Goal: Task Accomplishment & Management: Manage account settings

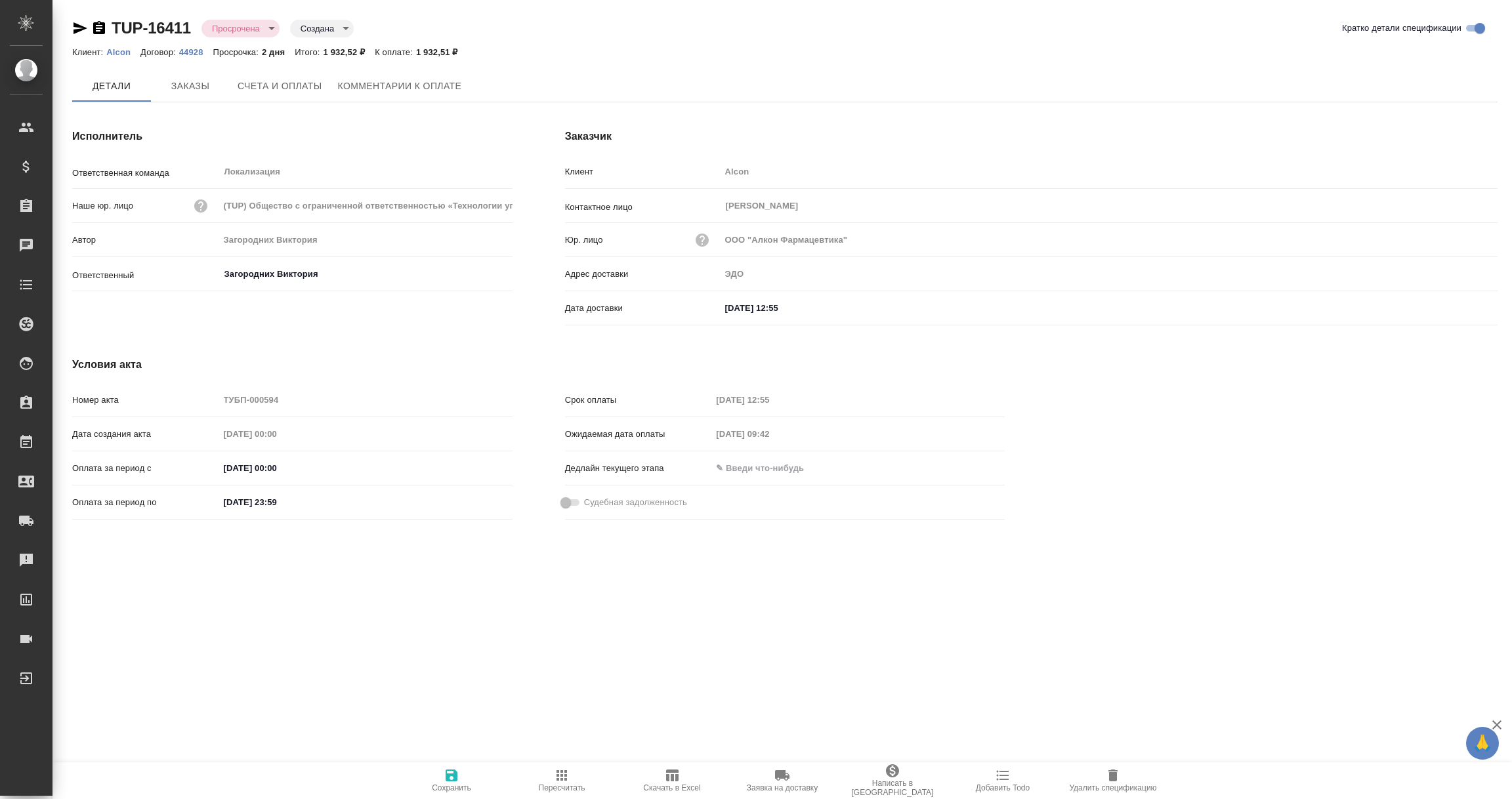
click at [416, 88] on span "Комментарии к оплате" at bounding box center [400, 86] width 124 height 16
click at [409, 88] on span "Комментарии к оплате" at bounding box center [400, 86] width 124 height 16
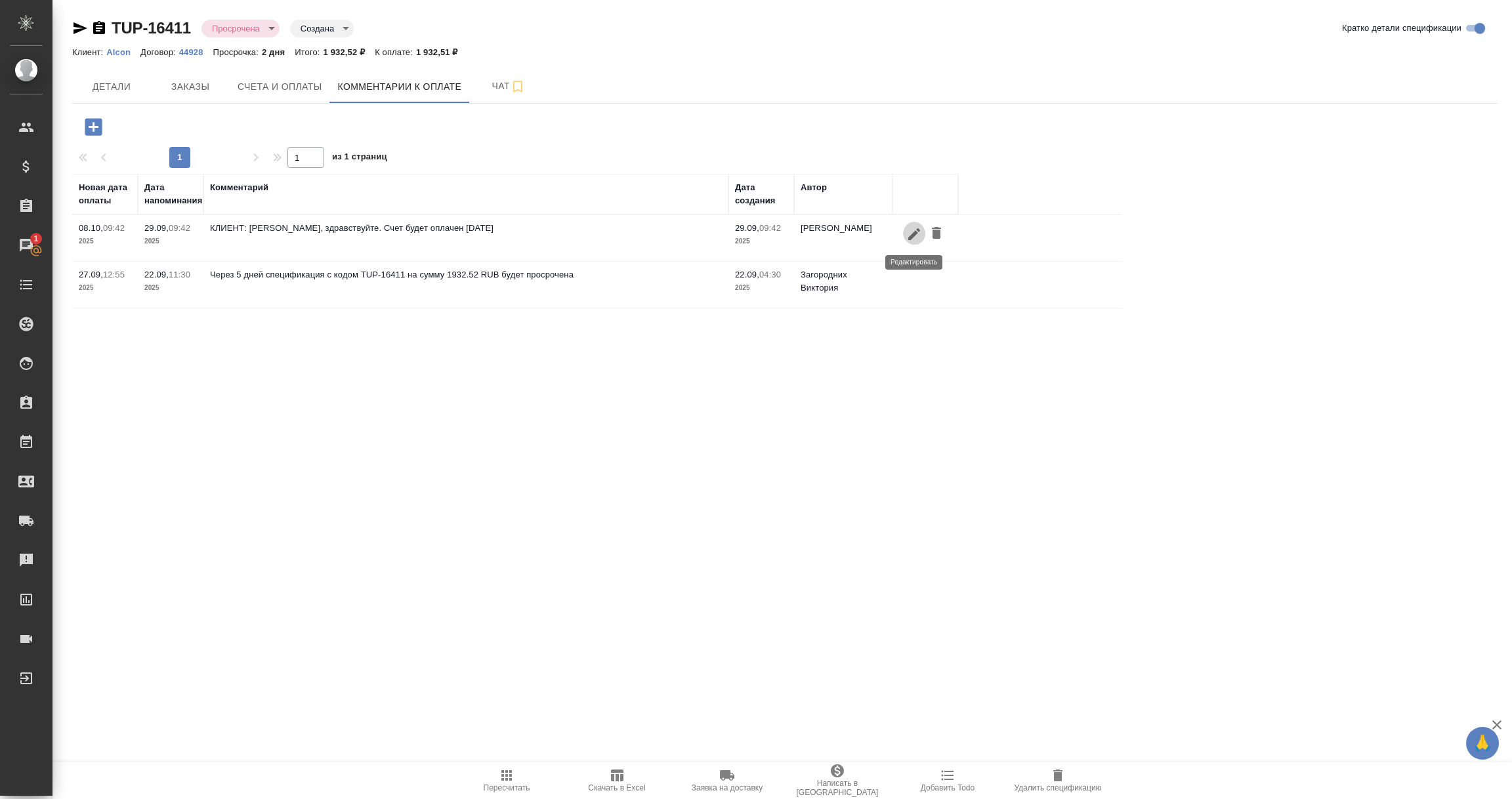
click at [913, 233] on icon "button" at bounding box center [914, 233] width 12 height 12
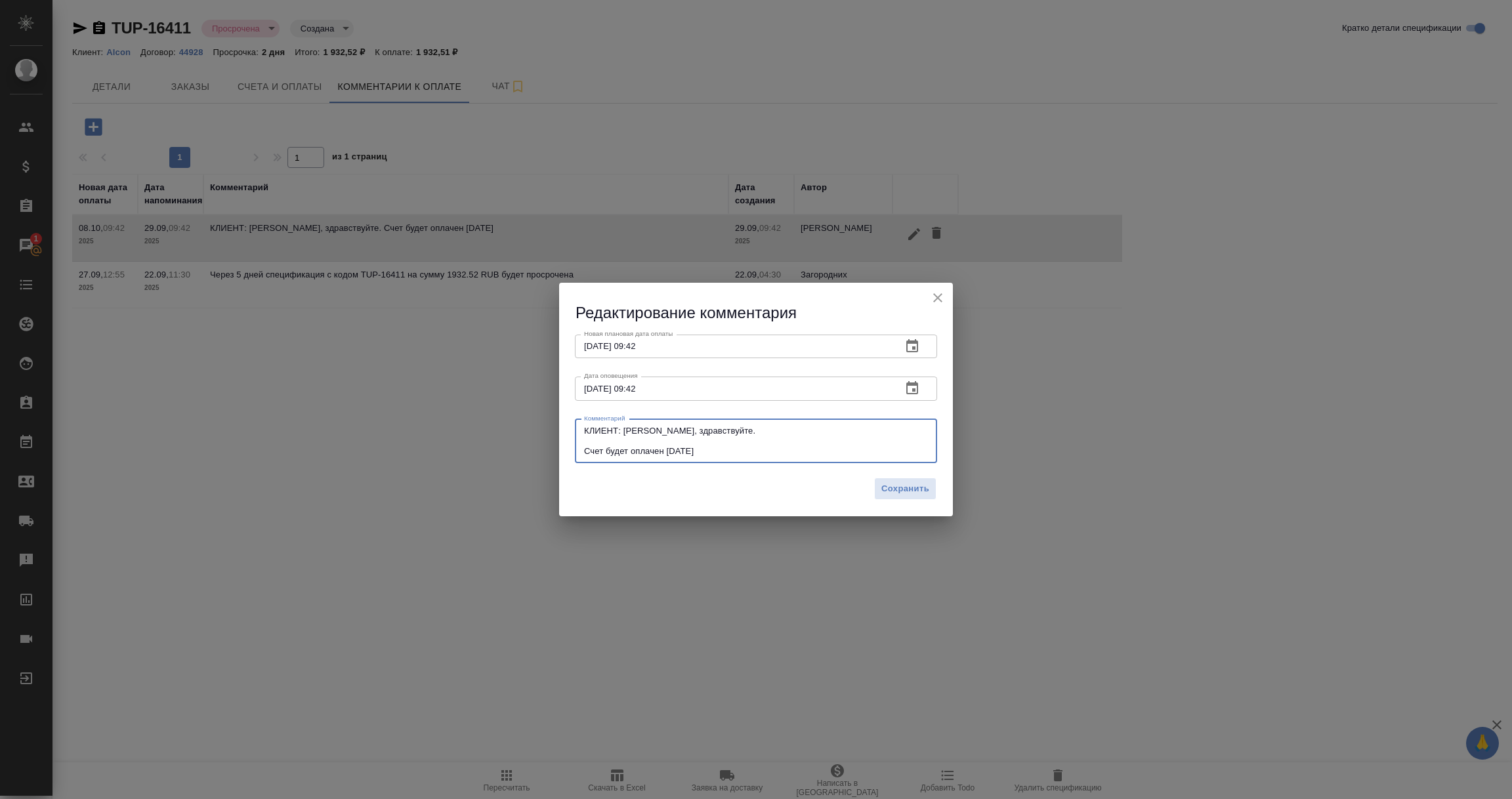
drag, startPoint x: 620, startPoint y: 431, endPoint x: 741, endPoint y: 451, distance: 122.6
click at [741, 451] on textarea "КЛИЕНТ: Екатерина, здравствуйте. Счет будет оплачен 07.10.2025 г." at bounding box center [756, 440] width 344 height 30
paste textarea "Счет будет оплачен завтра 30.09"
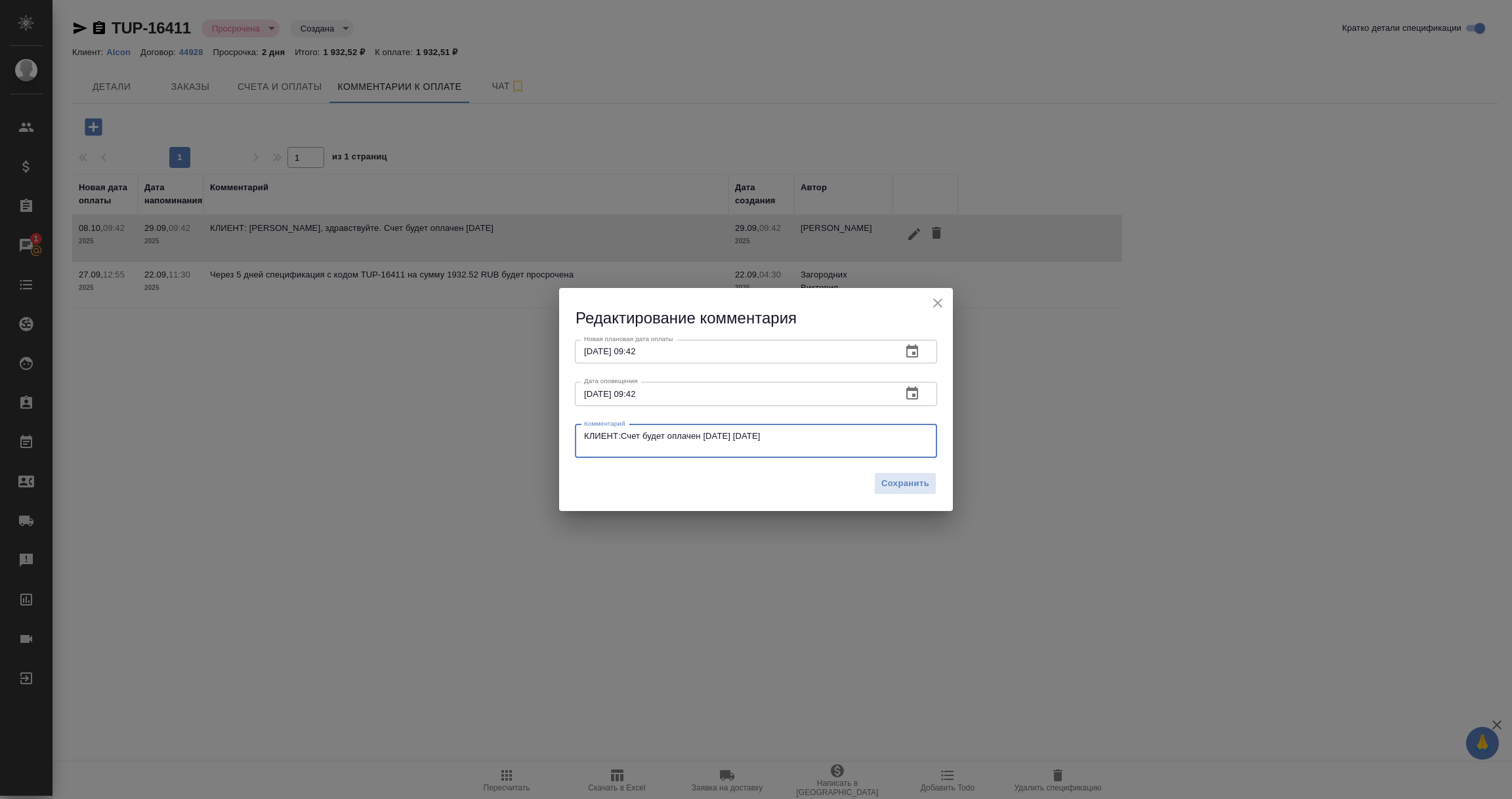
type textarea "КЛИЕНТ:Счет будет оплачен завтра 30.09.2025 г."
click at [910, 349] on icon "button" at bounding box center [913, 352] width 16 height 16
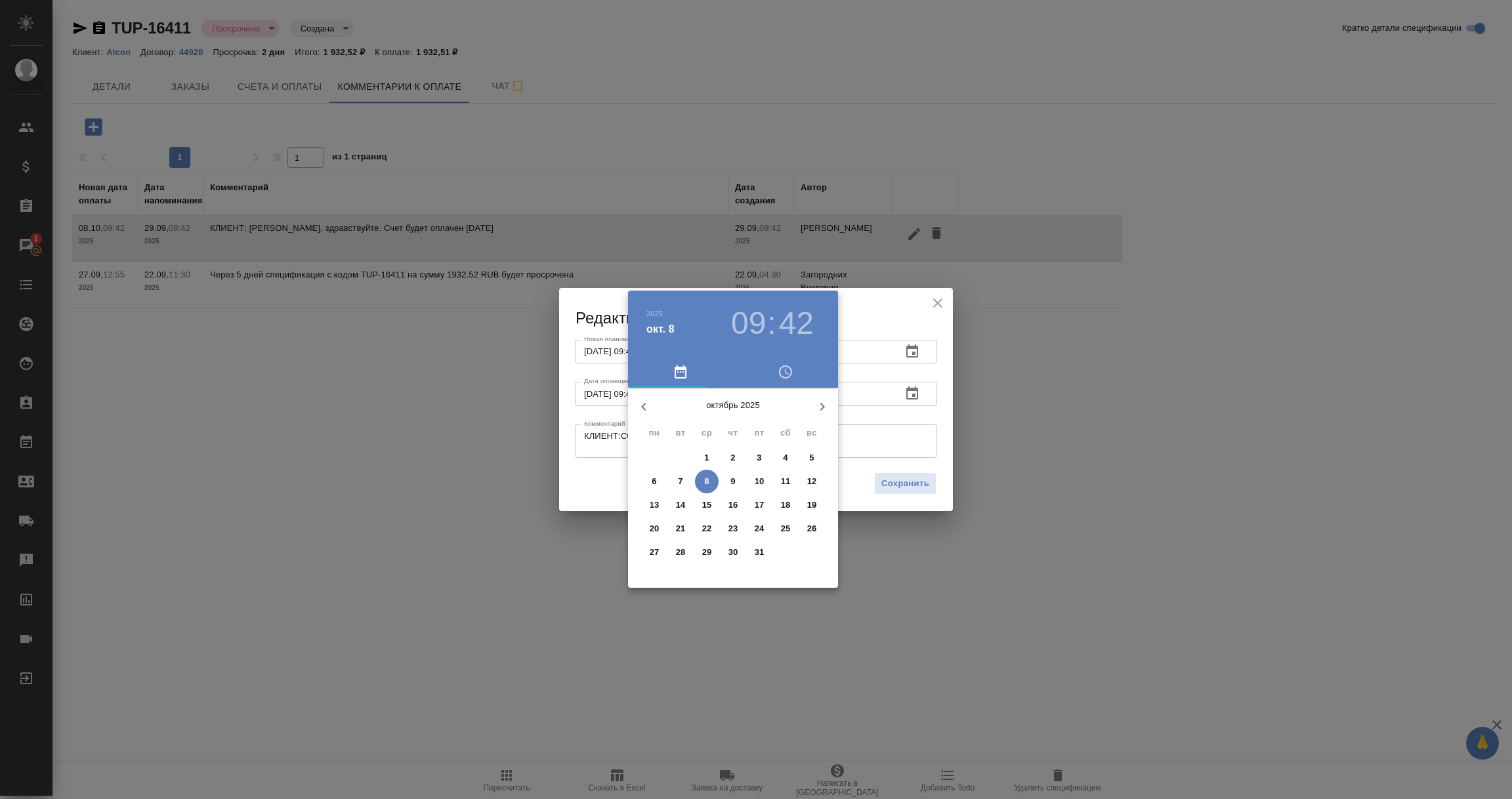
click at [641, 412] on icon "button" at bounding box center [644, 406] width 16 height 16
click at [683, 550] on p "30" at bounding box center [680, 552] width 10 height 13
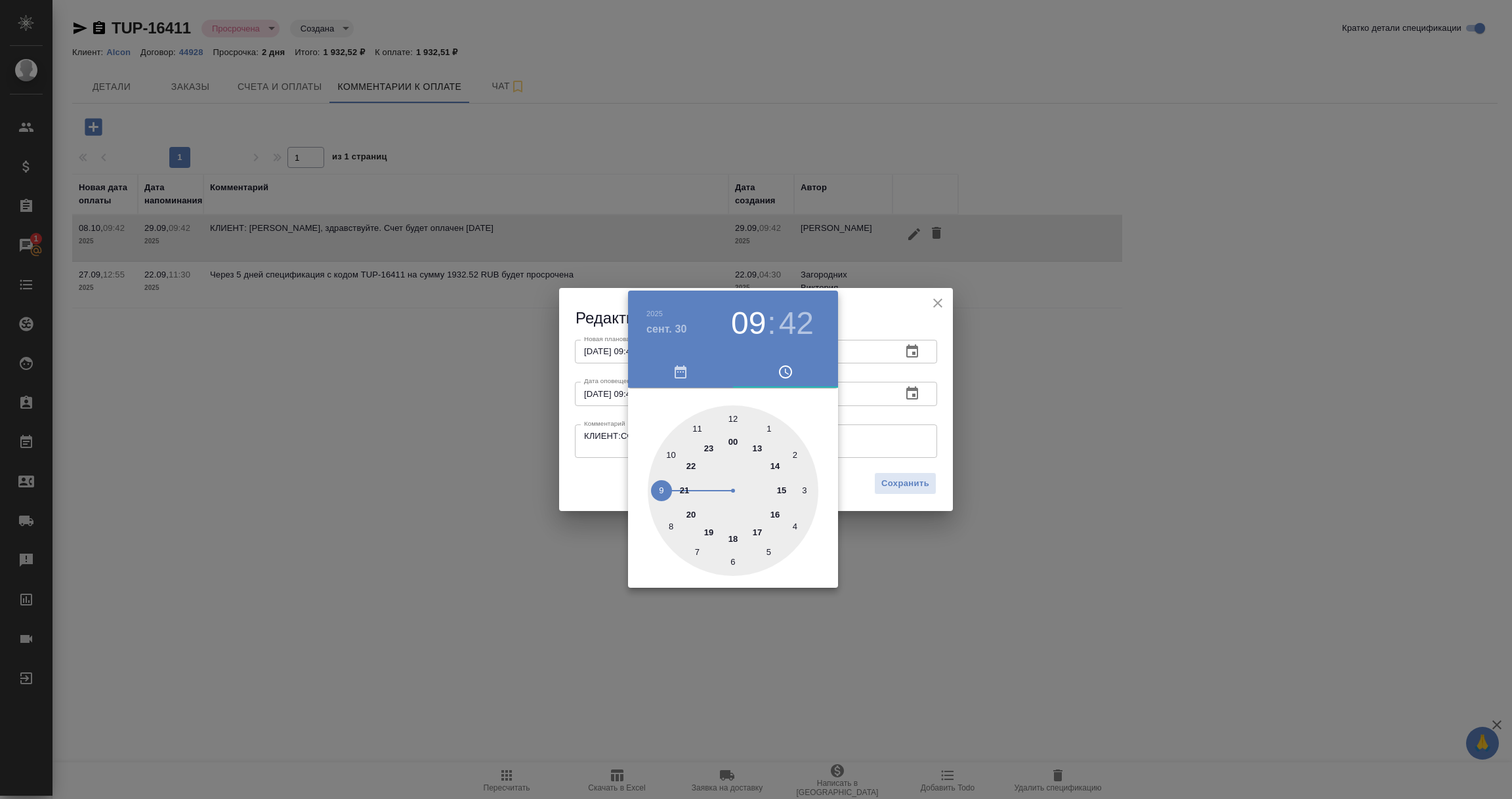
click at [804, 412] on div at bounding box center [733, 490] width 170 height 170
click at [872, 358] on div at bounding box center [756, 400] width 1512 height 799
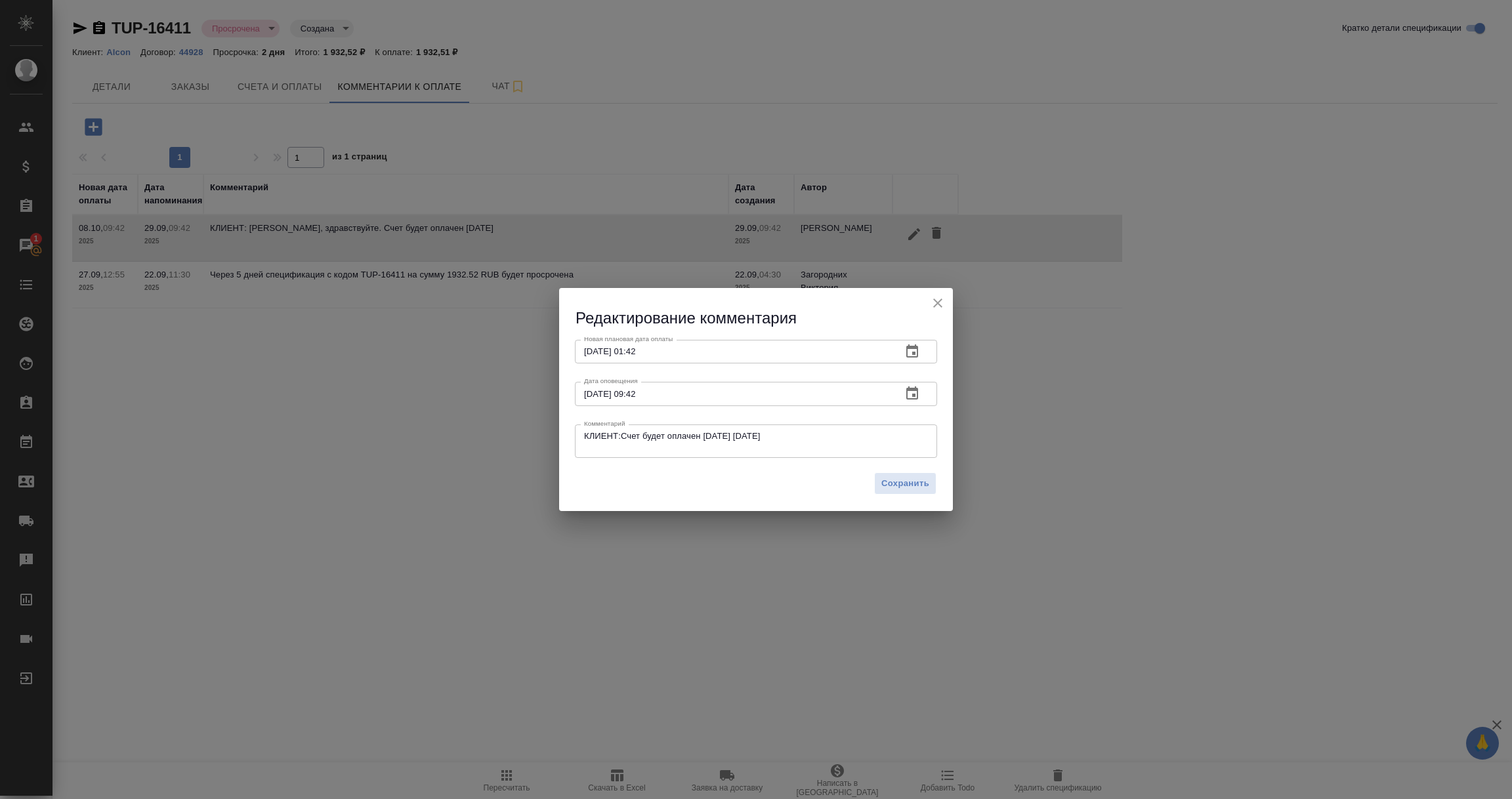
click at [909, 351] on icon "button" at bounding box center [913, 352] width 16 height 16
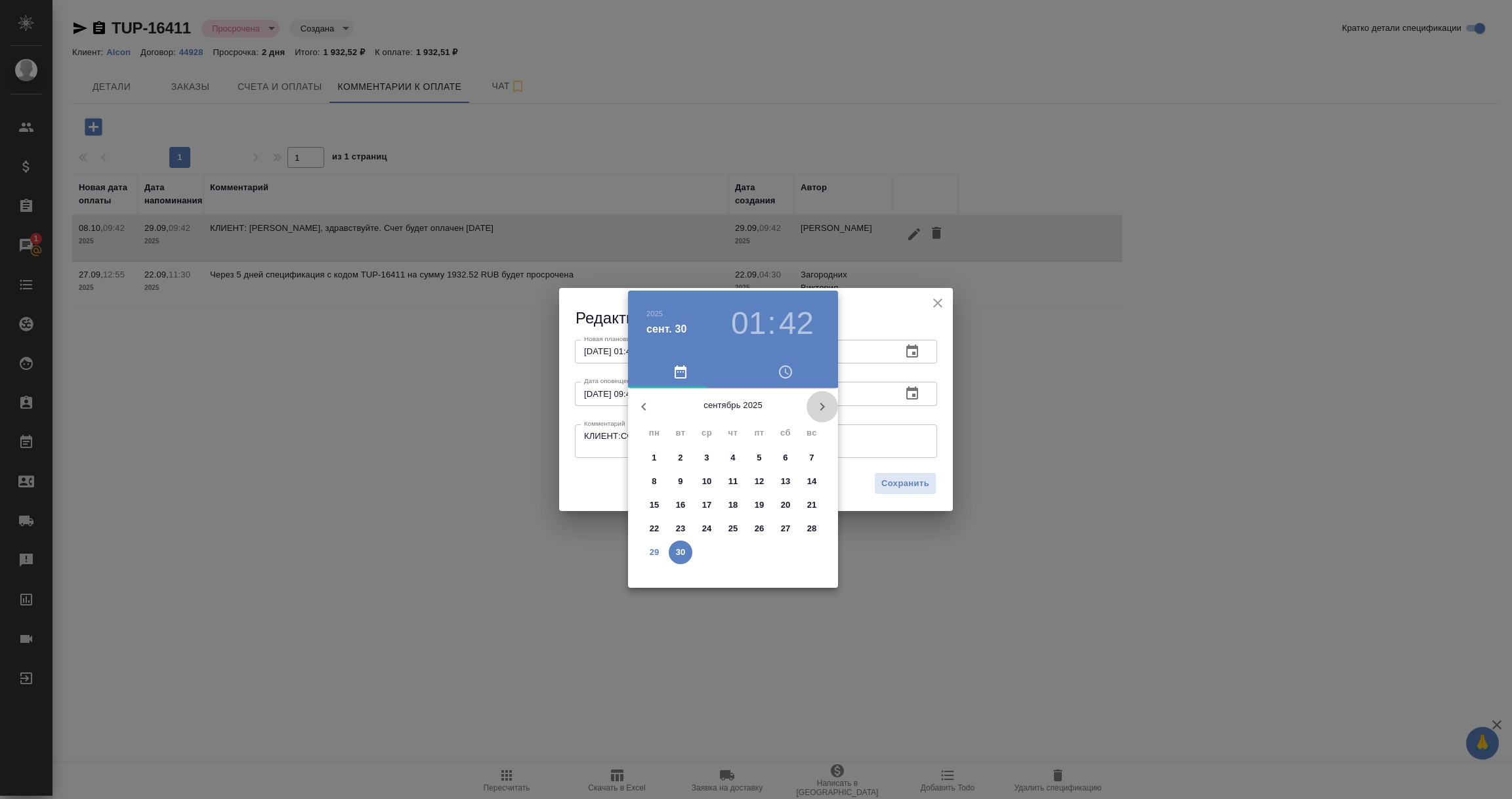
click at [826, 406] on icon "button" at bounding box center [823, 406] width 16 height 16
click at [703, 453] on span "1" at bounding box center [706, 457] width 23 height 13
type input "01.10.2025 01:42"
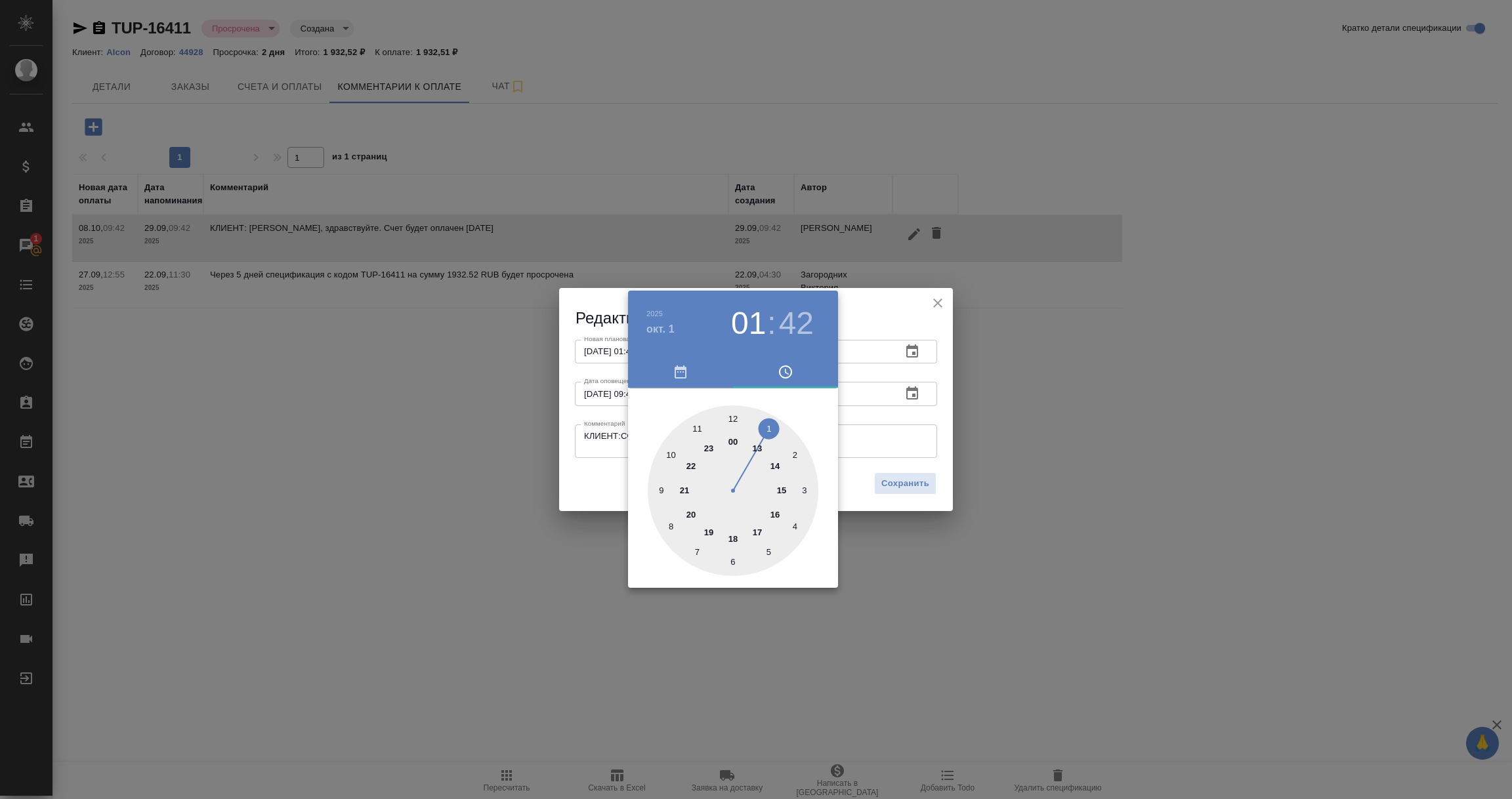
click at [586, 483] on div at bounding box center [756, 400] width 1512 height 799
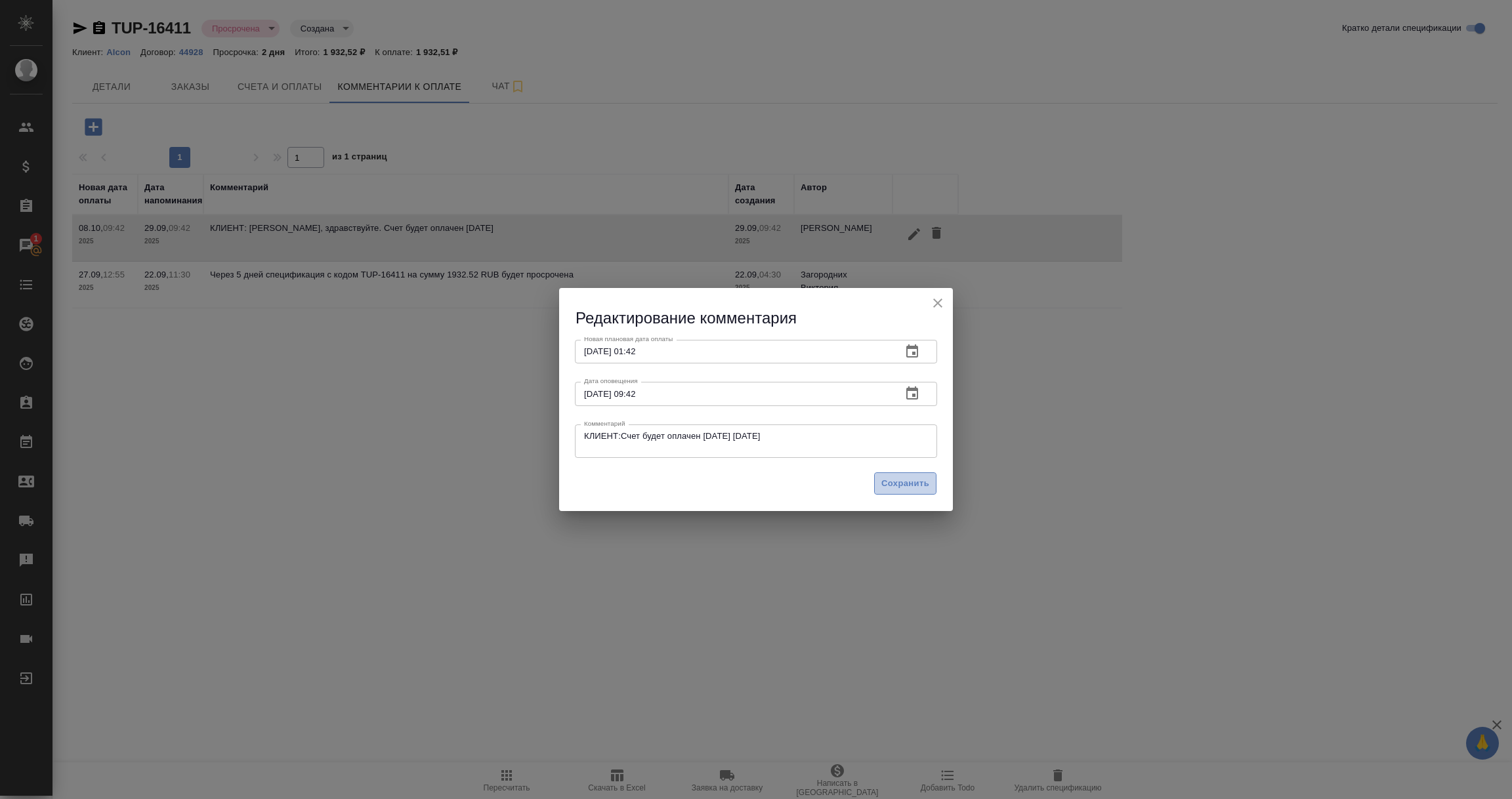
click at [897, 479] on span "Сохранить" at bounding box center [905, 483] width 48 height 15
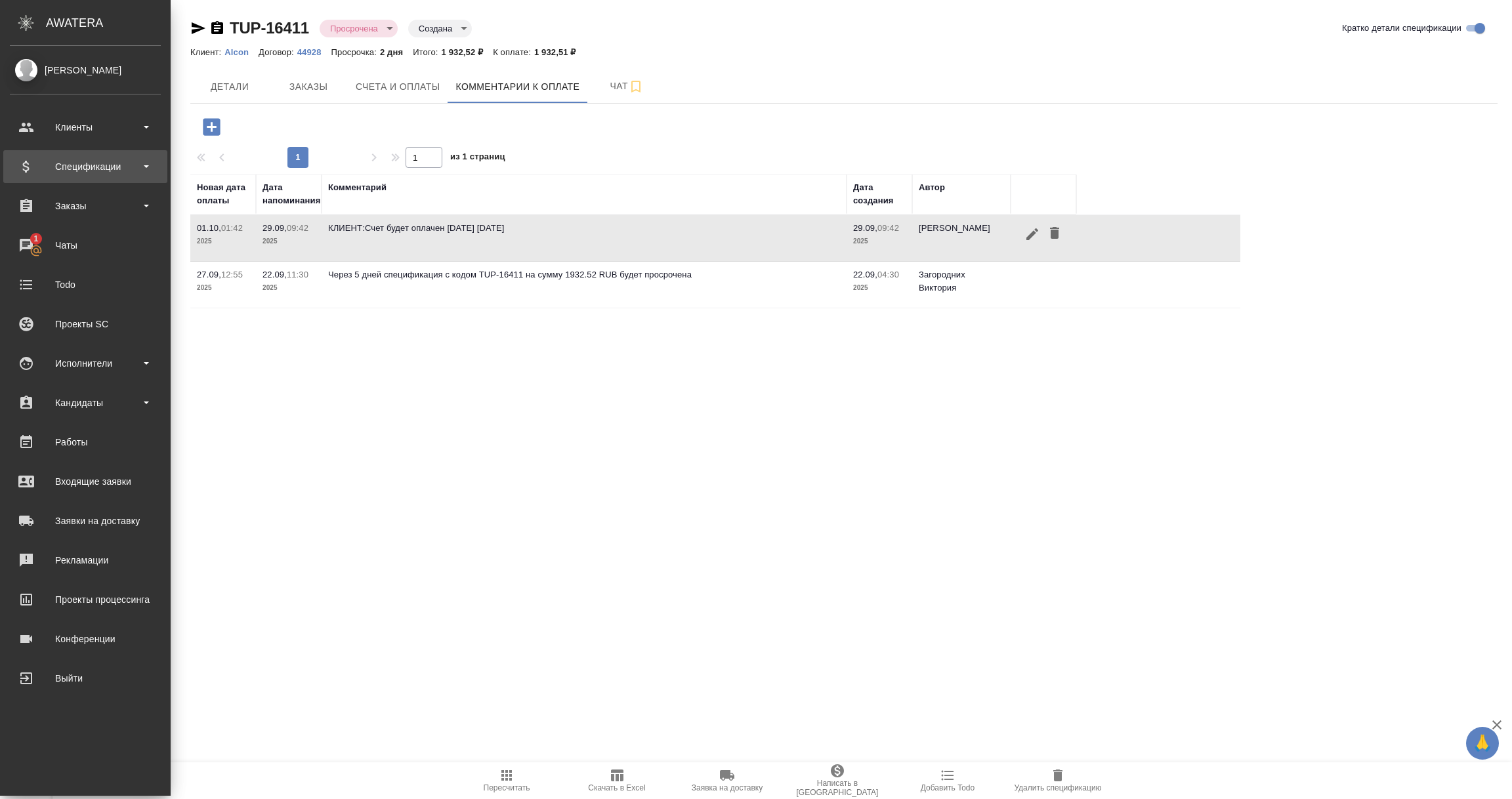
click at [72, 160] on div "Спецификации" at bounding box center [85, 166] width 151 height 20
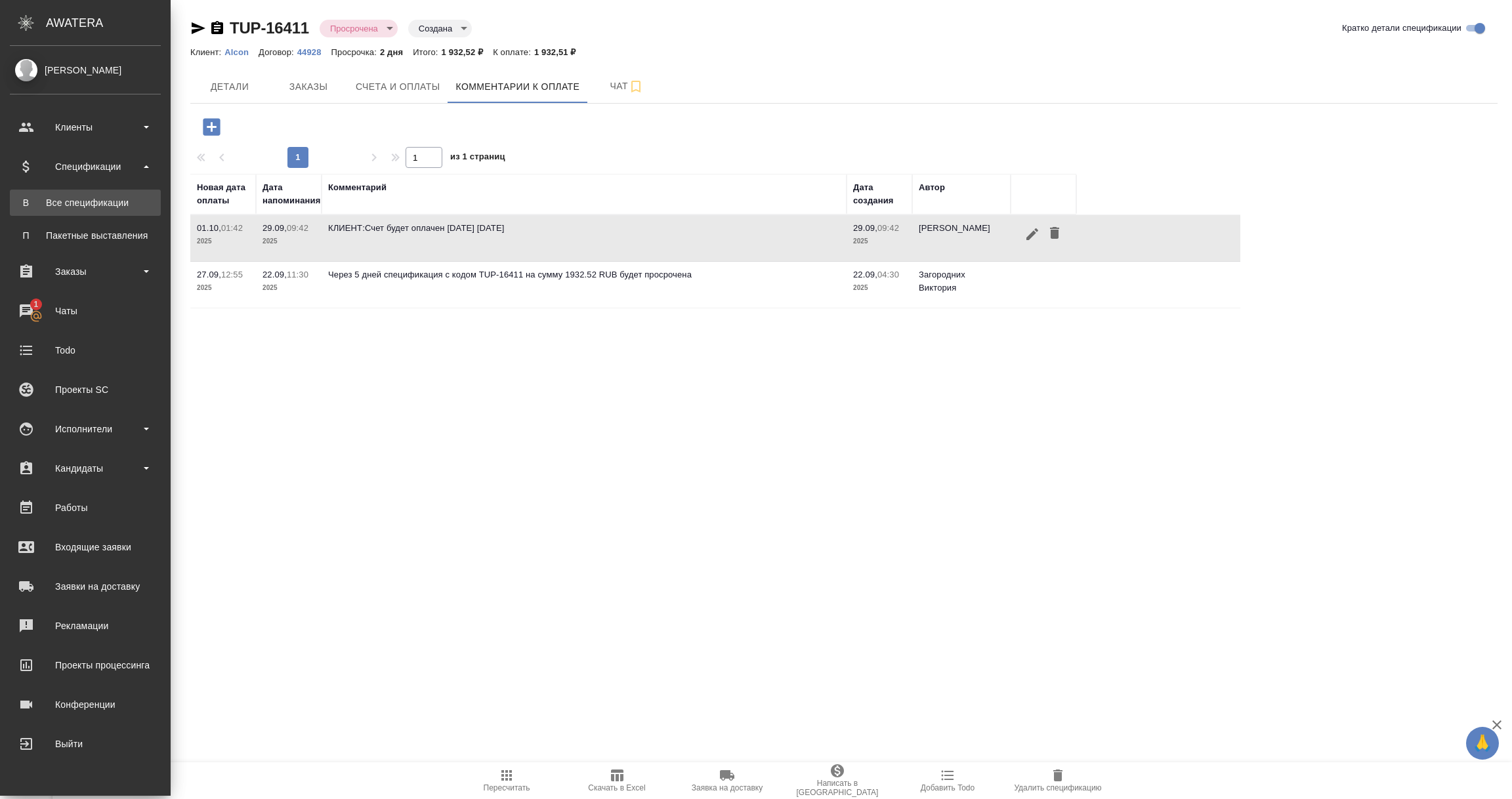
click at [75, 202] on div "Все спецификации" at bounding box center [85, 202] width 138 height 13
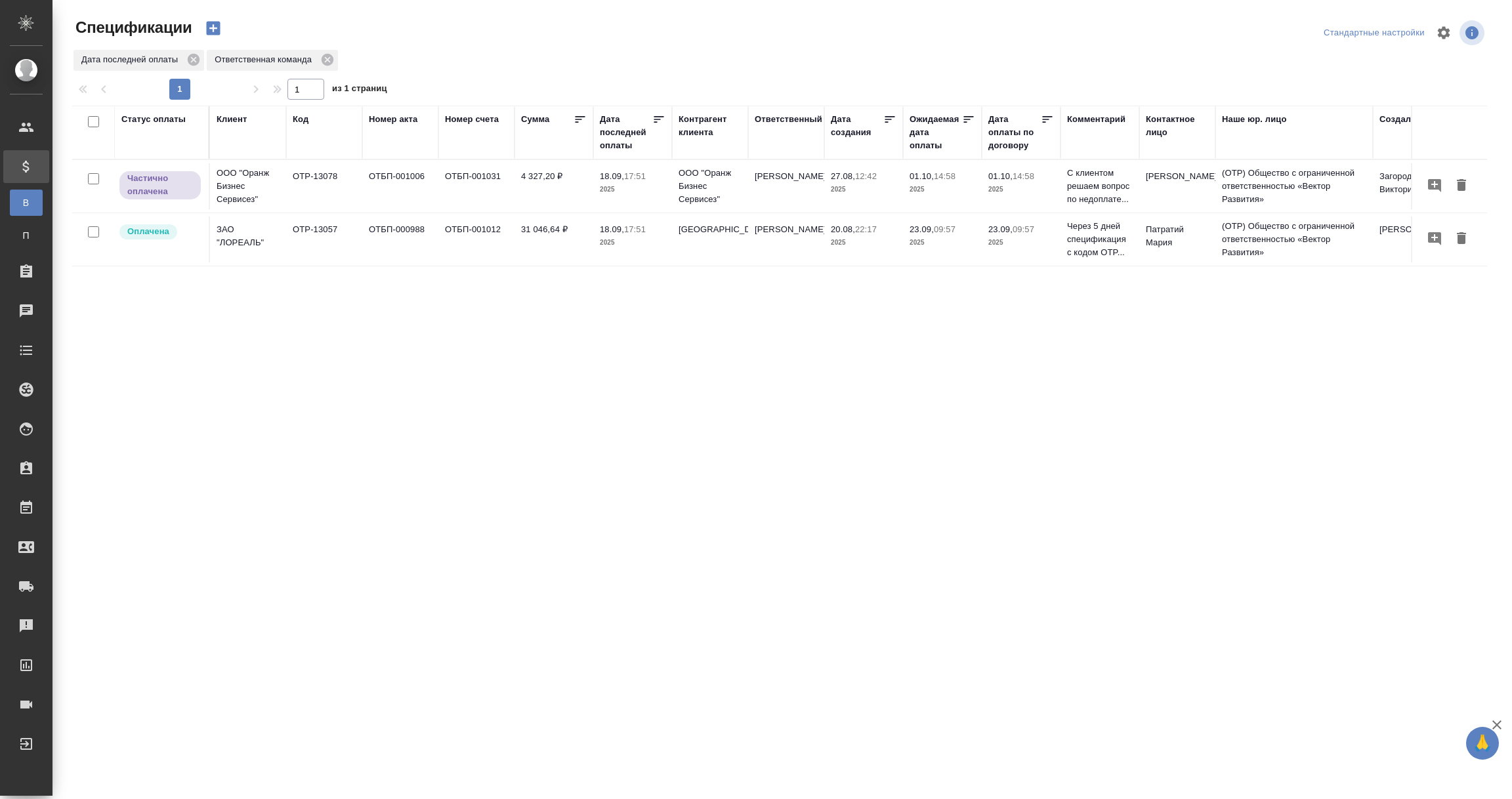
click at [625, 137] on div "Дата последней оплаты" at bounding box center [625, 132] width 53 height 40
select select "8"
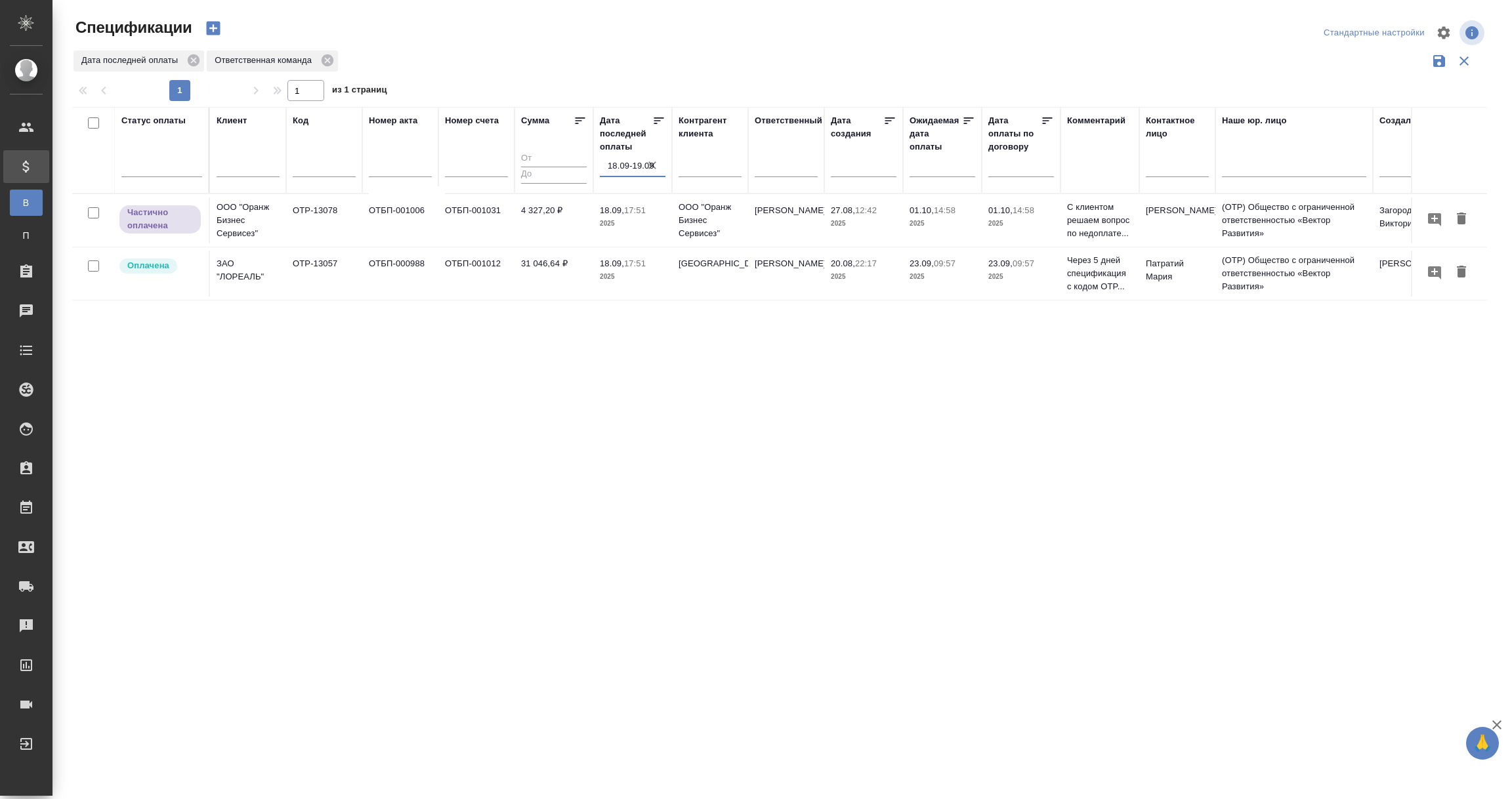
click at [631, 166] on input "18.09-19.09" at bounding box center [637, 165] width 58 height 18
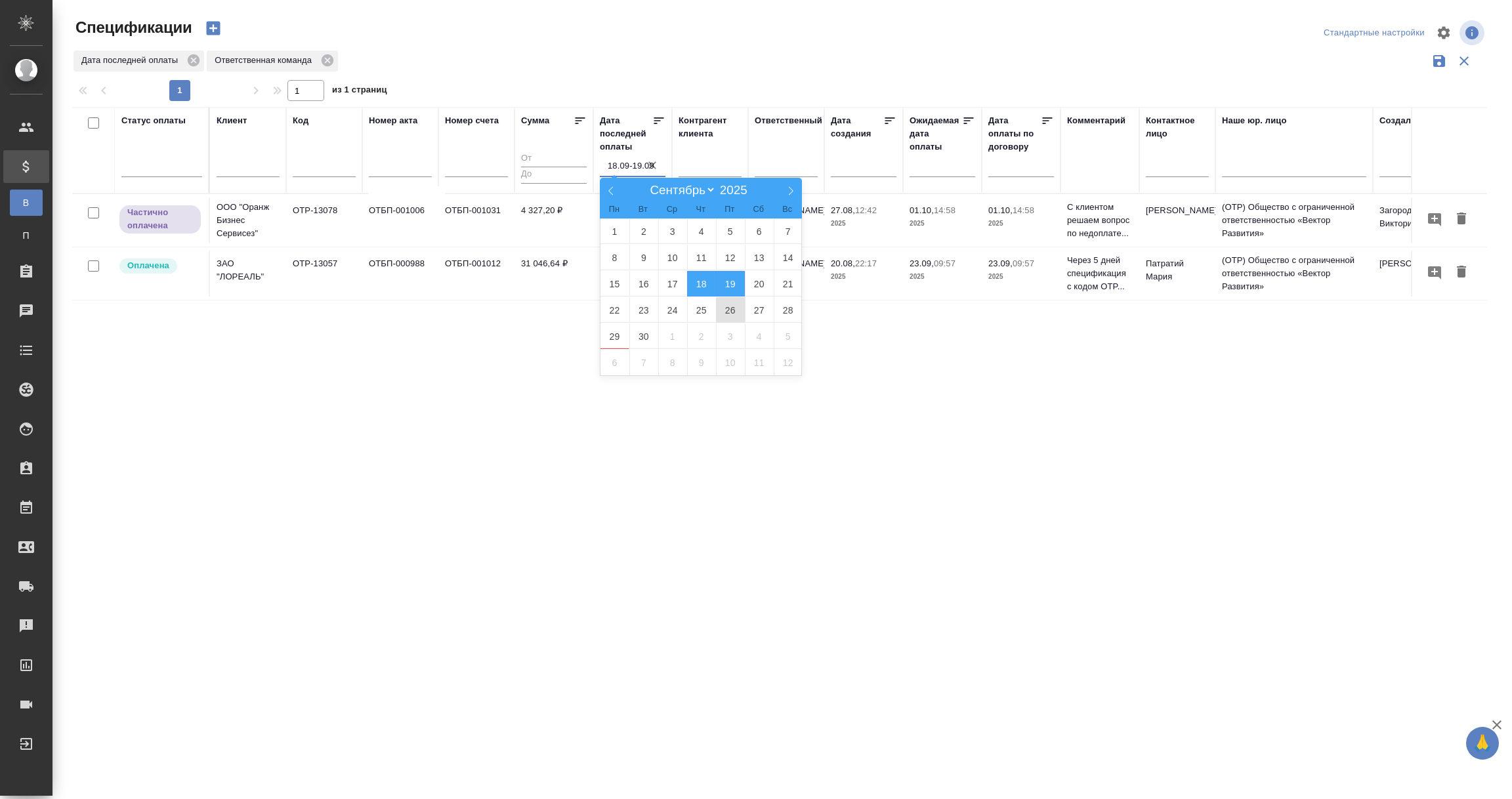
click at [723, 311] on span "26" at bounding box center [730, 310] width 29 height 26
click at [755, 306] on span "27" at bounding box center [759, 310] width 29 height 26
type div "2025-09-25T21:00:00.000Z — 2025-09-26T21:00:00.000Z"
type input "26.09-27.09"
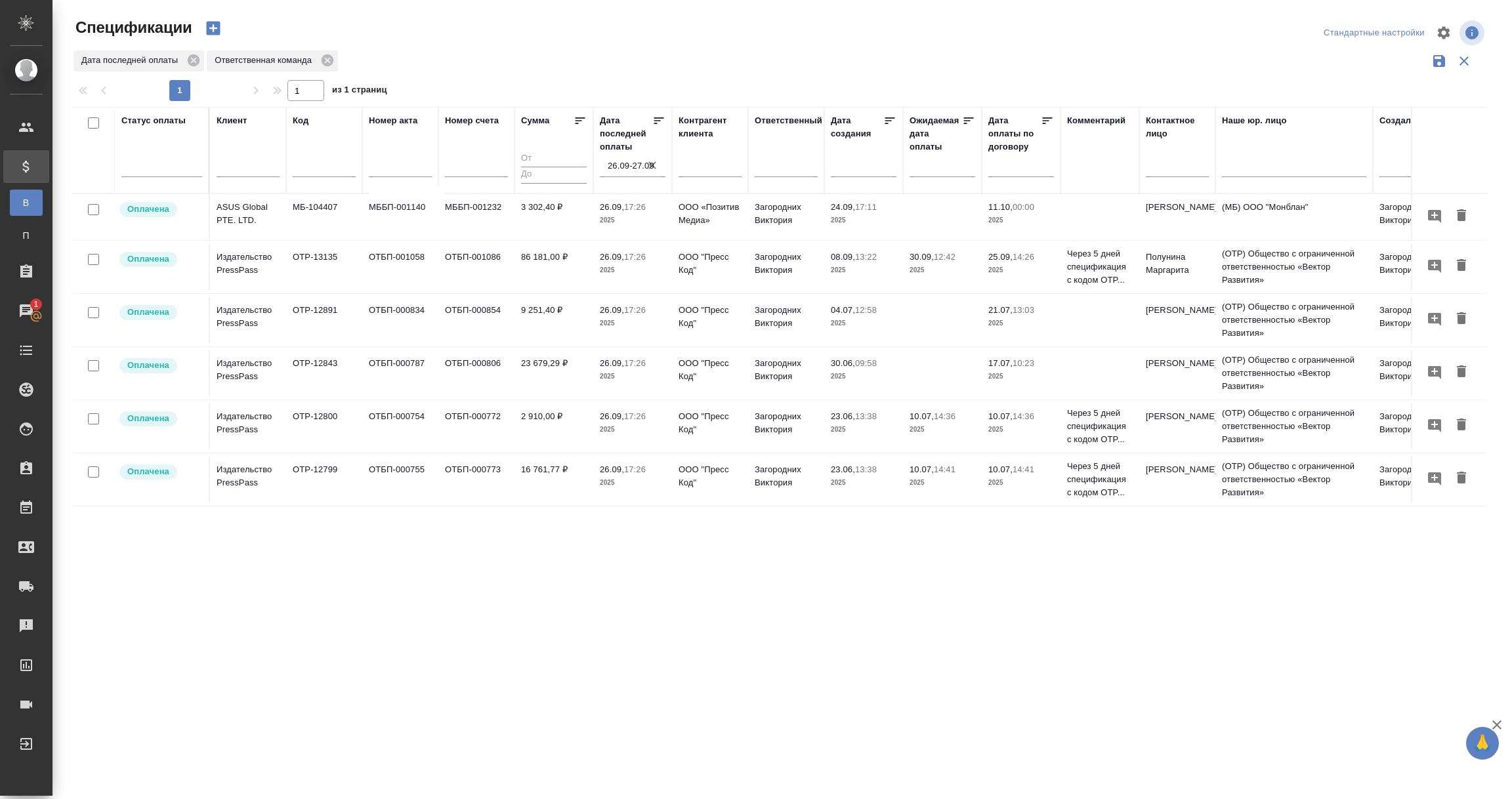
click at [476, 387] on td "ОТБП-000806" at bounding box center [477, 373] width 76 height 46
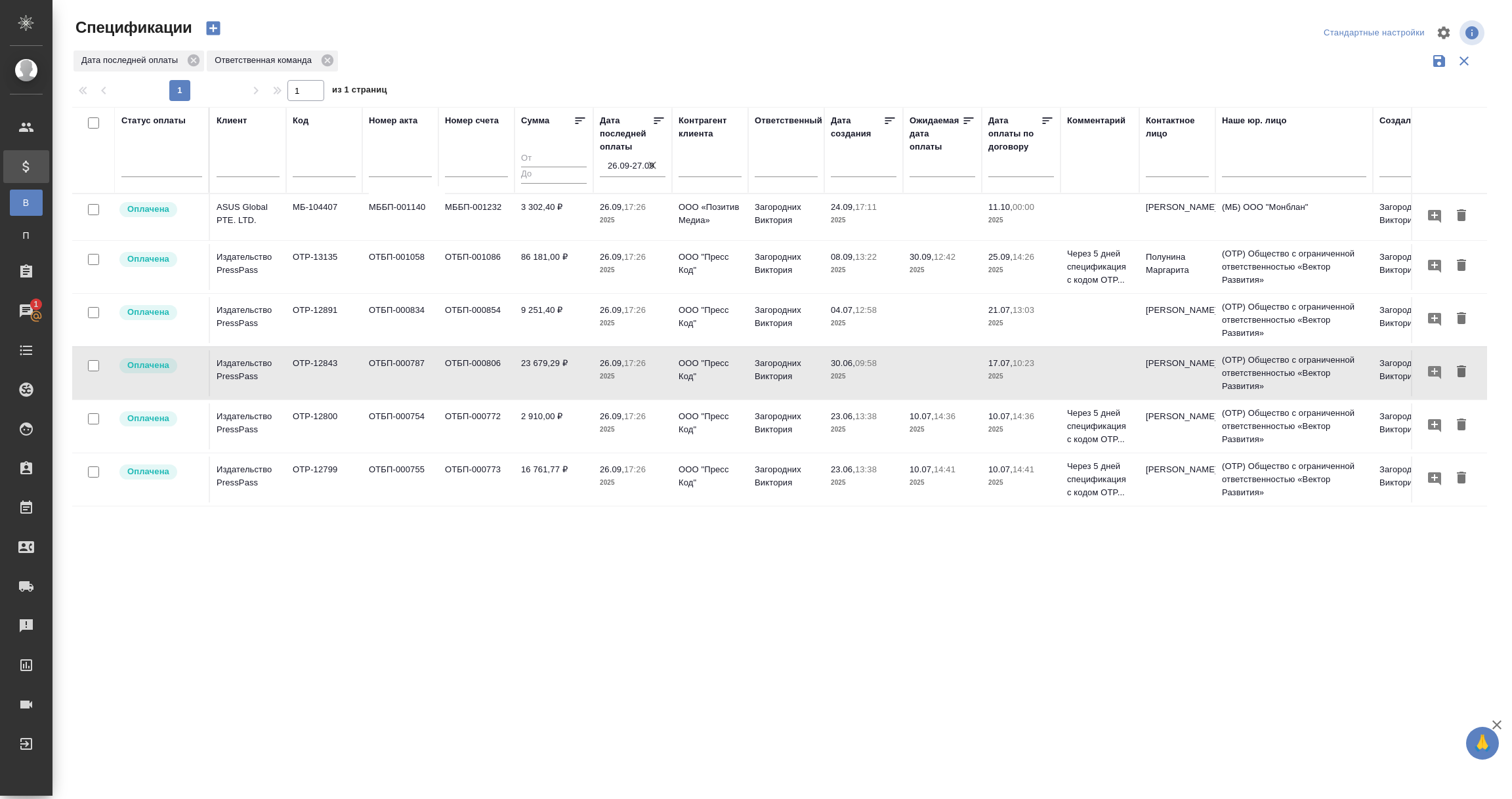
click at [476, 387] on td "ОТБП-000806" at bounding box center [477, 373] width 76 height 46
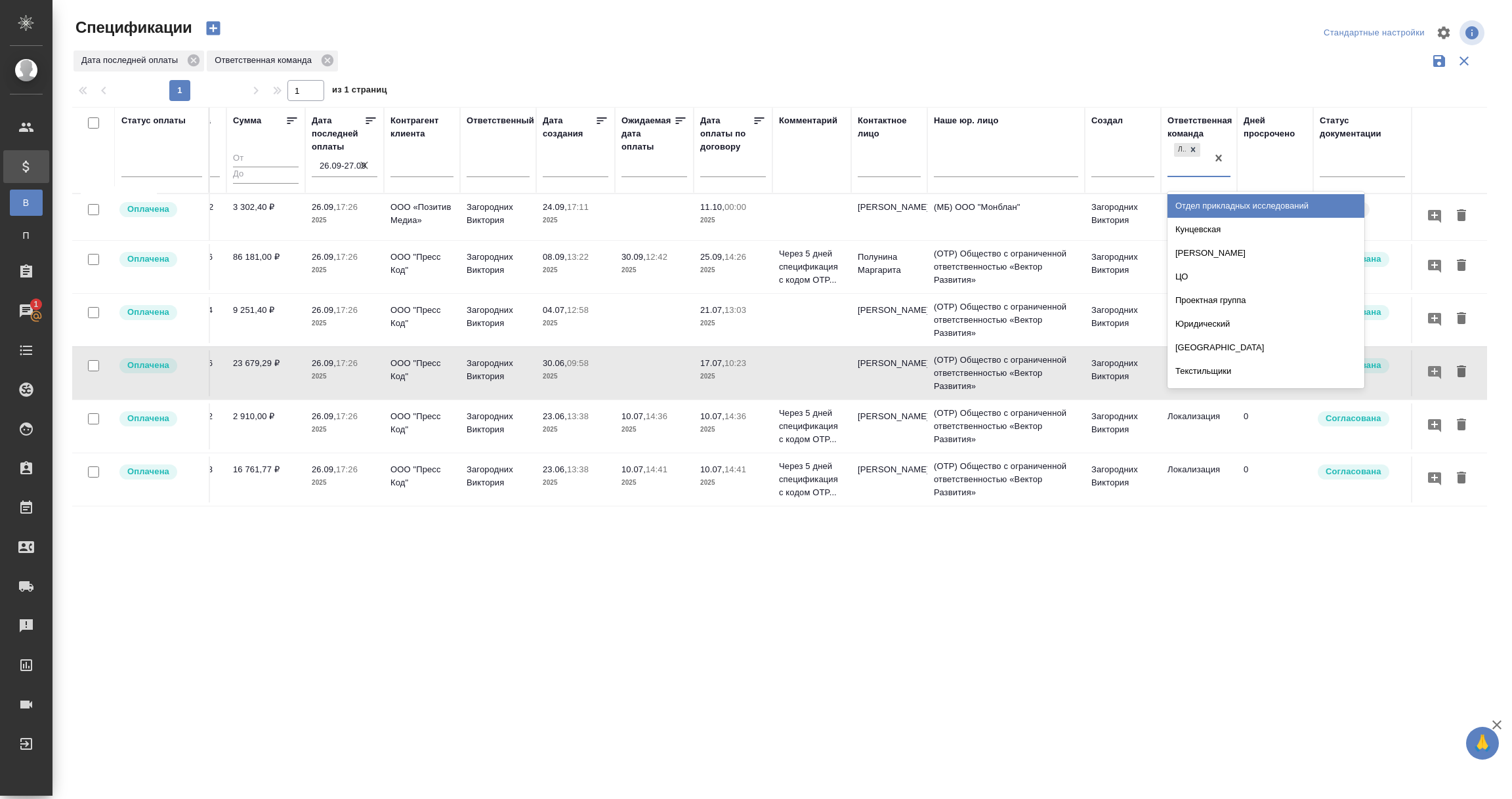
click at [1179, 163] on div "Локализация" at bounding box center [1188, 157] width 40 height 35
click at [1193, 146] on icon at bounding box center [1193, 150] width 10 height 10
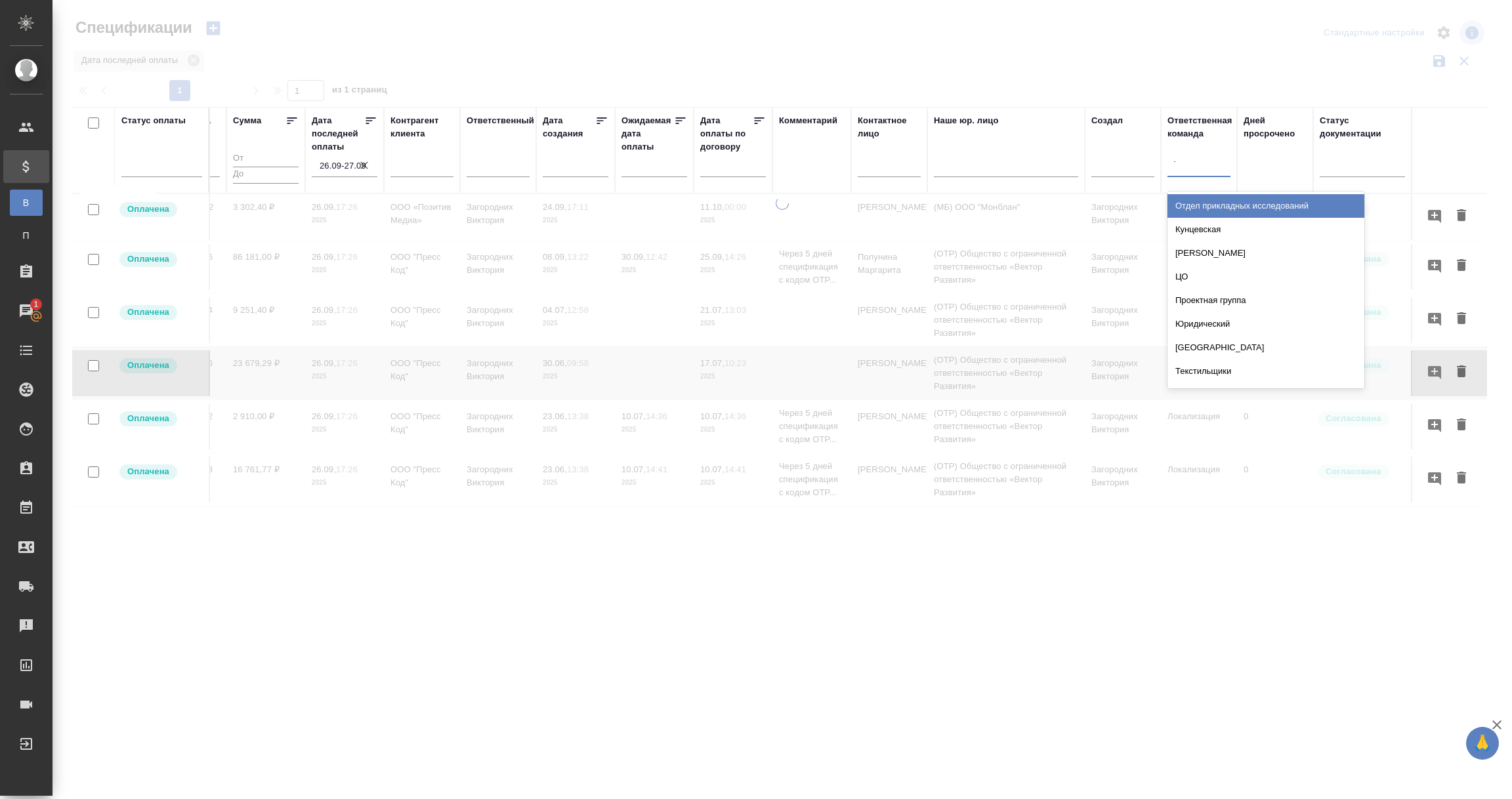
type input "тех"
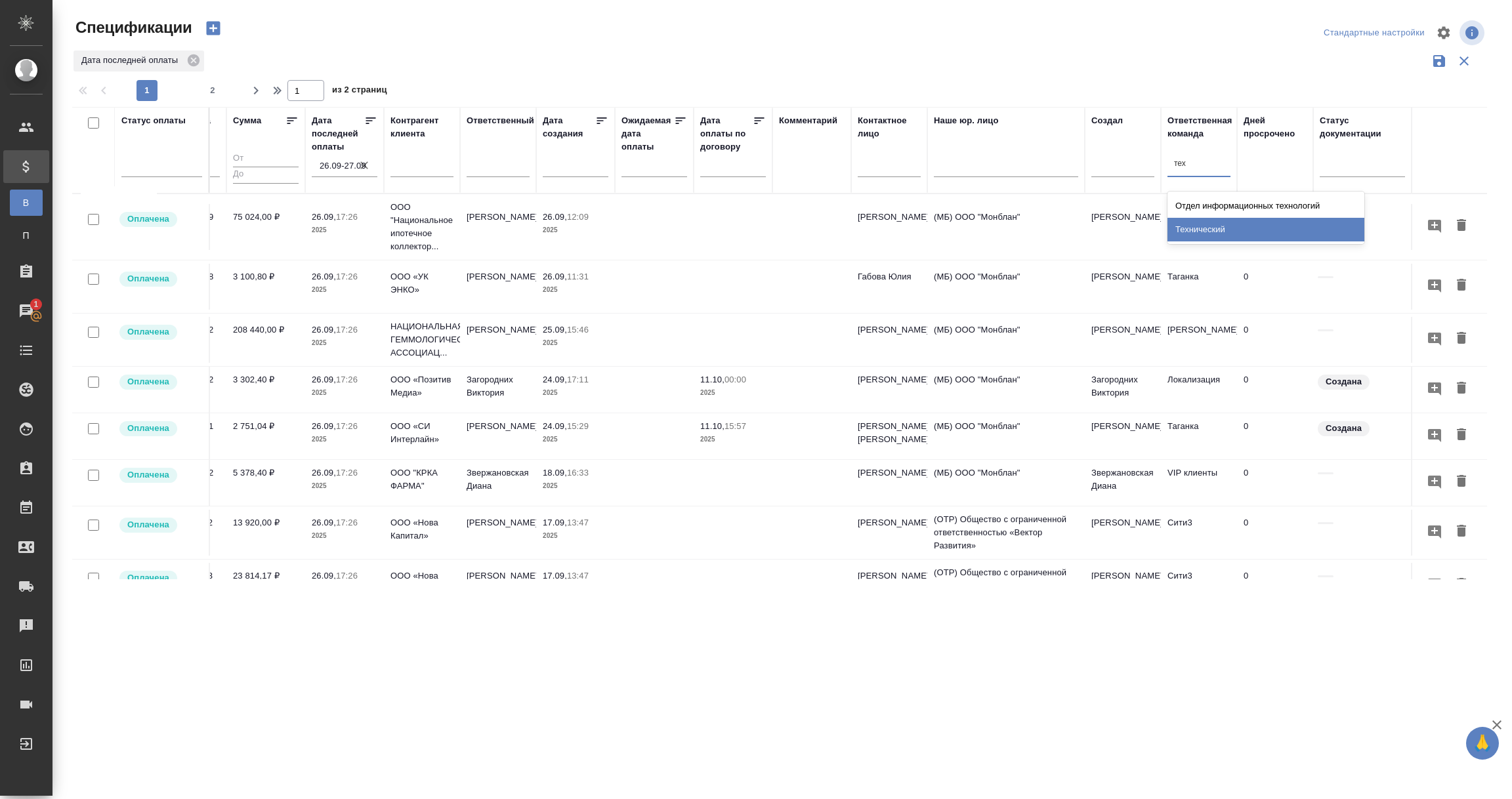
click at [1191, 230] on div "Технический" at bounding box center [1266, 229] width 197 height 23
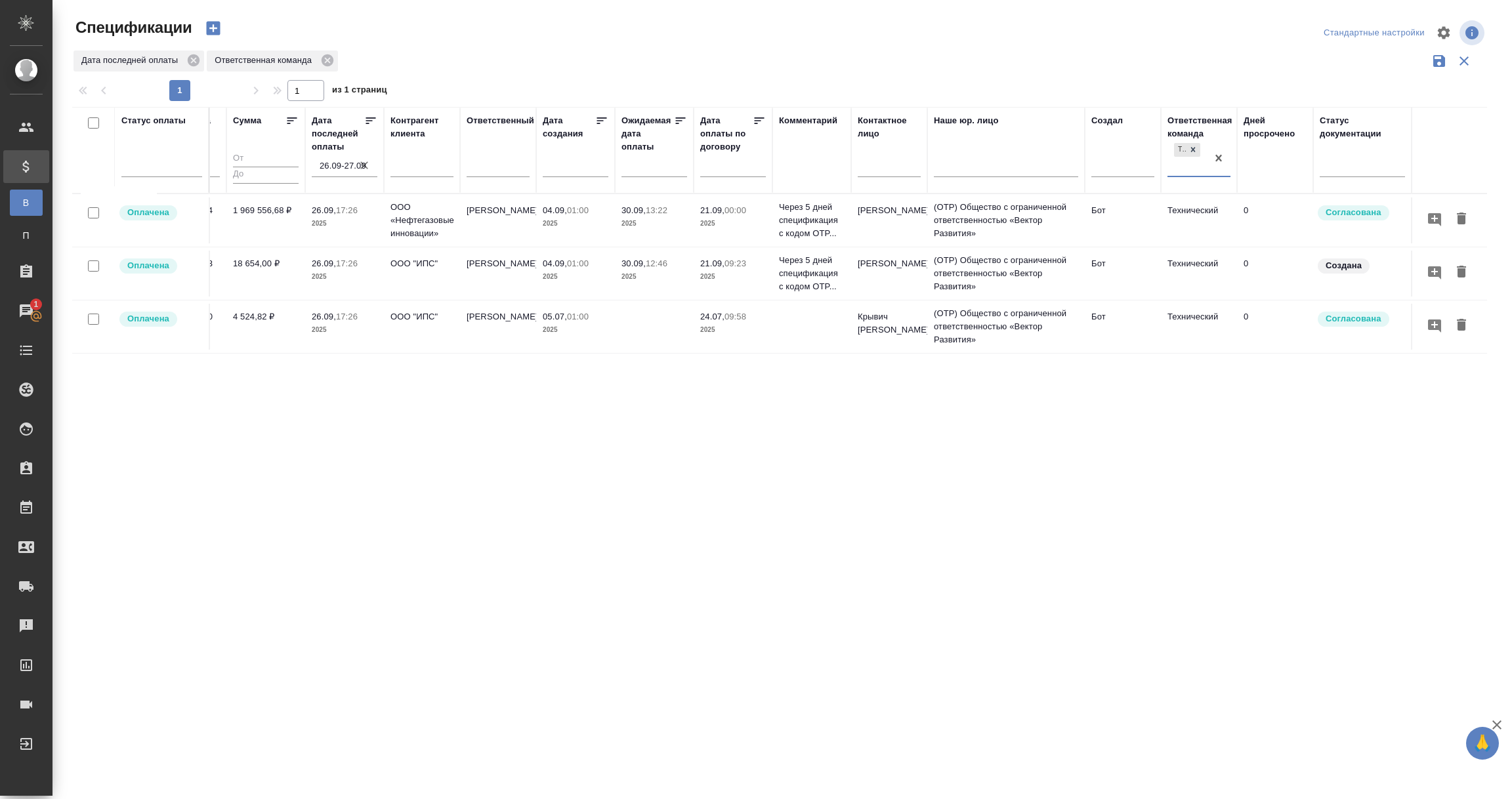
scroll to position [0, 0]
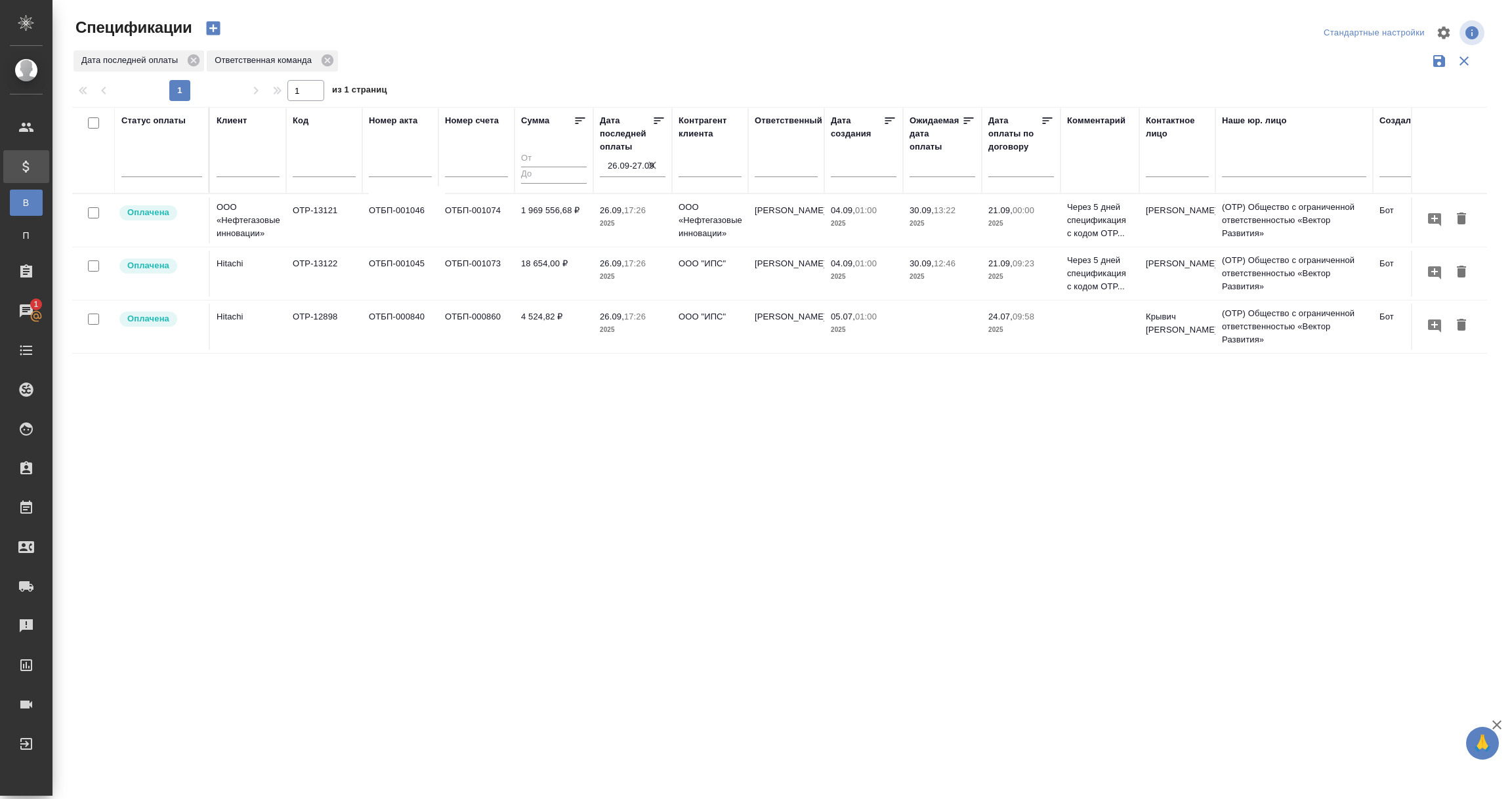
click at [625, 325] on p "2025" at bounding box center [632, 329] width 66 height 13
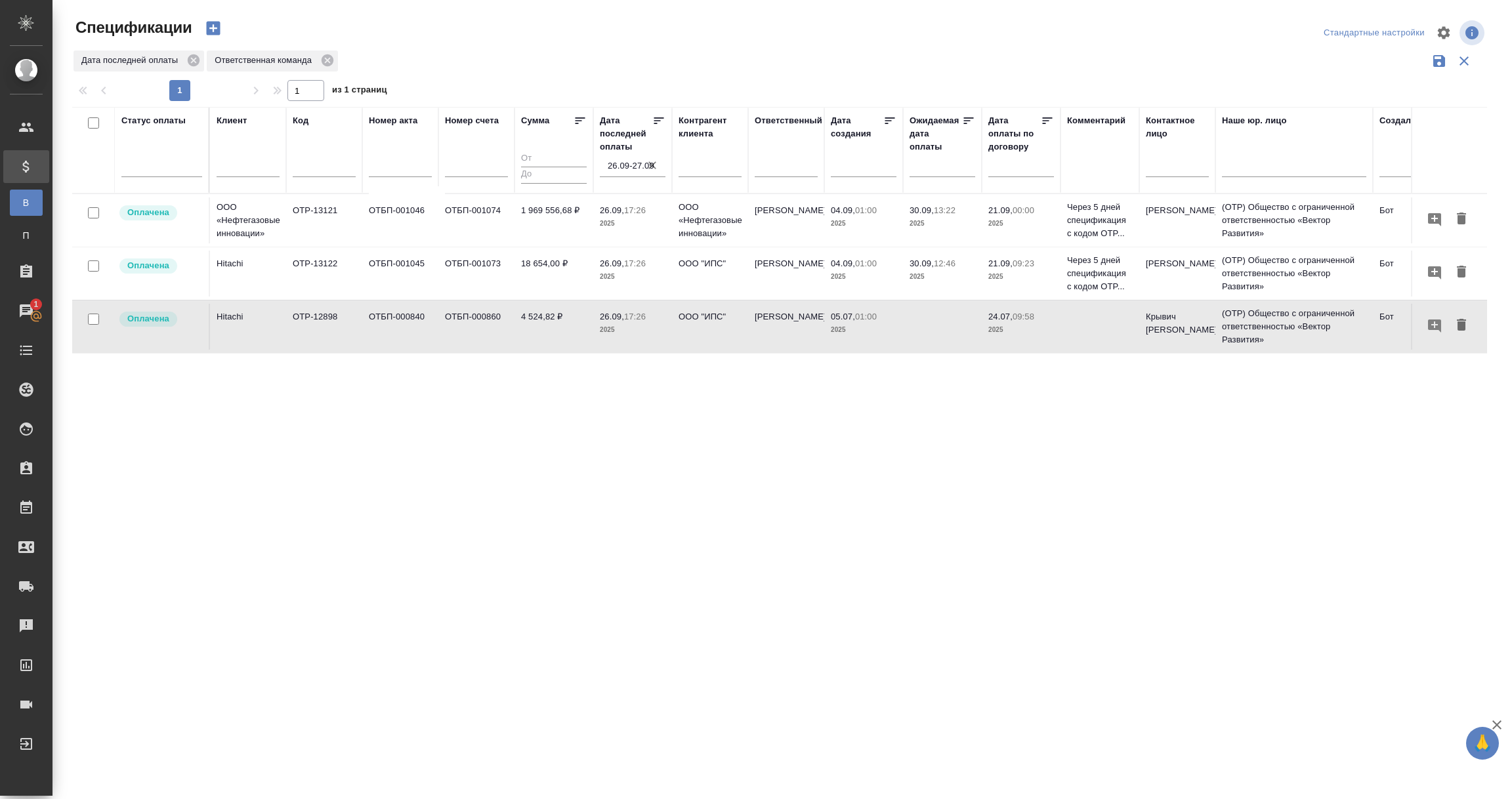
click at [625, 325] on p "2025" at bounding box center [632, 329] width 66 height 13
click at [536, 331] on td "4 524,82 ₽" at bounding box center [554, 326] width 79 height 46
click at [532, 336] on td "4 524,82 ₽" at bounding box center [554, 326] width 79 height 46
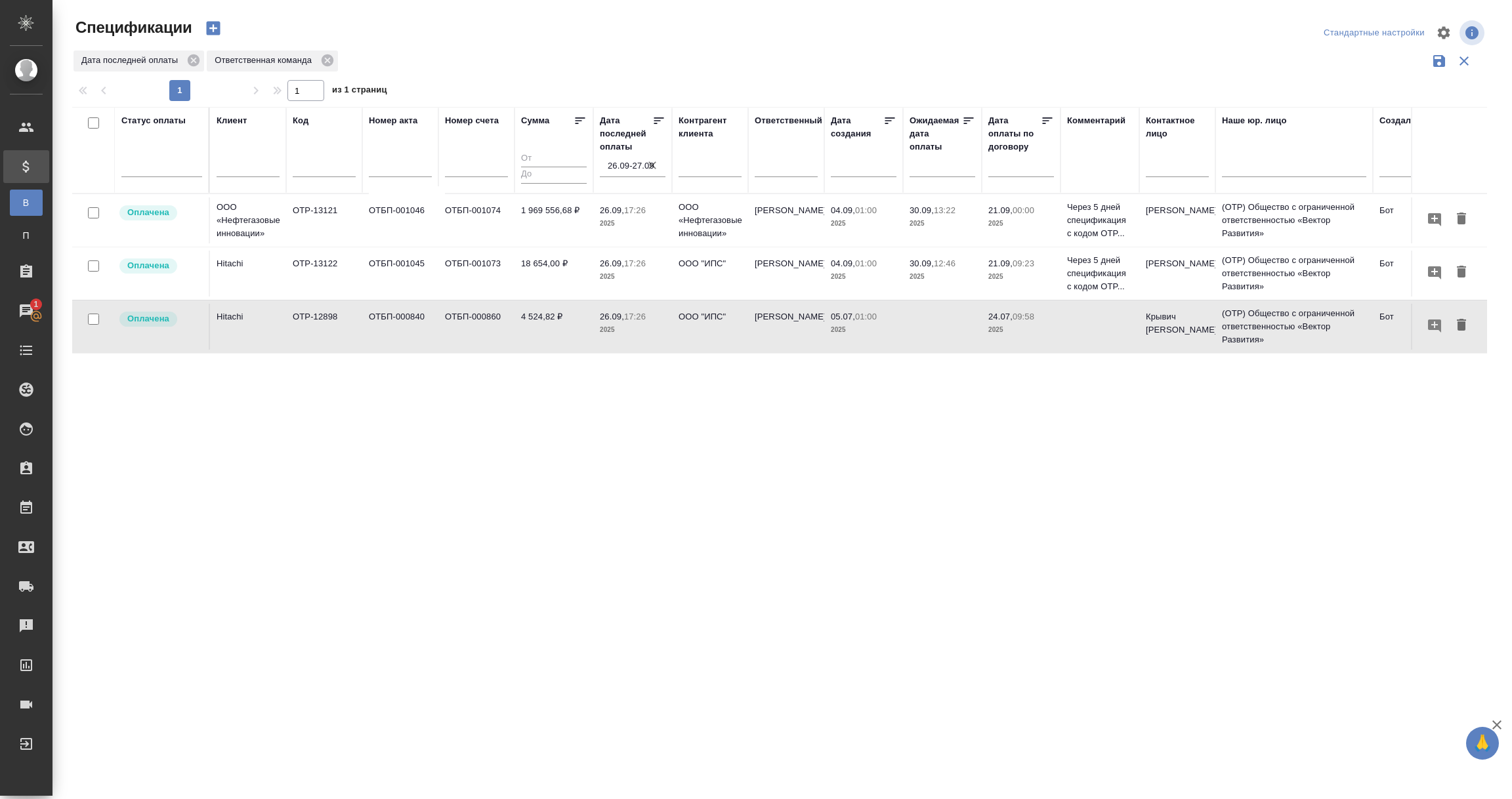
click at [416, 329] on td "ОТБП-000840" at bounding box center [400, 326] width 76 height 46
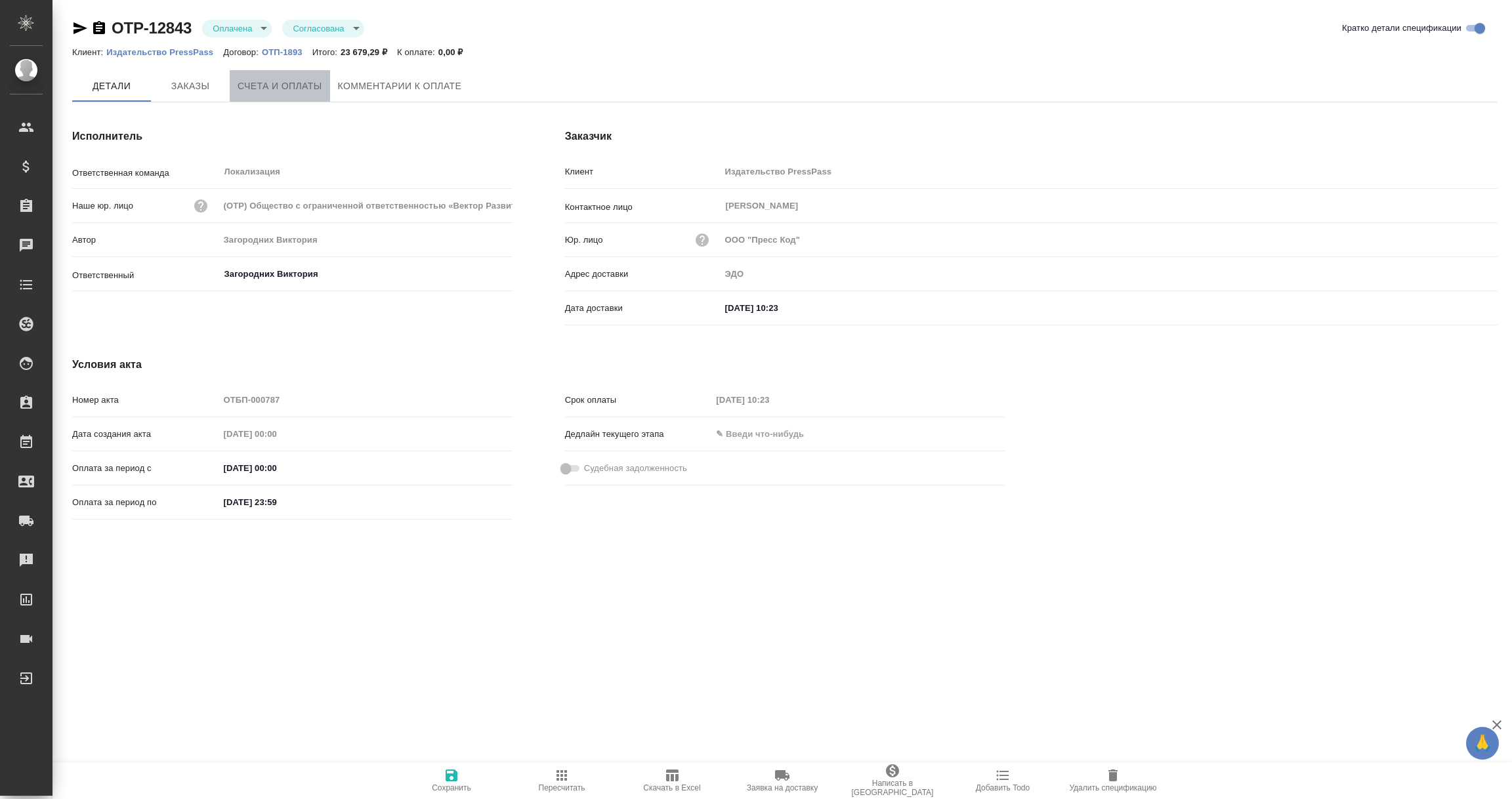
click at [274, 85] on span "Счета и оплаты" at bounding box center [280, 86] width 85 height 16
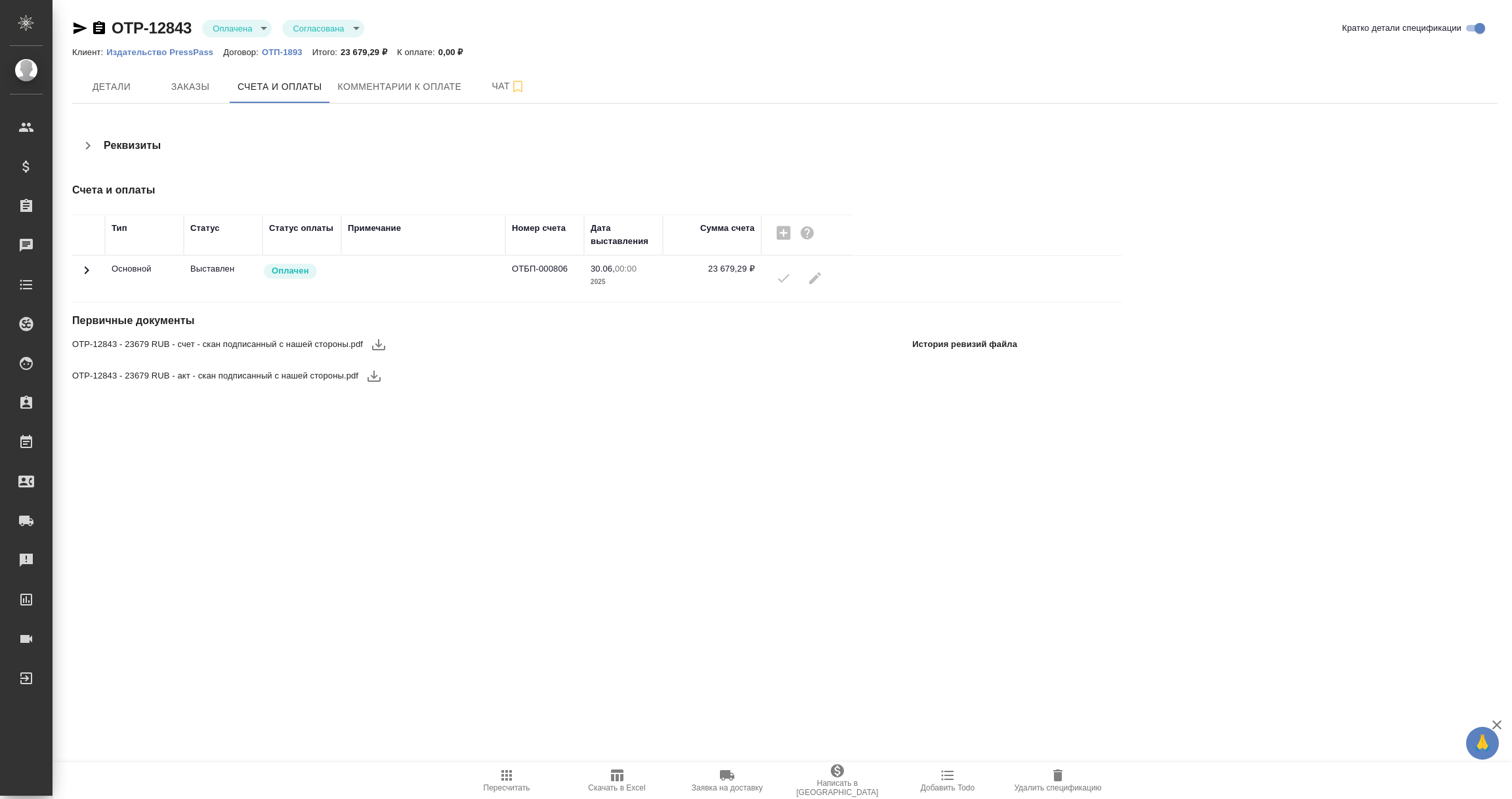
click at [90, 276] on icon at bounding box center [86, 270] width 16 height 16
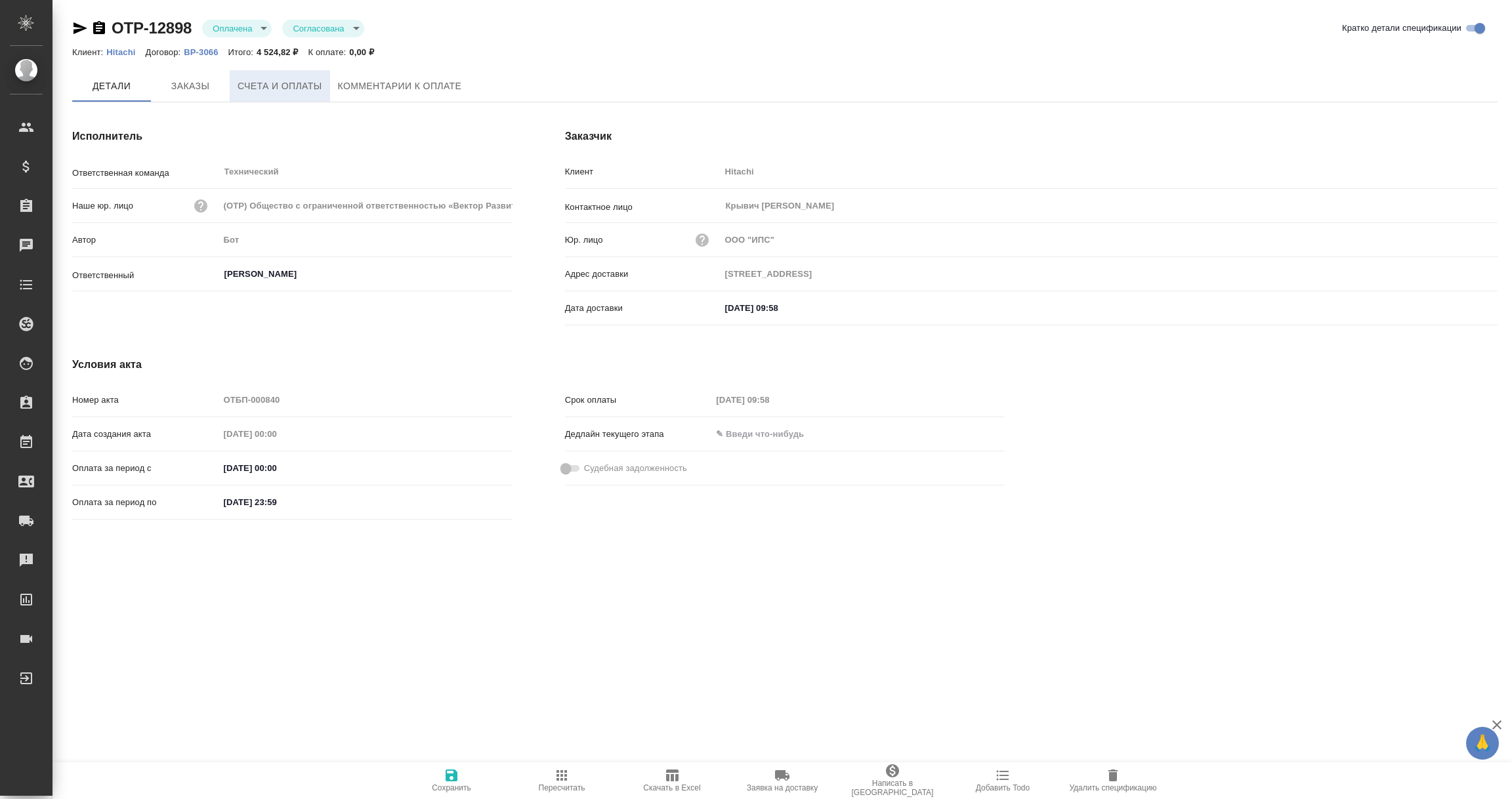
click at [259, 80] on span "Счета и оплаты" at bounding box center [280, 86] width 85 height 16
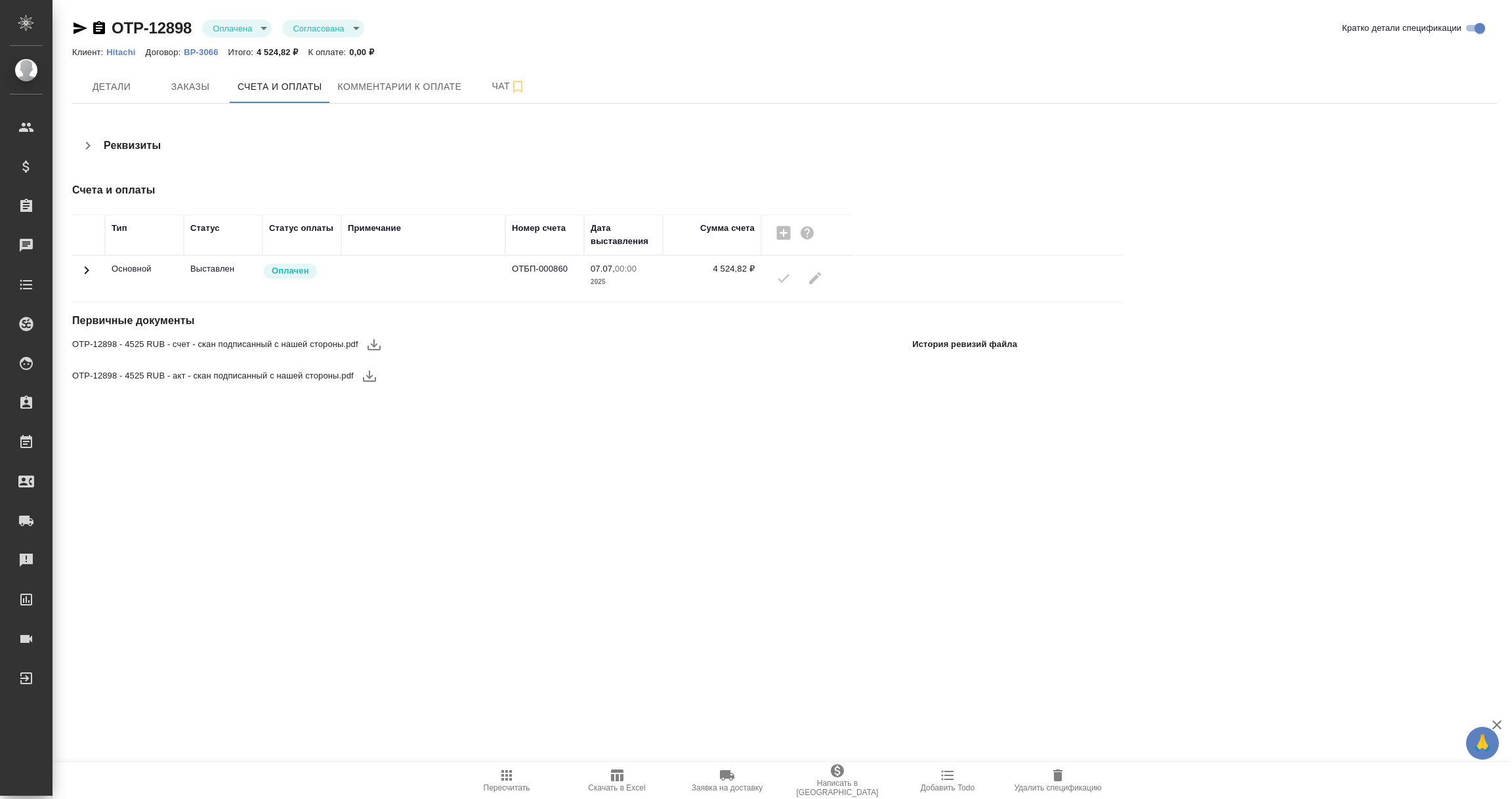
click at [82, 276] on icon at bounding box center [86, 270] width 16 height 16
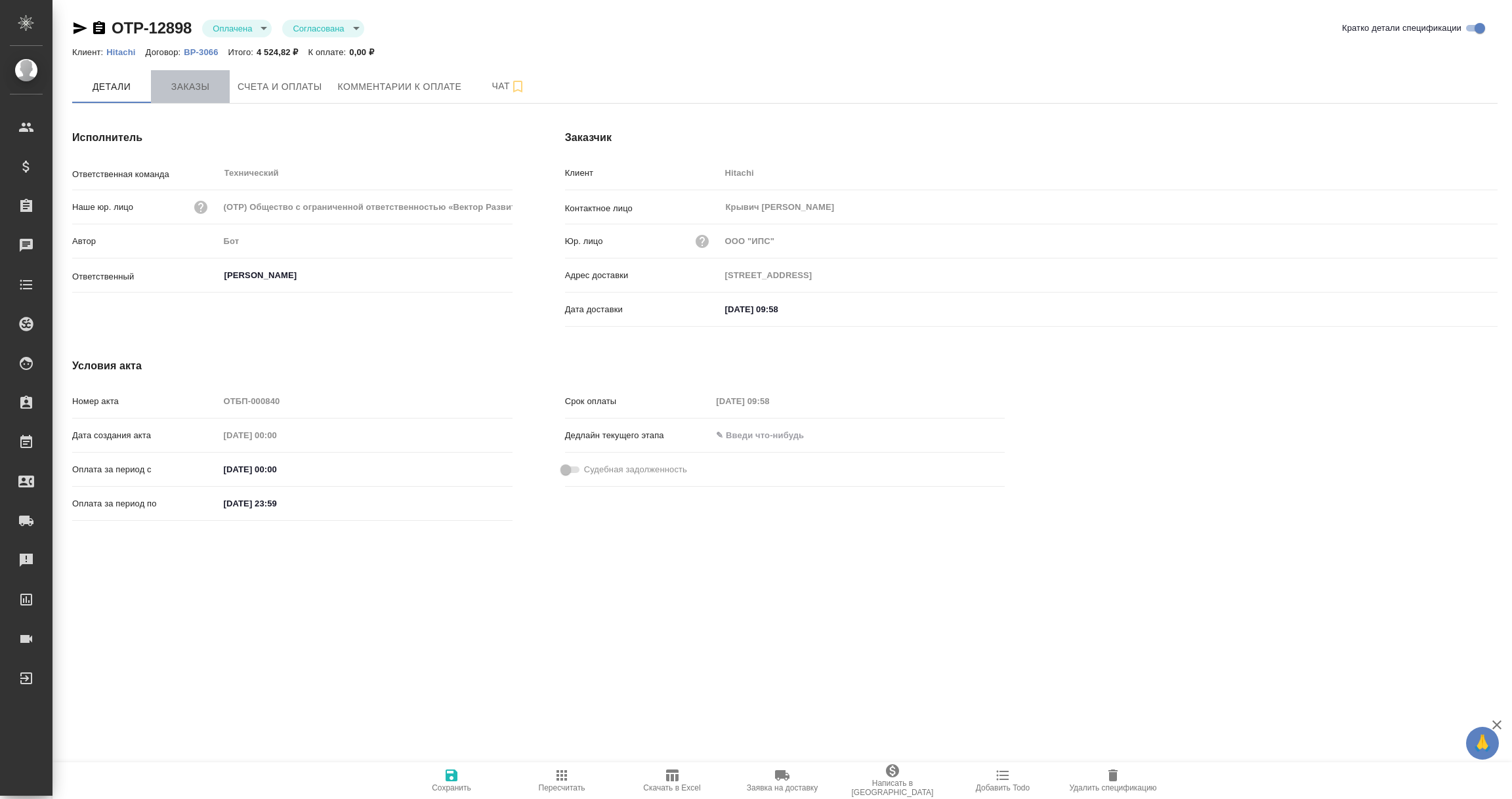
click at [189, 72] on button "Заказы" at bounding box center [190, 86] width 79 height 33
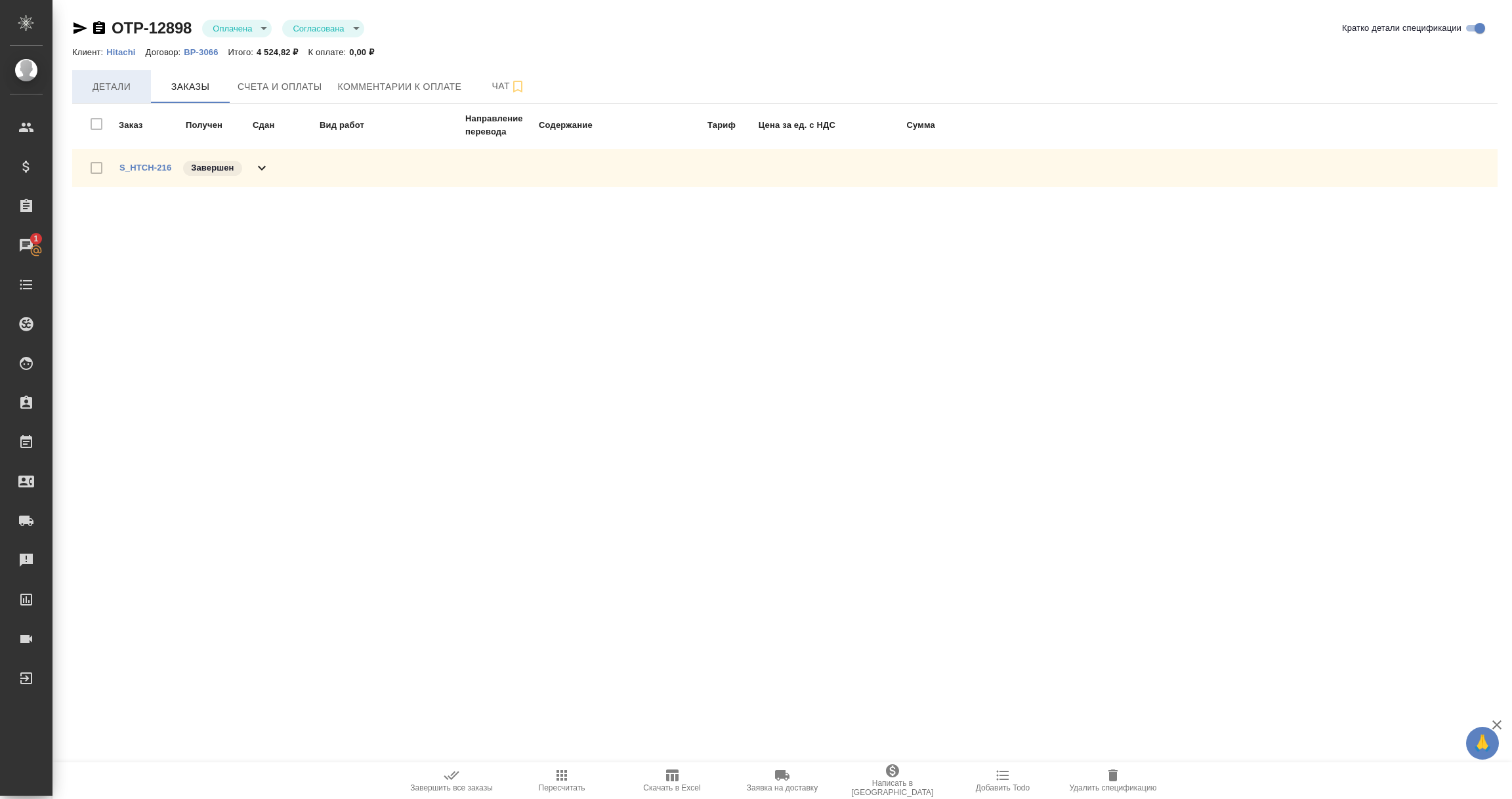
click at [105, 91] on span "Детали" at bounding box center [112, 86] width 63 height 16
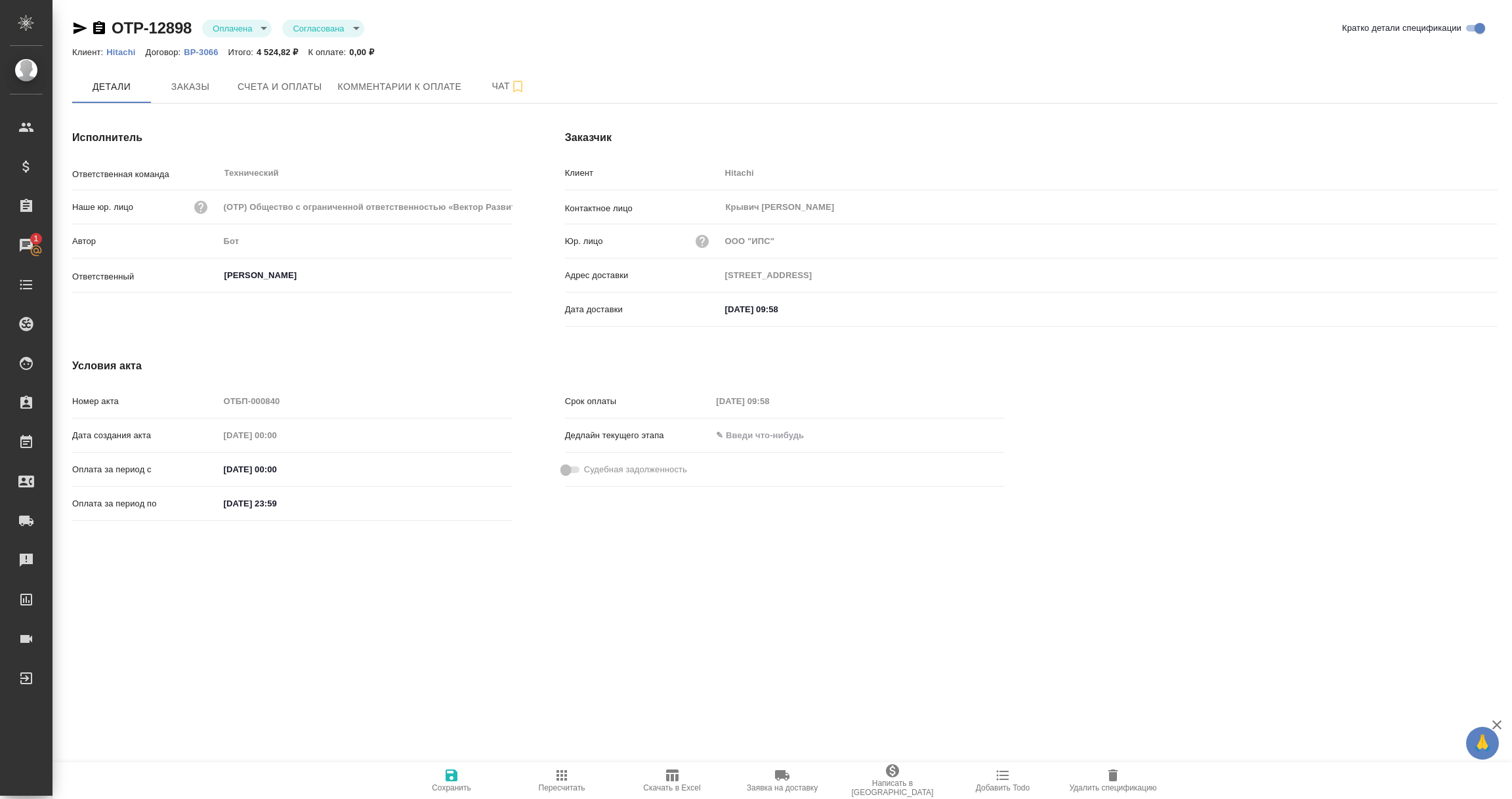
click at [292, 93] on span "Счета и оплаты" at bounding box center [280, 86] width 85 height 16
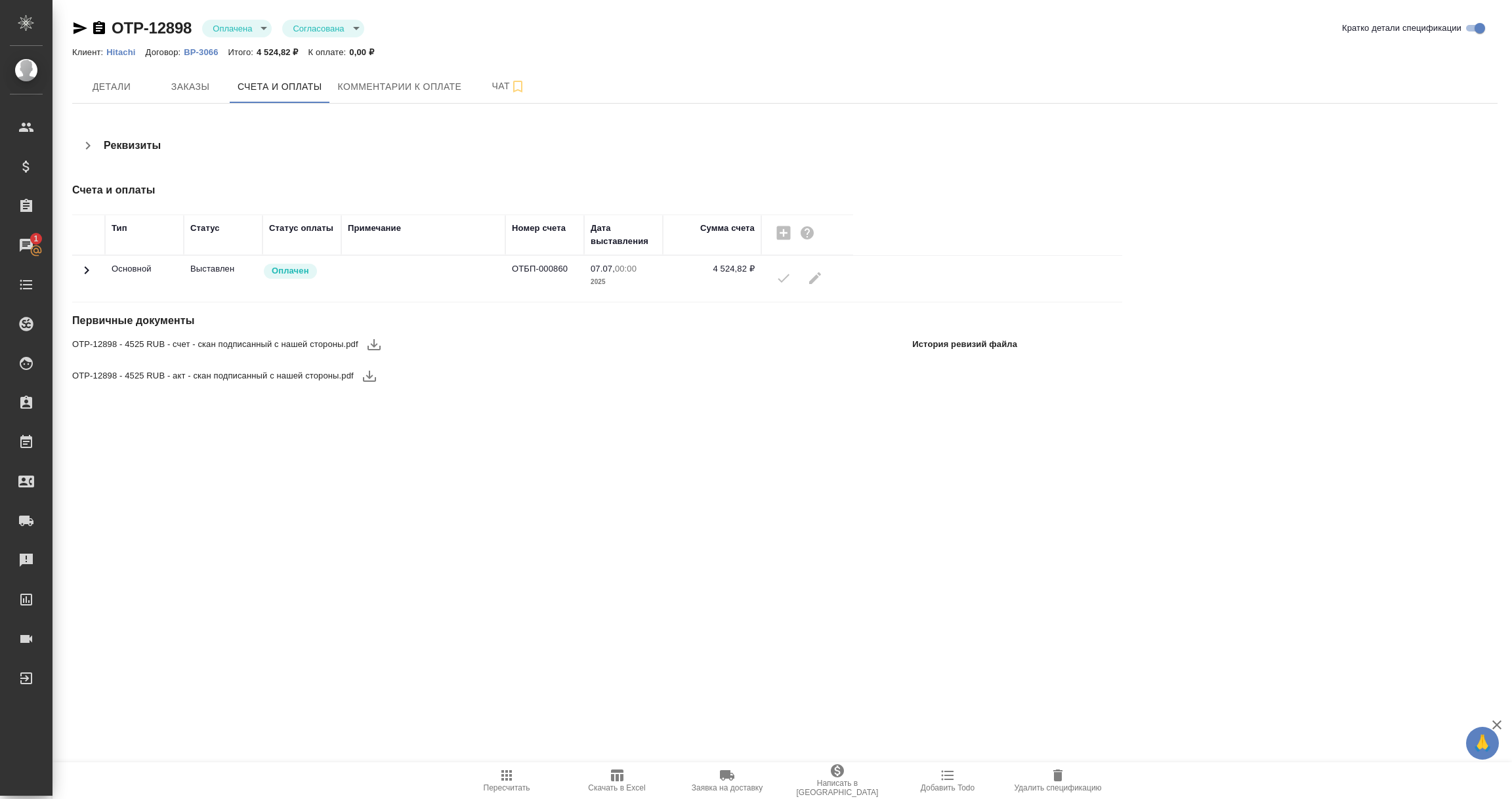
click at [80, 276] on icon at bounding box center [86, 270] width 16 height 16
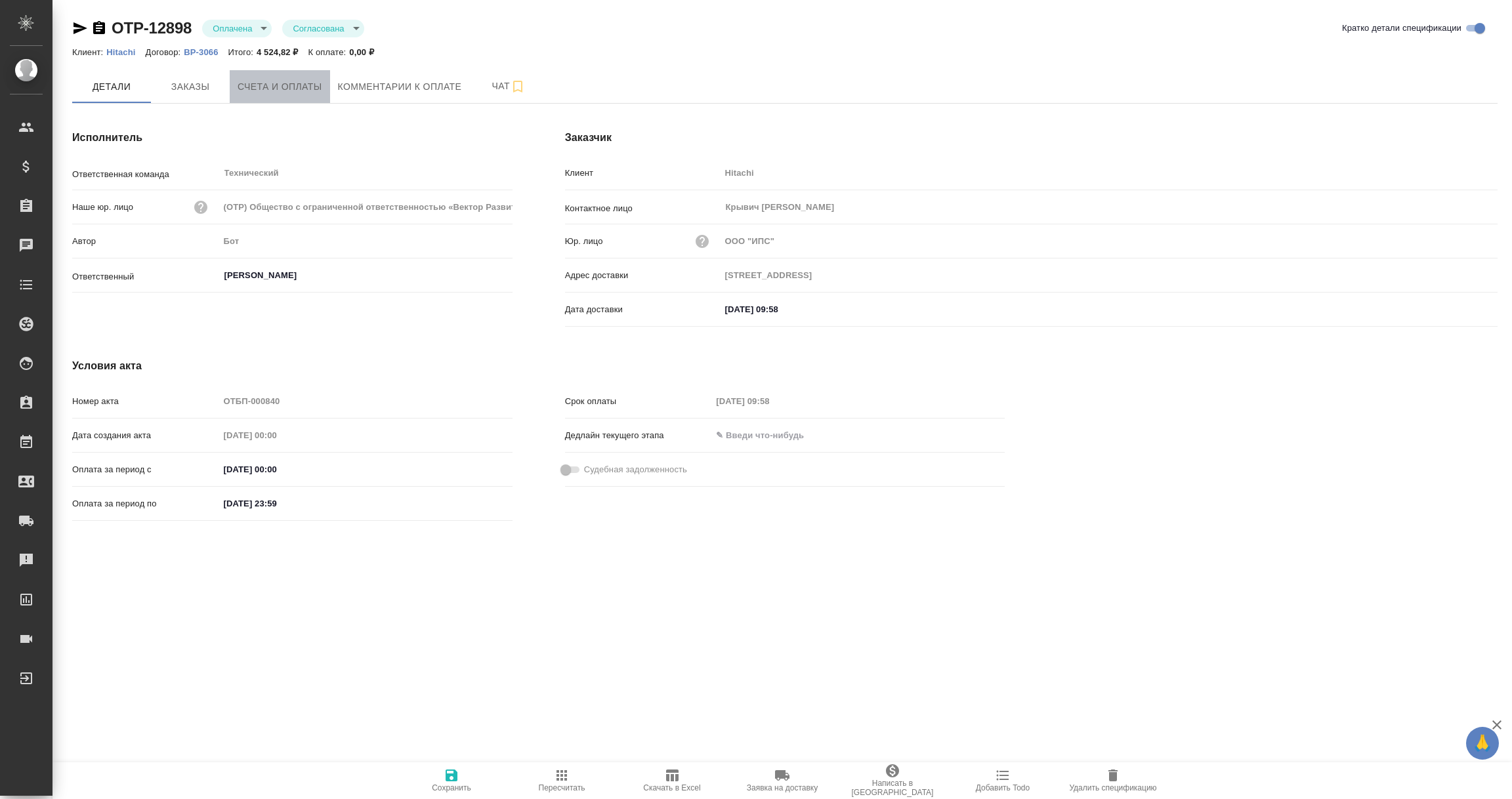
click at [289, 90] on span "Счета и оплаты" at bounding box center [280, 86] width 85 height 16
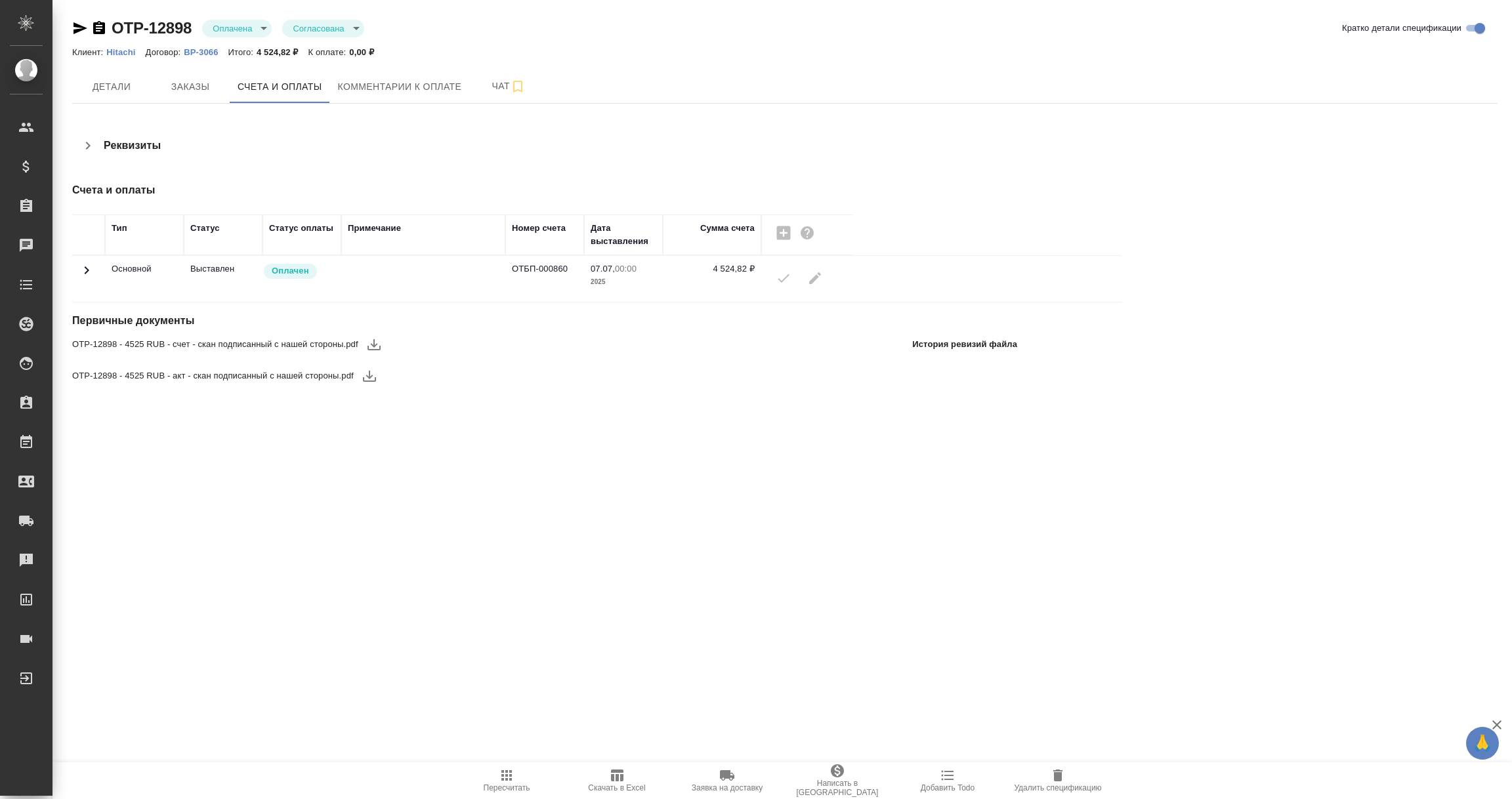
click at [80, 278] on span at bounding box center [86, 275] width 16 height 10
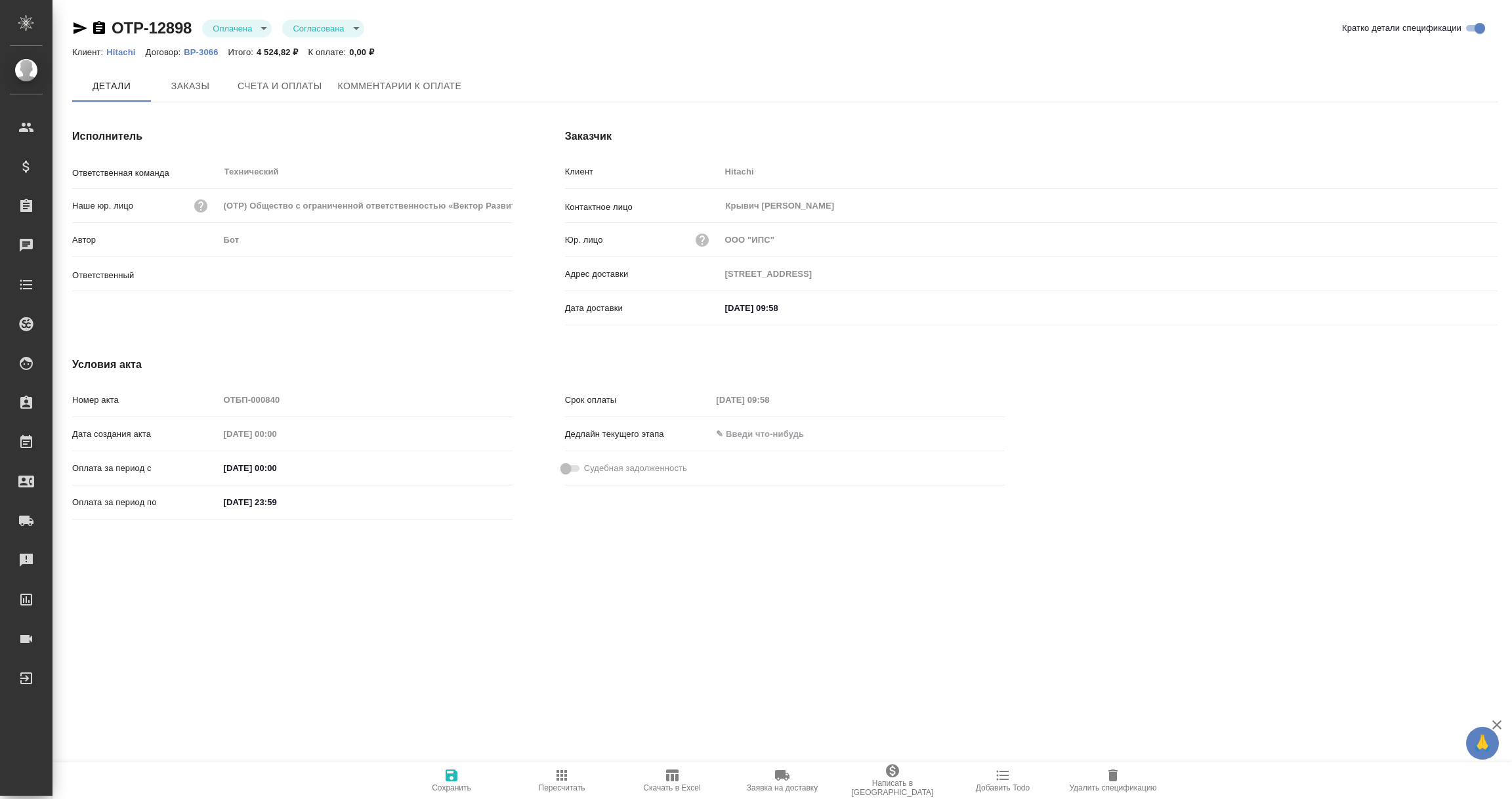
type input "Никифорова Валерия"
click at [74, 24] on icon "button" at bounding box center [80, 29] width 14 height 12
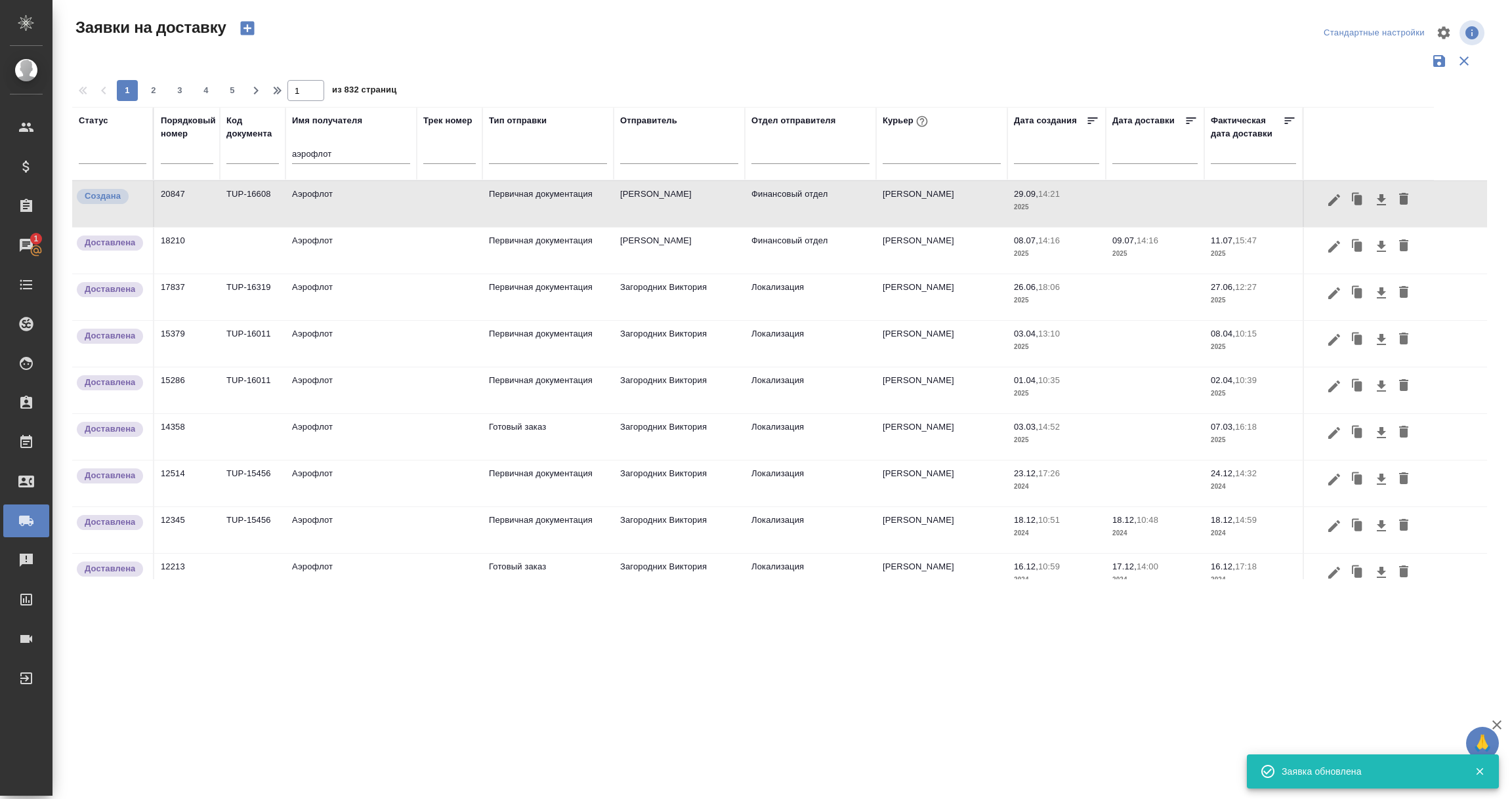
click at [229, 216] on td "TUP-16608" at bounding box center [253, 203] width 66 height 46
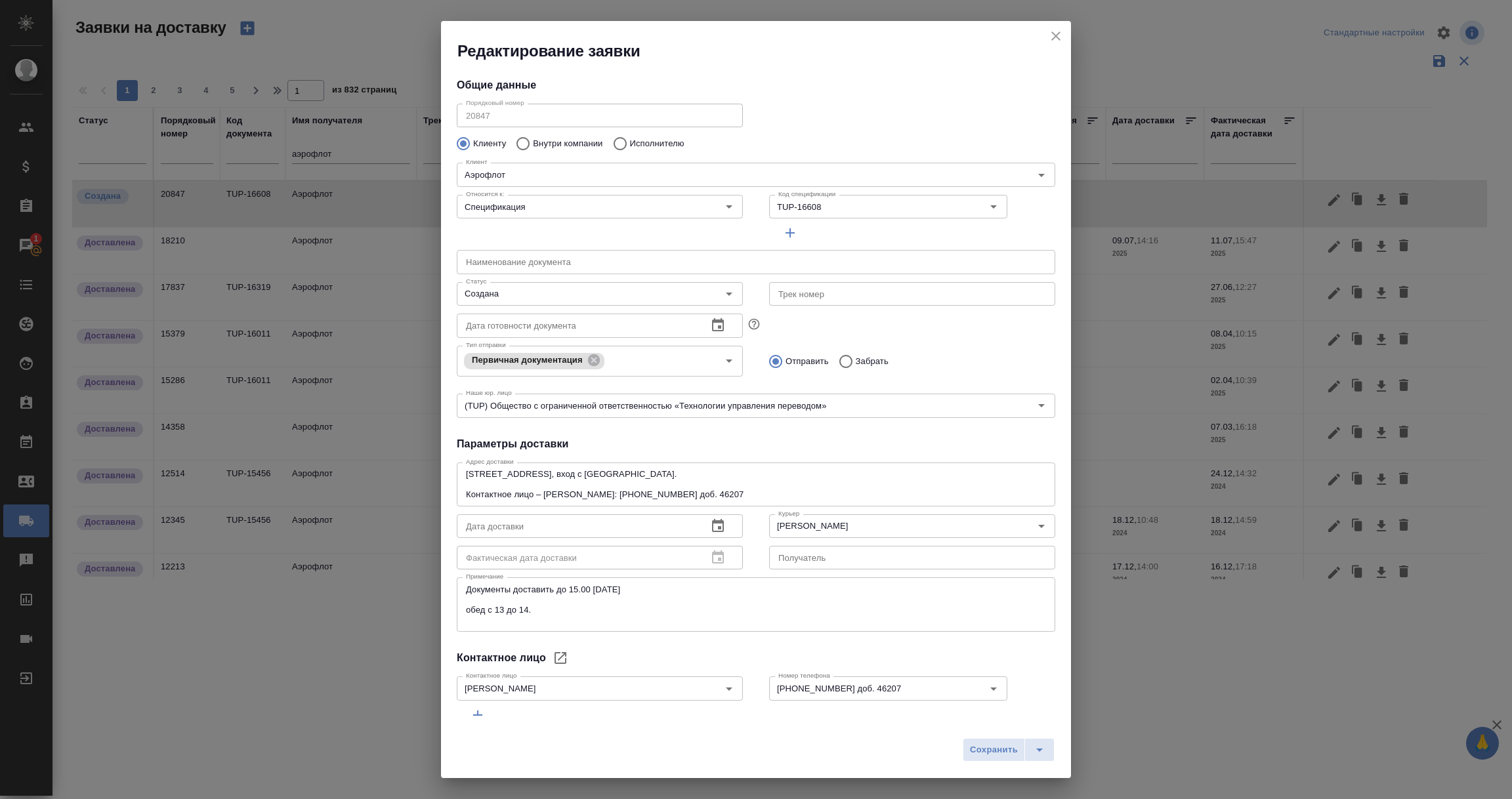
click at [468, 590] on textarea "Документы доставить до 15.00 30.09.2025 обед с 13 до 14." at bounding box center [756, 604] width 580 height 41
paste textarea "курьера может встретить Гаврилова Ксения тел.: +7 909 931-56-86 с 14-00 до 15-5…"
click at [737, 589] on textarea "курьера может встретить Гаврилова Ксения тел.: +7 909 931-56-86 с 14-00 до 15-5…" at bounding box center [756, 624] width 580 height 80
click at [462, 591] on div "курьера может встретить Гаврилова Ксения тел.: +7 909 931-56-86 Время: с 14-00 …" at bounding box center [756, 635] width 599 height 115
click at [466, 589] on textarea "курьера может встретить Гаврилова Ксения тел.: +7 909 931-56-86 Время: с 14-00 …" at bounding box center [756, 635] width 580 height 101
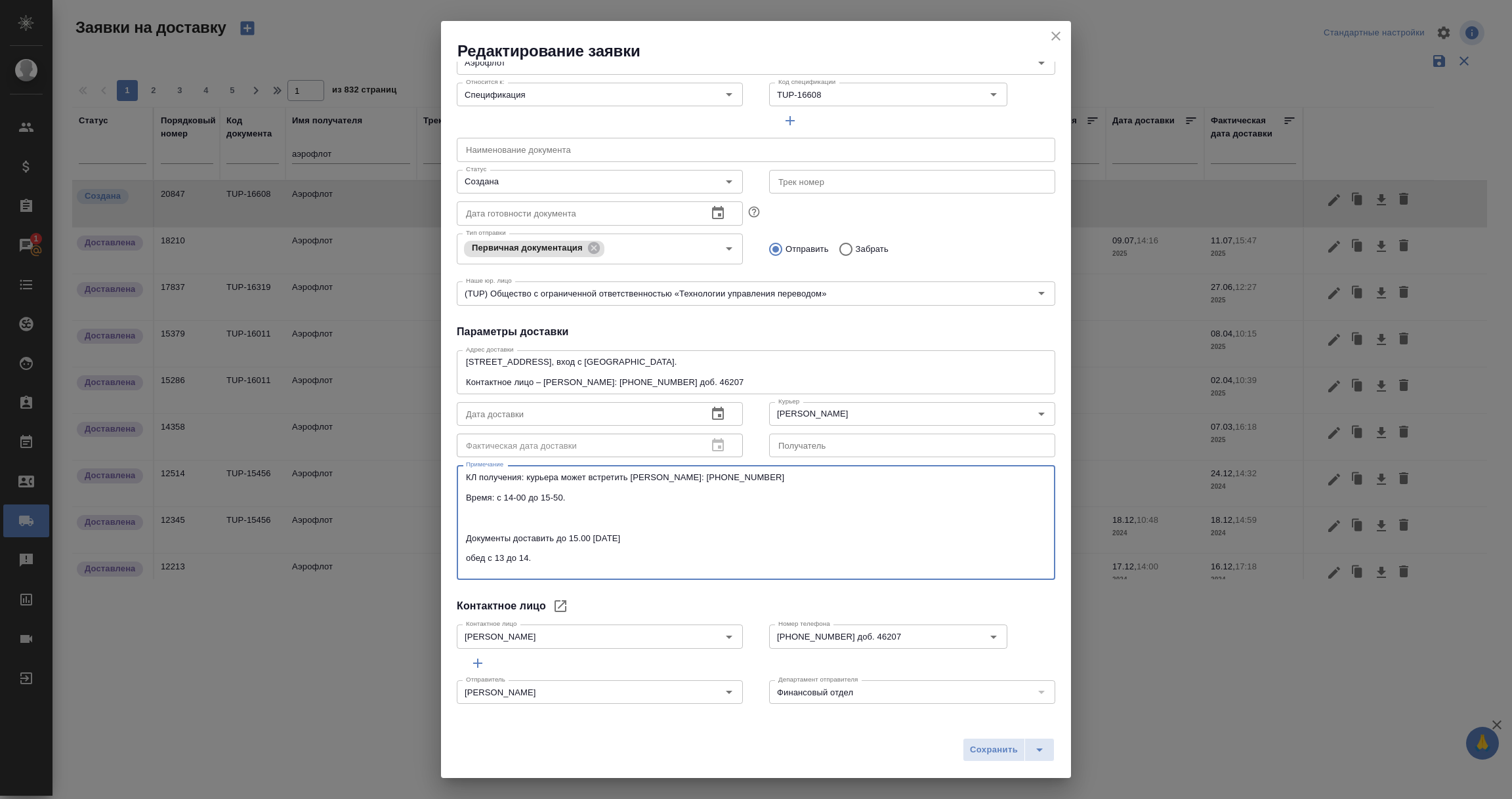
scroll to position [116, 0]
drag, startPoint x: 545, startPoint y: 558, endPoint x: 454, endPoint y: 534, distance: 94.1
click at [454, 534] on div "Общие данные Порядковый номер 20847 Порядковый номер Клиенту Внутри компании Ис…" at bounding box center [756, 388] width 630 height 654
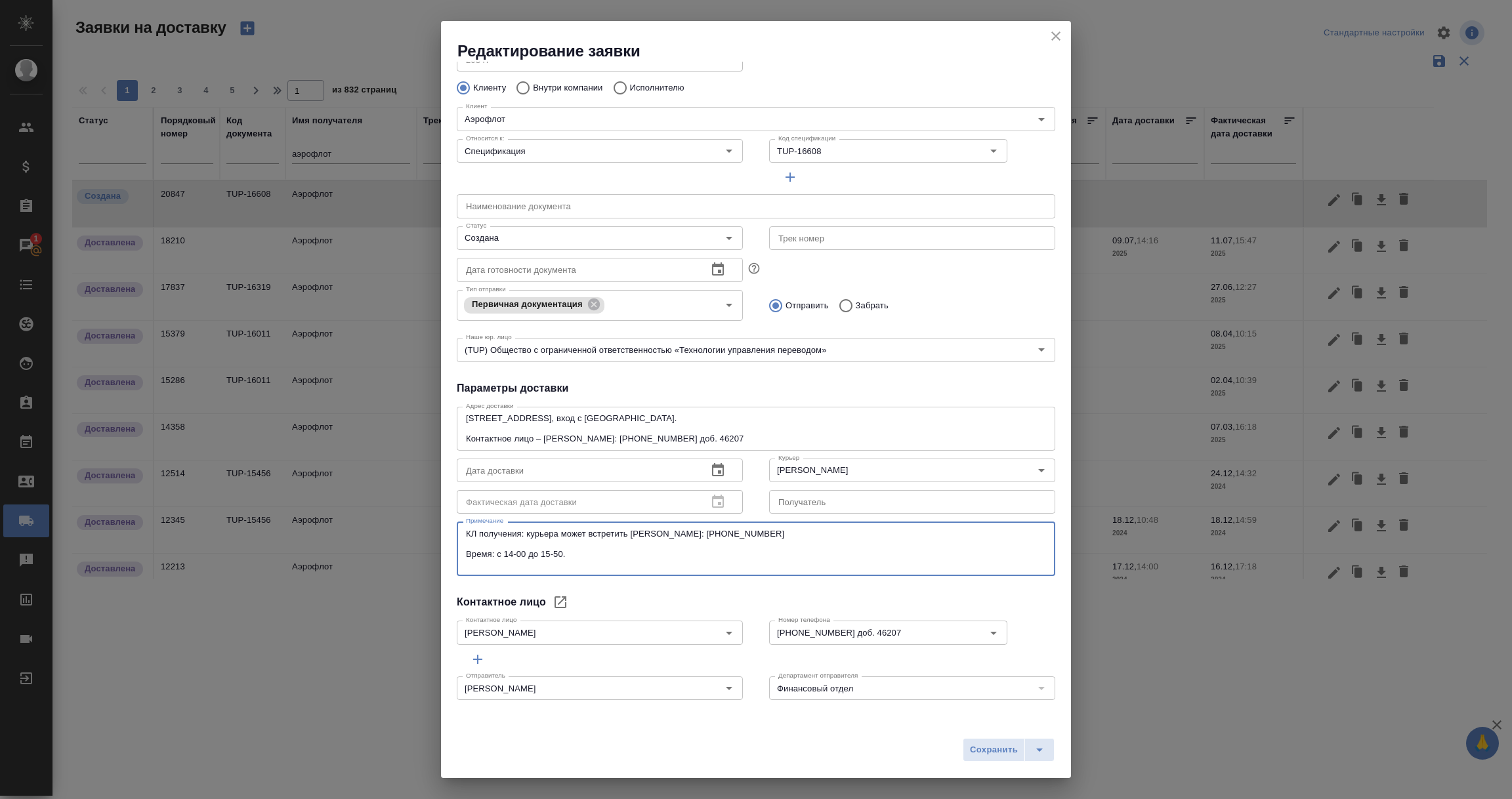
scroll to position [55, 0]
click at [726, 630] on icon "Open" at bounding box center [729, 633] width 16 height 16
type textarea "КЛ получения: курьера может встретить Гаврилова Ксения тел.: +7 909 931-56-86 В…"
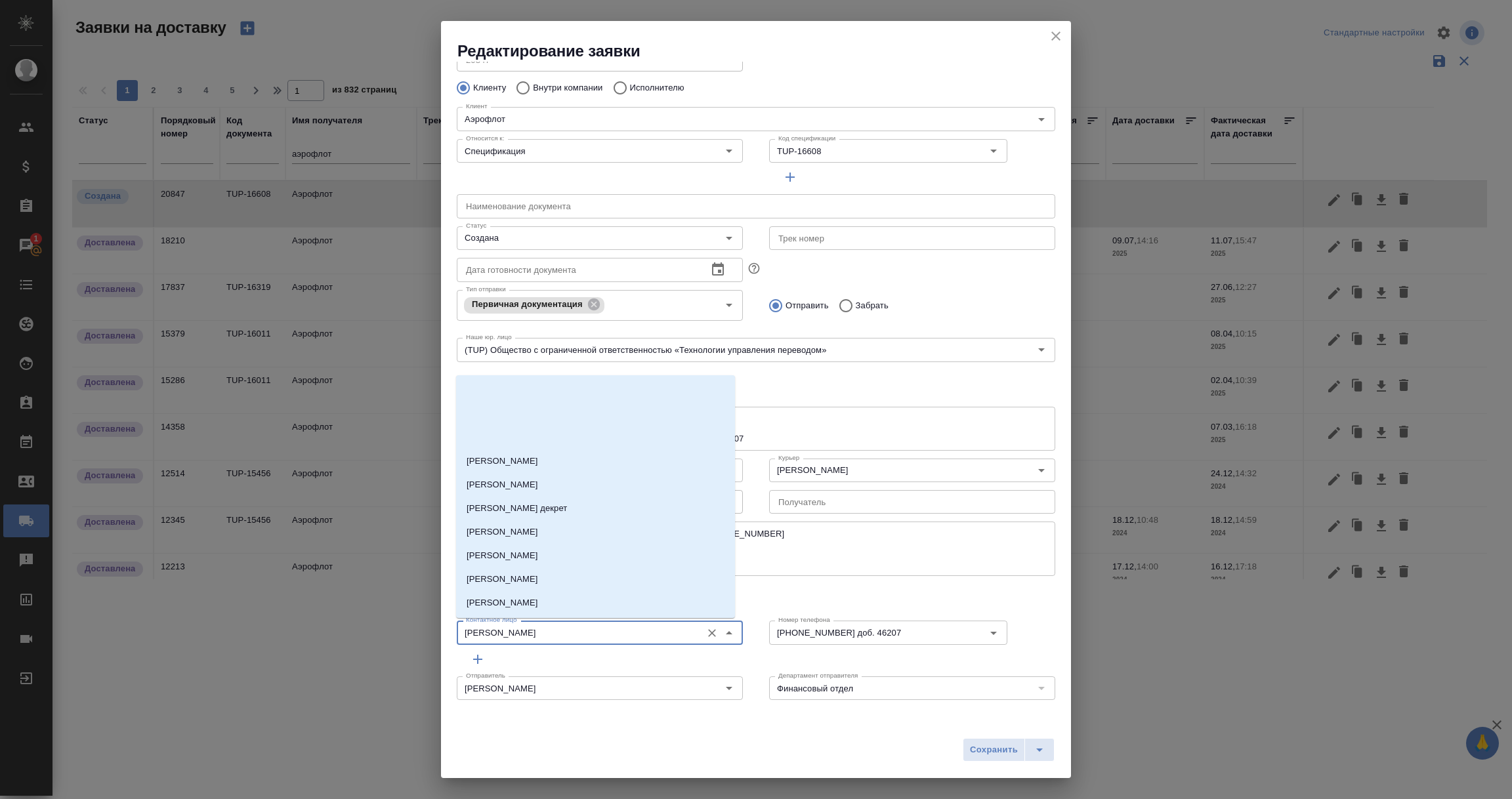
scroll to position [115, 0]
click at [734, 662] on div "Отправитель Воробьёва Екатерина Отправитель" at bounding box center [599, 687] width 312 height 58
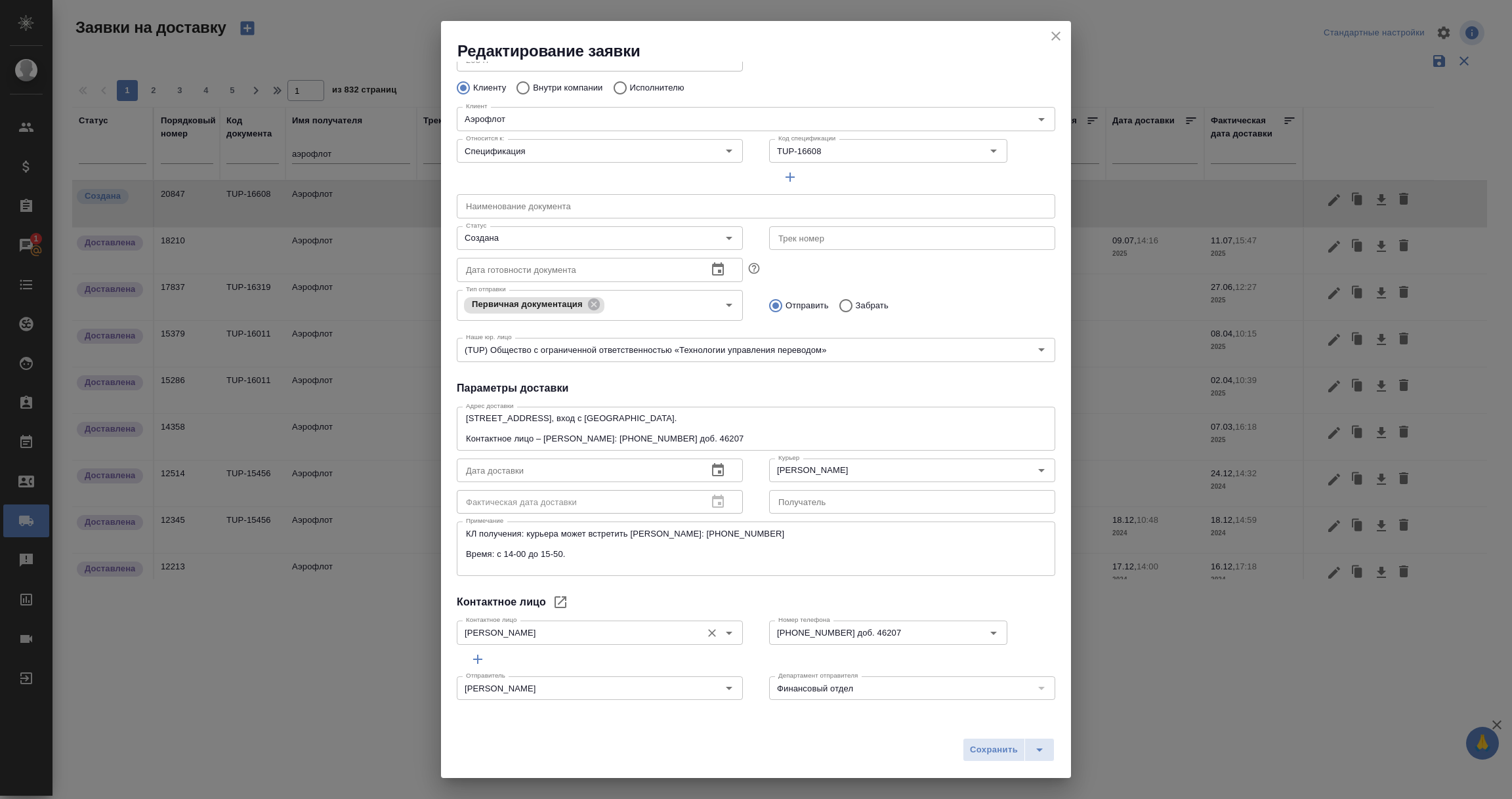
click at [721, 636] on icon "Open" at bounding box center [729, 633] width 16 height 16
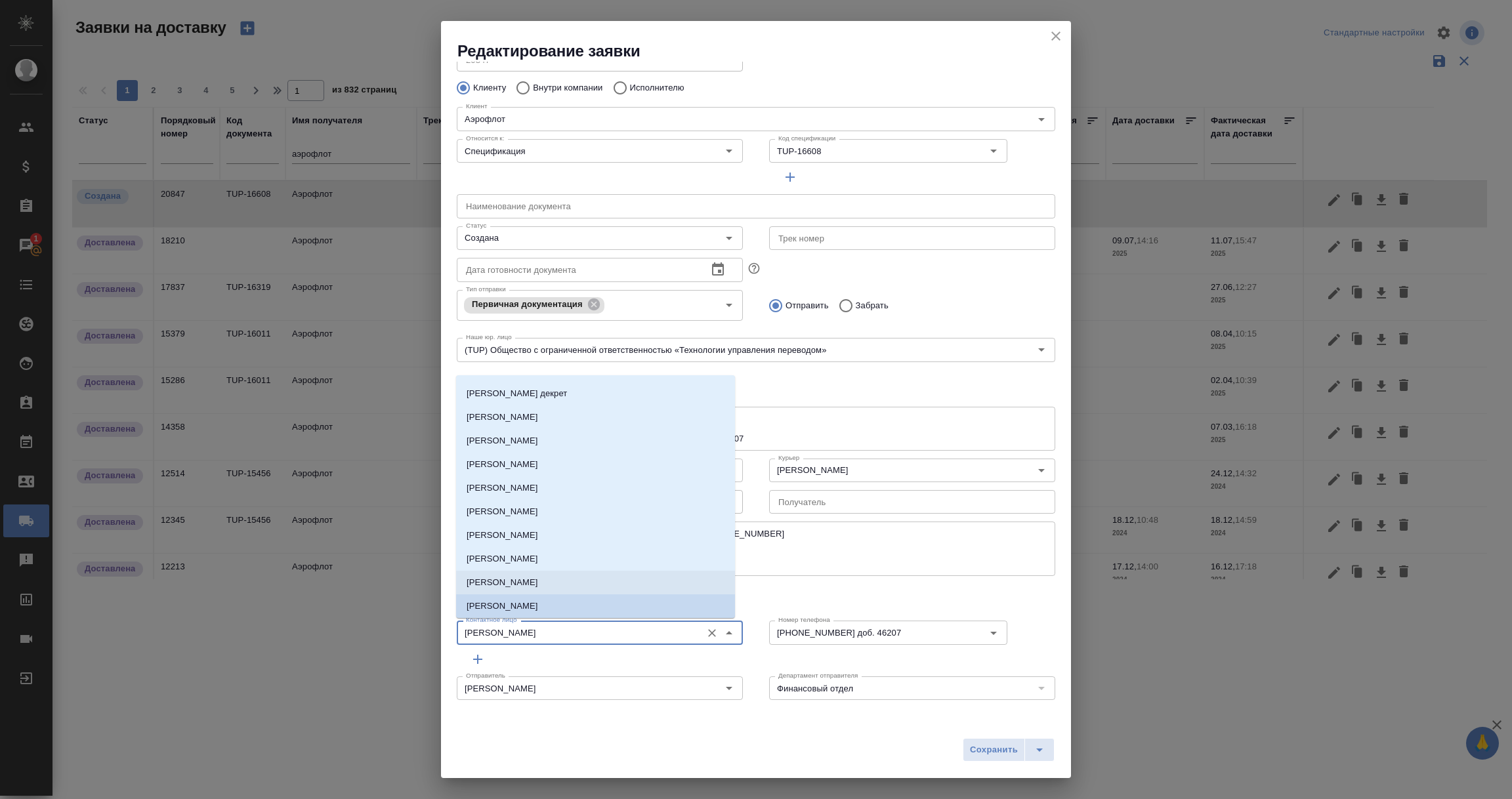
click at [517, 584] on p "[PERSON_NAME]" at bounding box center [502, 582] width 72 height 13
type input "[PERSON_NAME]"
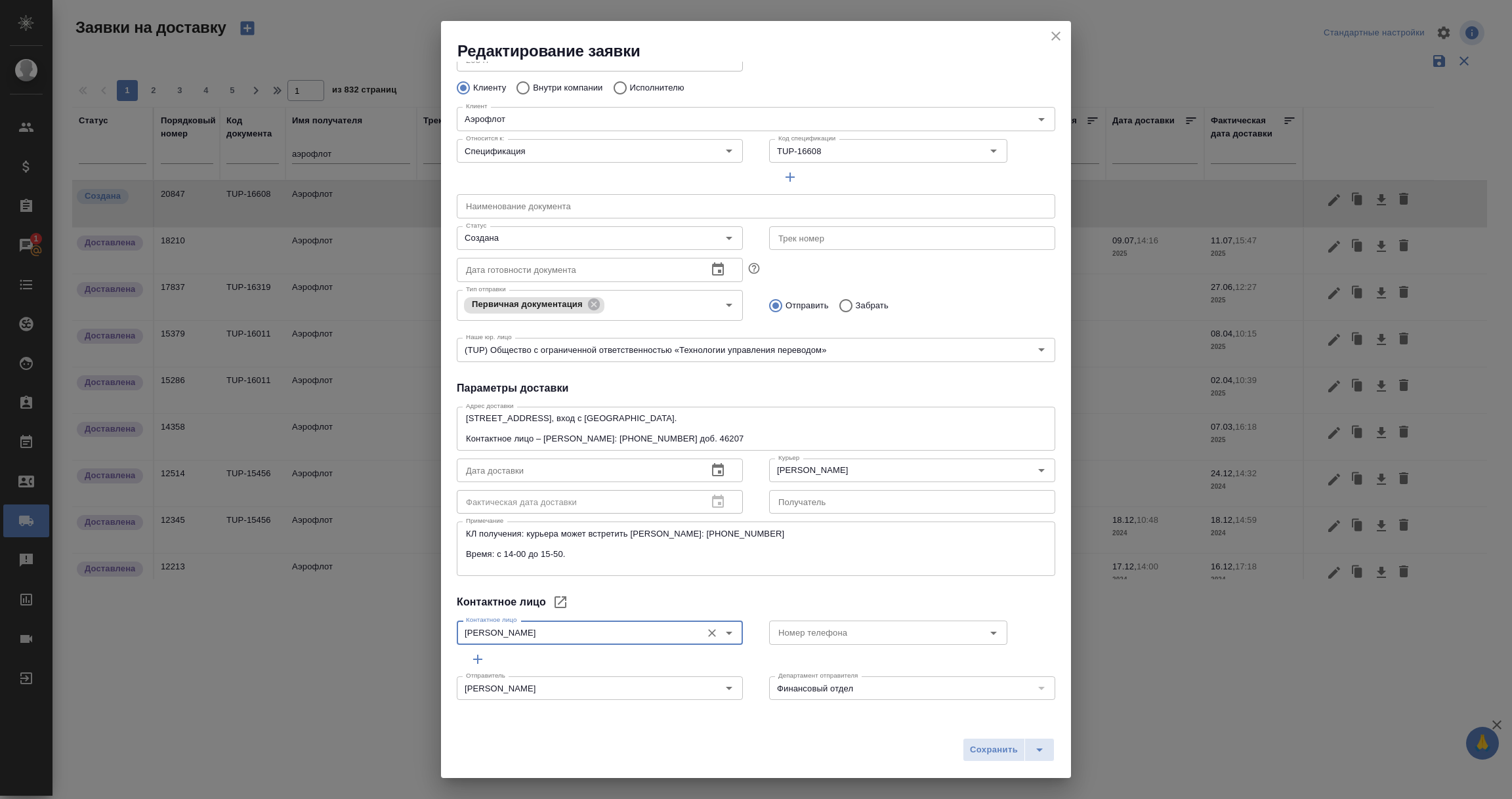
click at [953, 652] on div at bounding box center [756, 659] width 599 height 23
click at [990, 632] on icon "Open" at bounding box center [994, 634] width 7 height 3
click at [853, 662] on li "8-909-931-5686" at bounding box center [878, 662] width 233 height 23
type input "8-909-931-5686"
click at [796, 732] on div "Сохранить" at bounding box center [756, 755] width 630 height 47
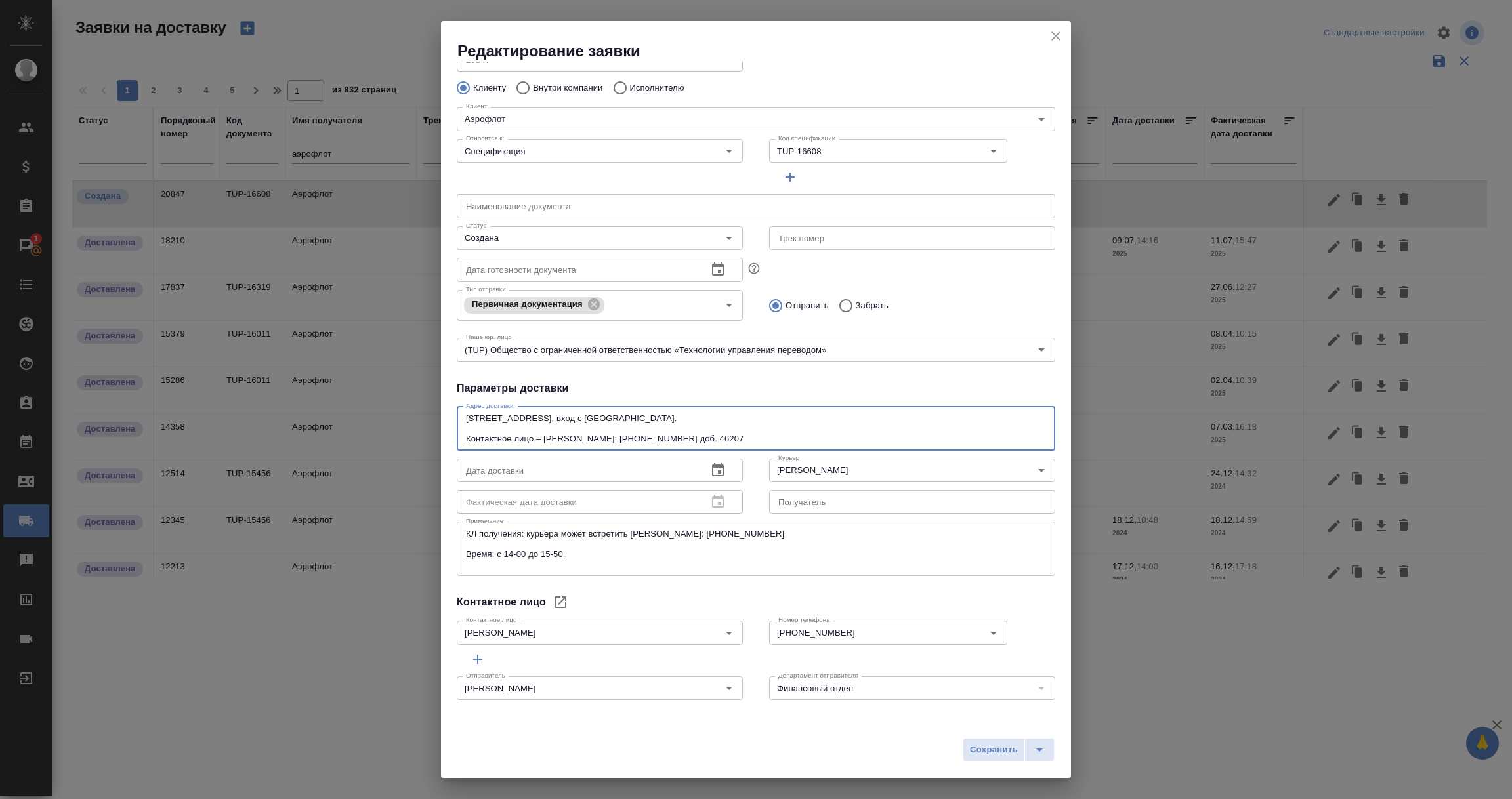
drag, startPoint x: 745, startPoint y: 435, endPoint x: 376, endPoint y: 447, distance: 369.2
click at [376, 447] on div "Редактирование заявки Общие данные Порядковый номер 20847 Порядковый номер Клие…" at bounding box center [756, 400] width 1512 height 799
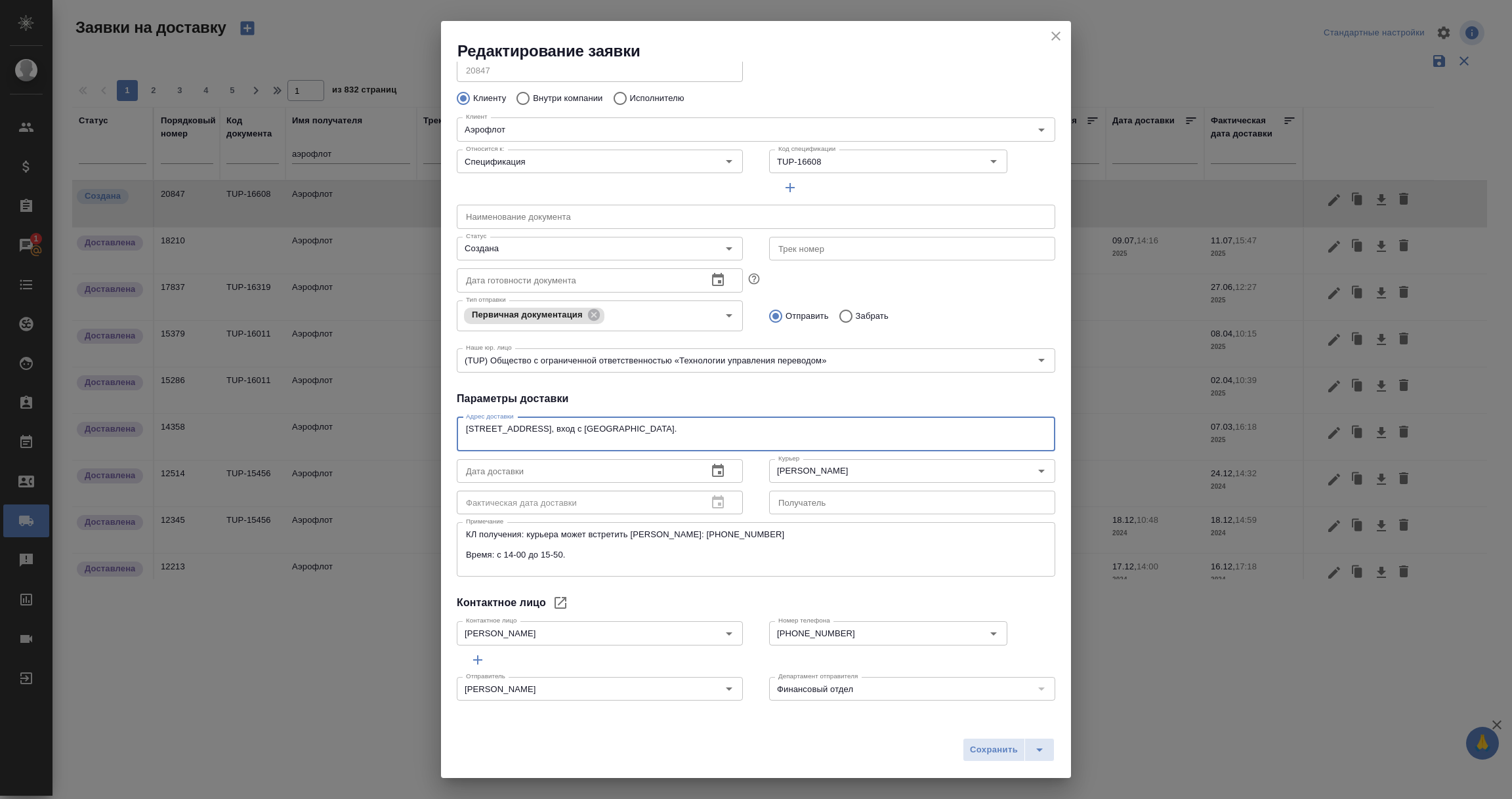
scroll to position [35, 0]
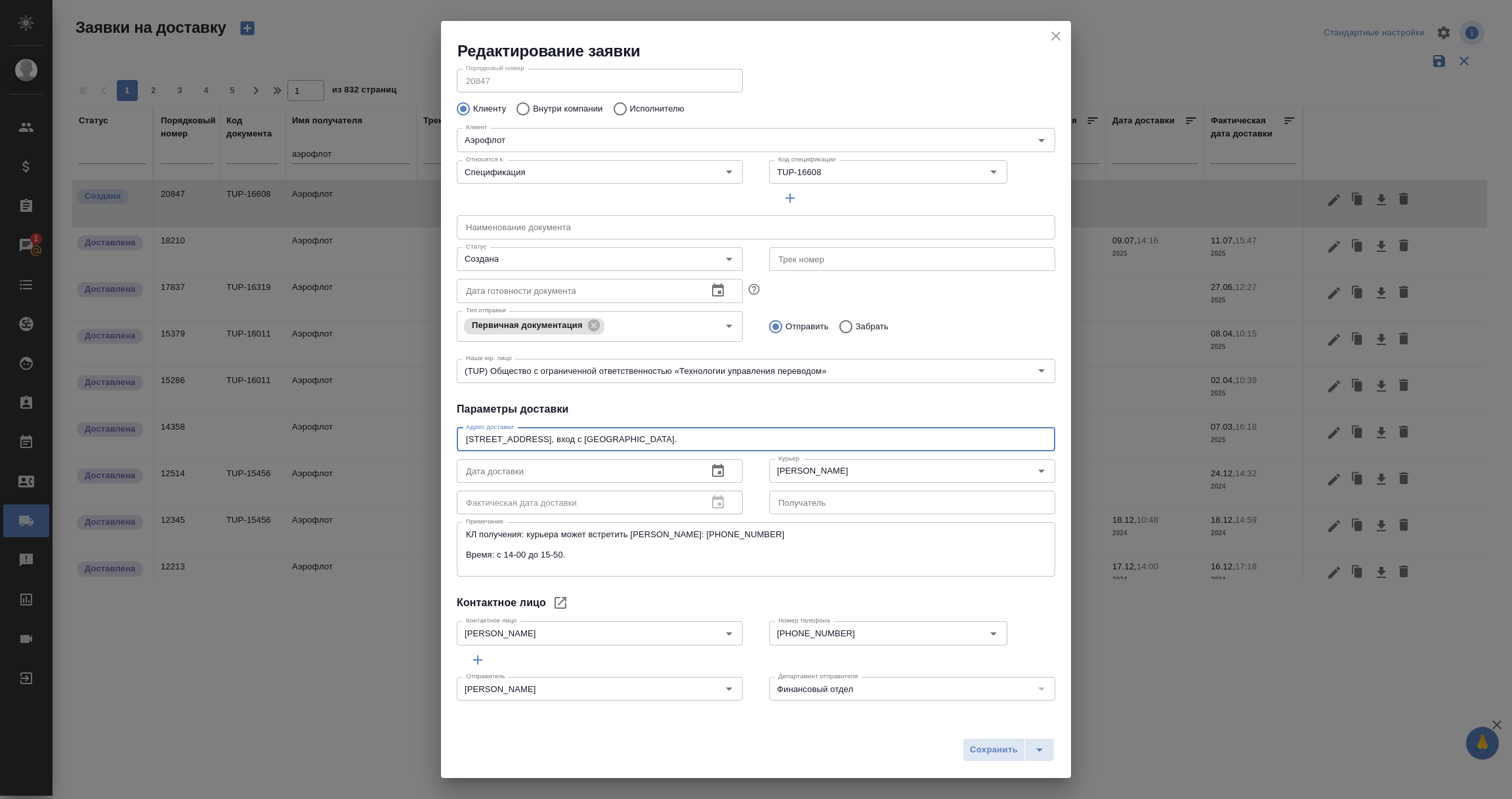
type textarea "Москва, ул. Арбат 1, вход с Гоголевского бульвара."
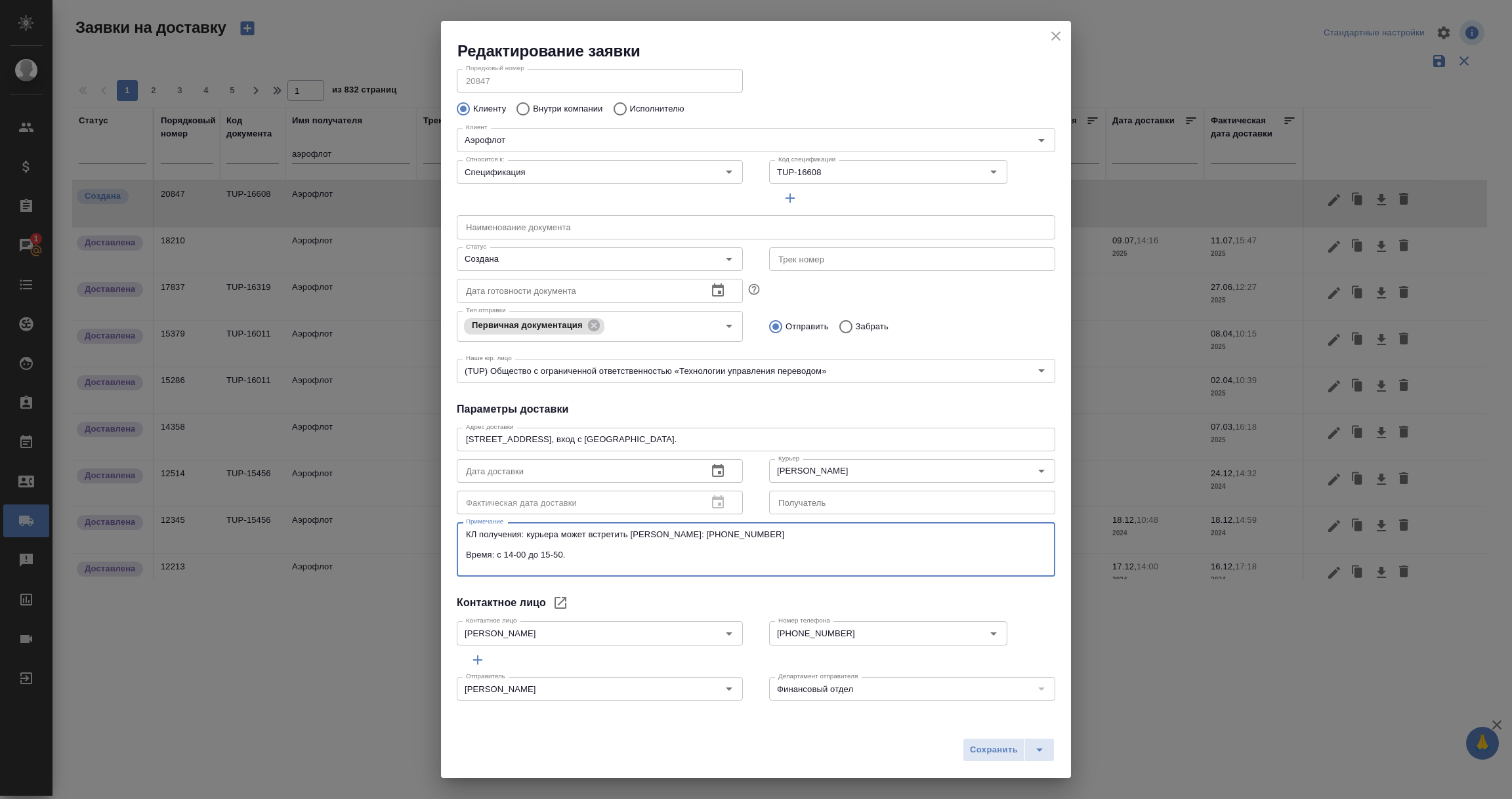
drag, startPoint x: 631, startPoint y: 534, endPoint x: 823, endPoint y: 533, distance: 192.0
click at [823, 533] on textarea "КЛ получения: курьера может встретить Гаврилова Ксения тел.: +7 909 931-56-86 В…" at bounding box center [756, 549] width 580 height 41
click at [603, 597] on div "Контактное лицо" at bounding box center [756, 603] width 599 height 16
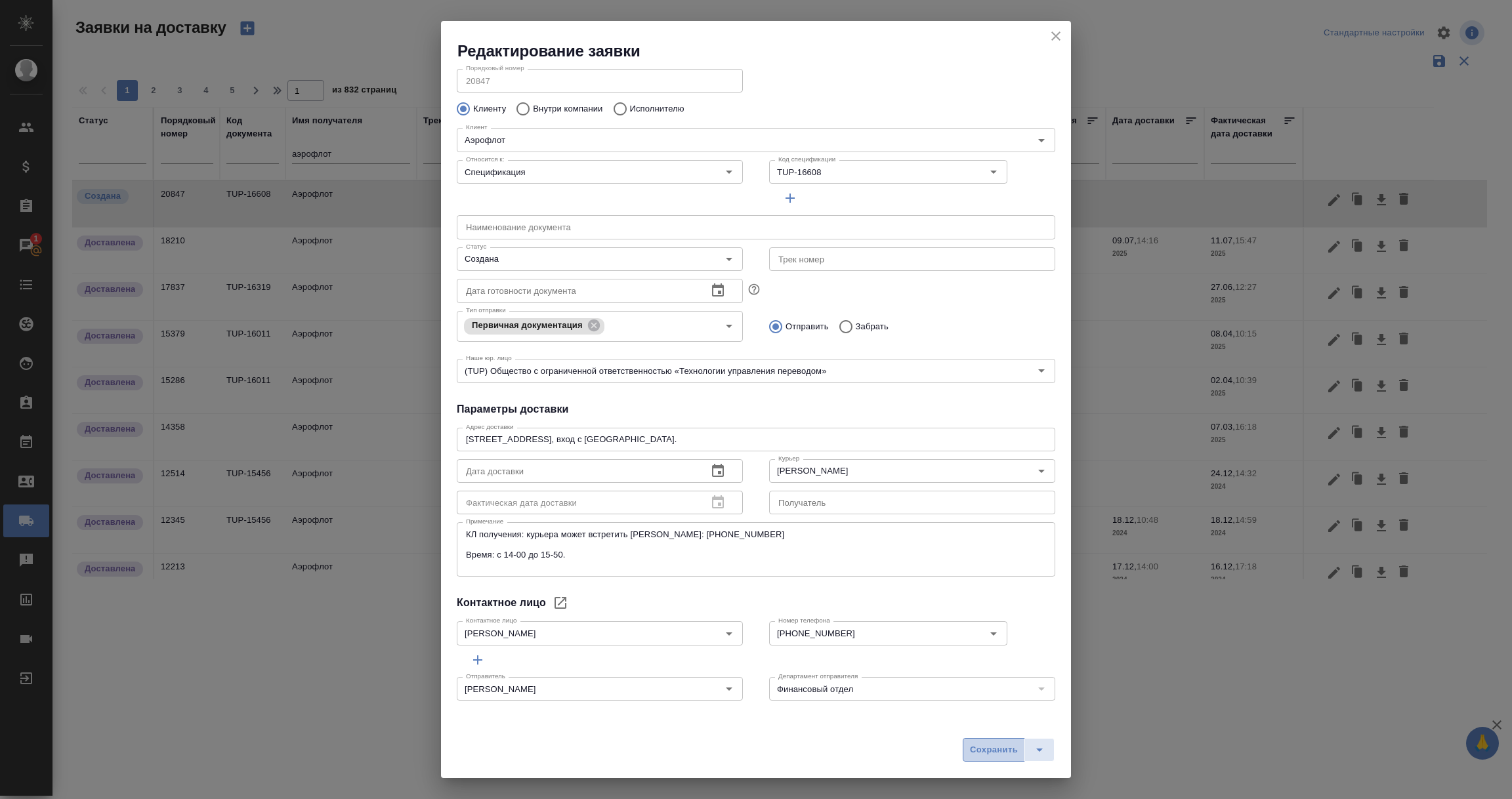
click at [996, 751] on span "Сохранить" at bounding box center [993, 750] width 48 height 15
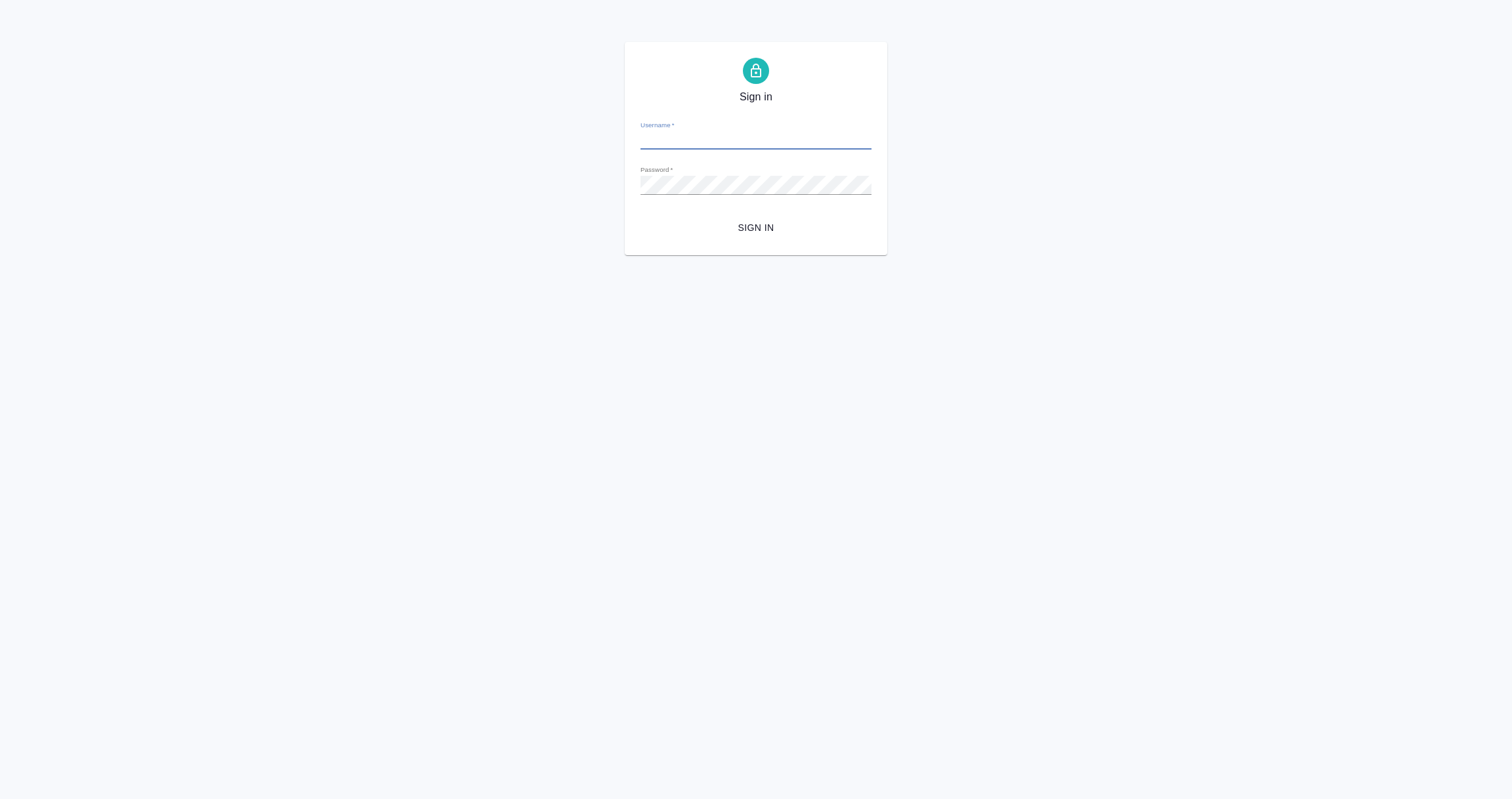
type input "[PERSON_NAME][EMAIL_ADDRESS][DOMAIN_NAME]"
click at [753, 227] on span "Sign in" at bounding box center [756, 227] width 210 height 16
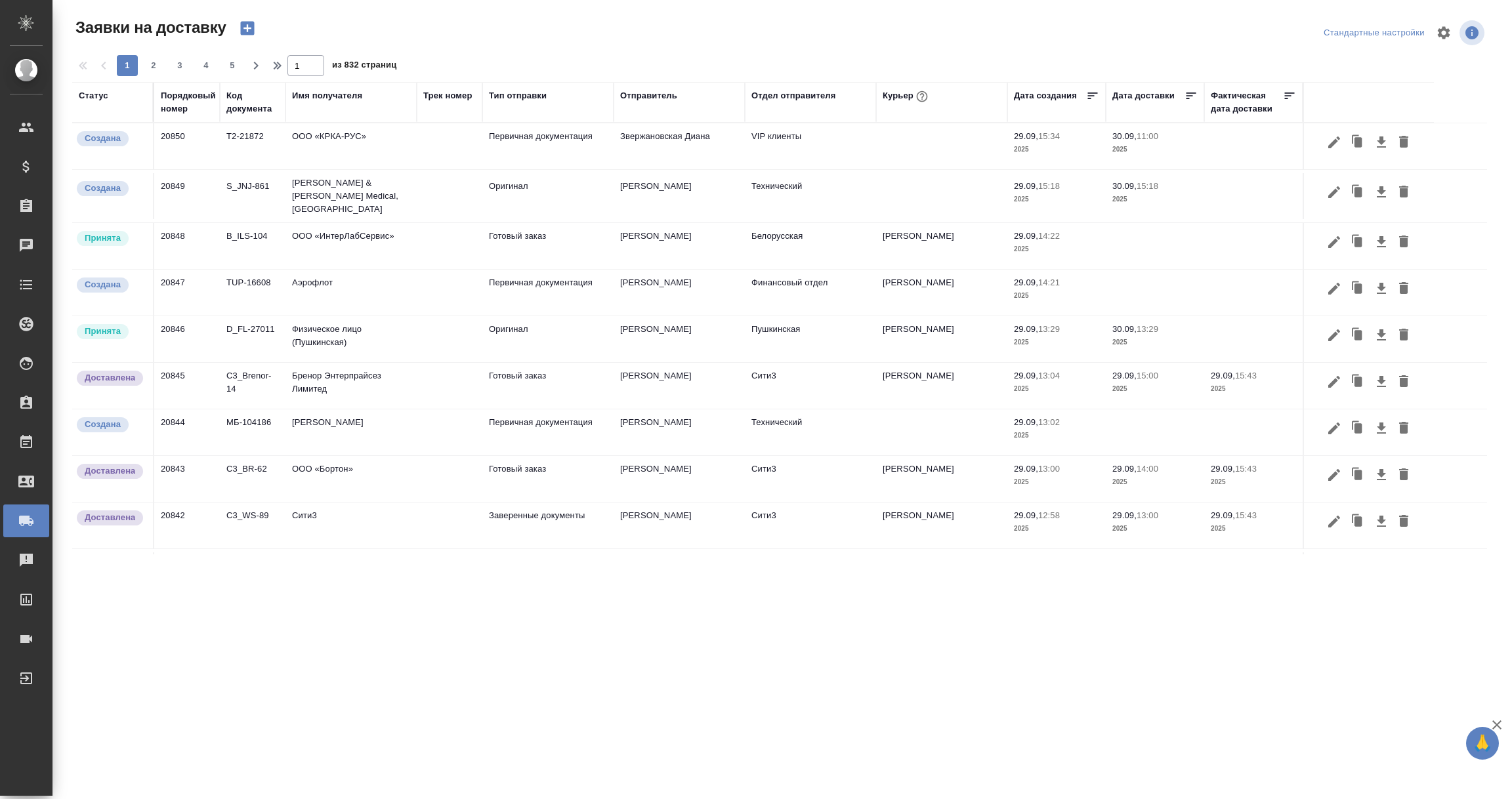
click at [326, 287] on td "Аэрофлот" at bounding box center [351, 292] width 131 height 46
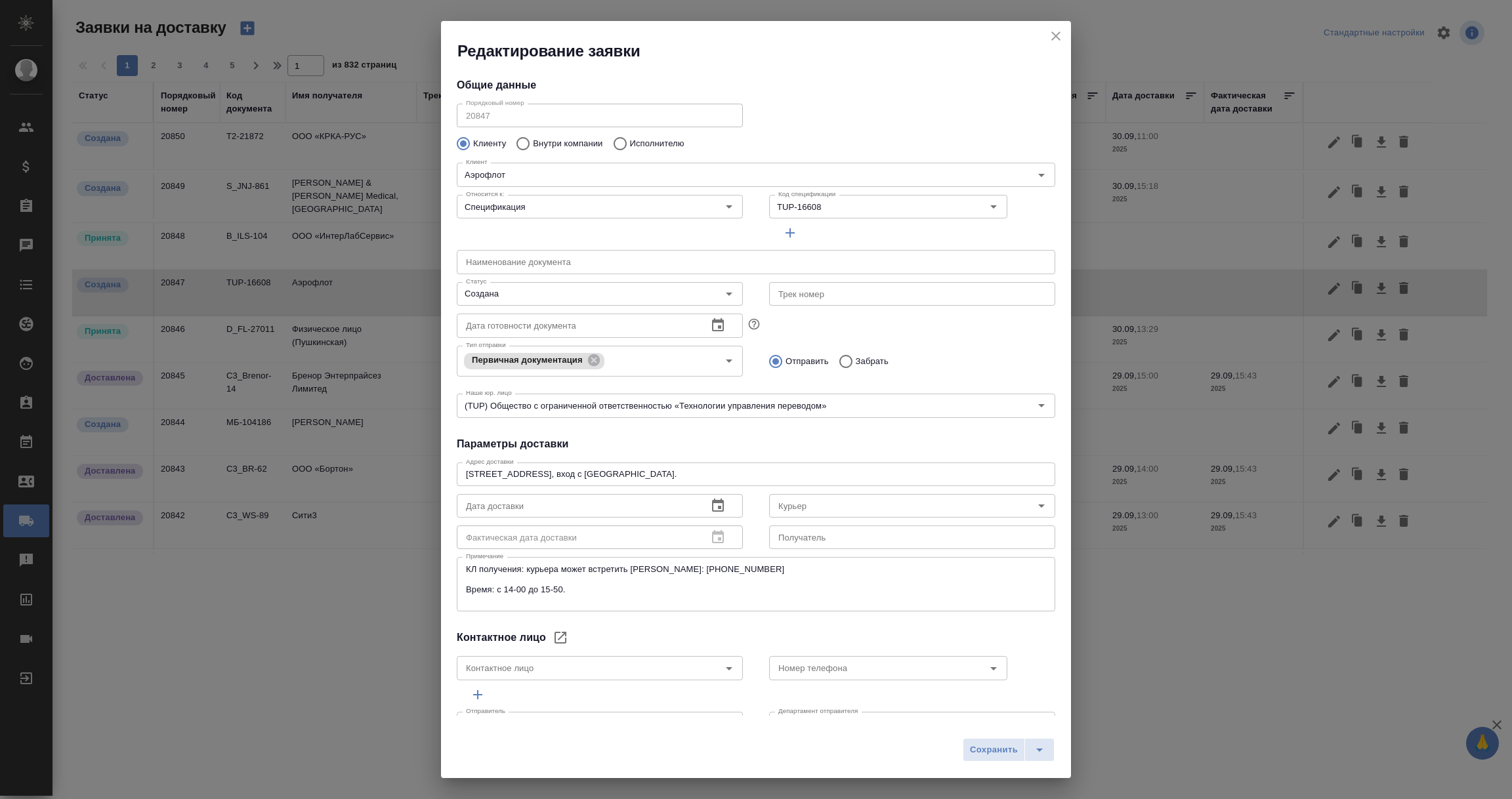
type input "Гаврилова Ксения"
type input "8-909-931-5686"
type input "Скляров Станислав"
drag, startPoint x: 465, startPoint y: 473, endPoint x: 770, endPoint y: 486, distance: 305.3
click at [770, 486] on div "Адрес доставки Москва, ул. Арбат 1, вход с Гоголевского бульвара. x Адрес доста…" at bounding box center [756, 536] width 599 height 157
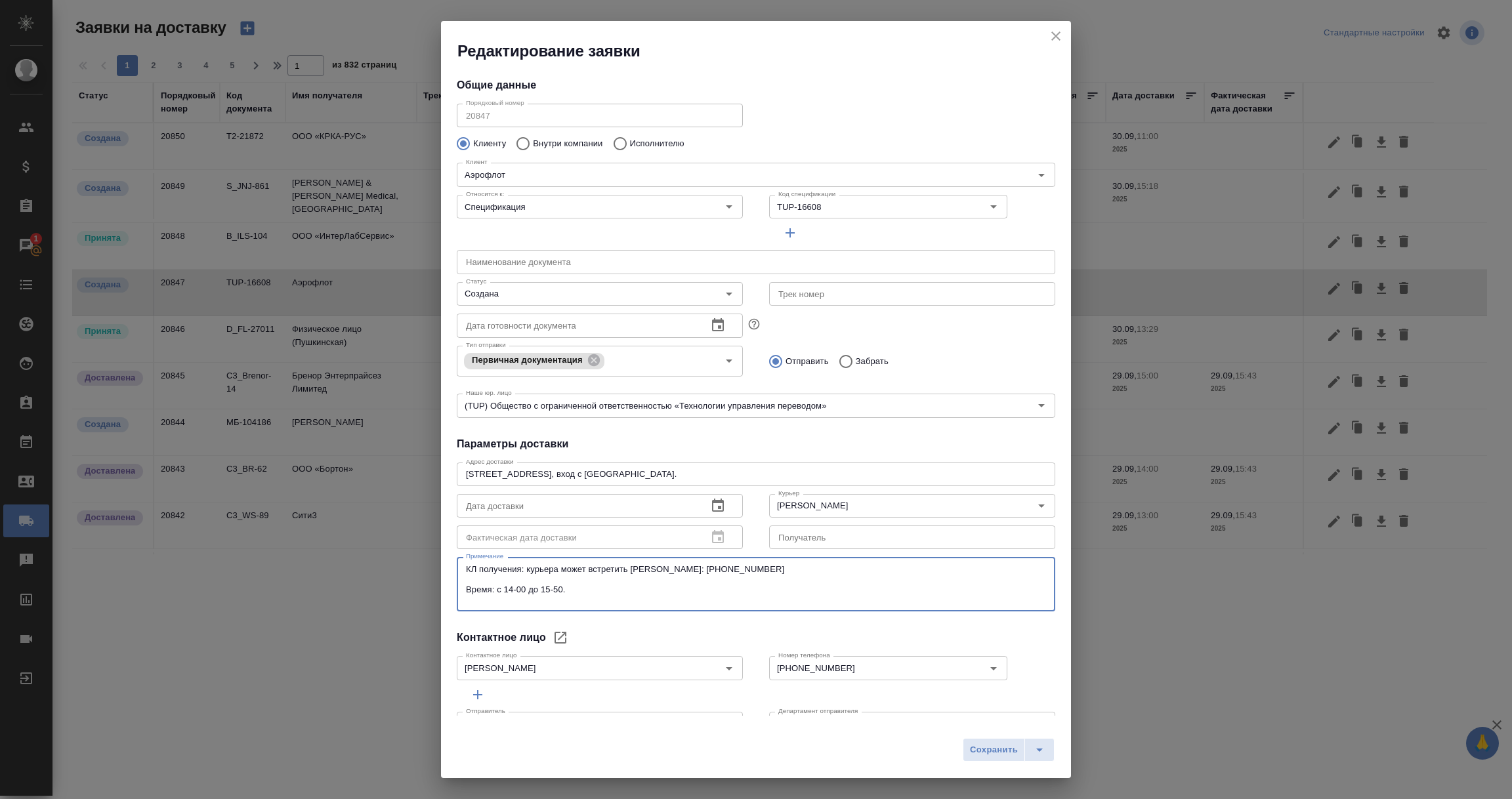
drag, startPoint x: 497, startPoint y: 589, endPoint x: 587, endPoint y: 588, distance: 90.0
click at [587, 588] on textarea "КЛ получения: курьера может встретить Гаврилова Ксения тел.: +7 909 931-56-86 В…" at bounding box center [756, 584] width 580 height 41
click at [1054, 34] on icon "close" at bounding box center [1055, 35] width 10 height 10
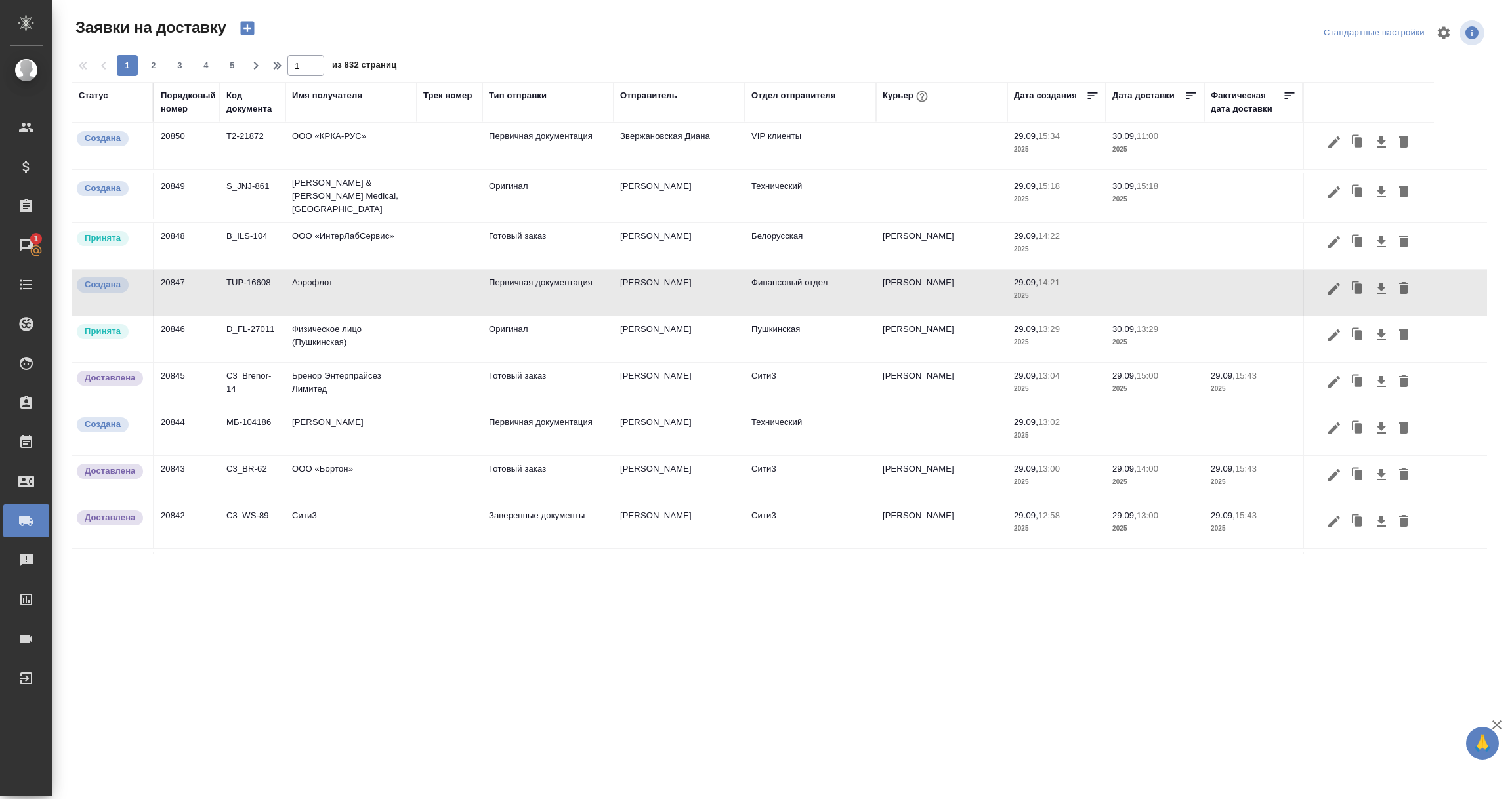
click at [192, 287] on td "20847" at bounding box center [187, 292] width 66 height 46
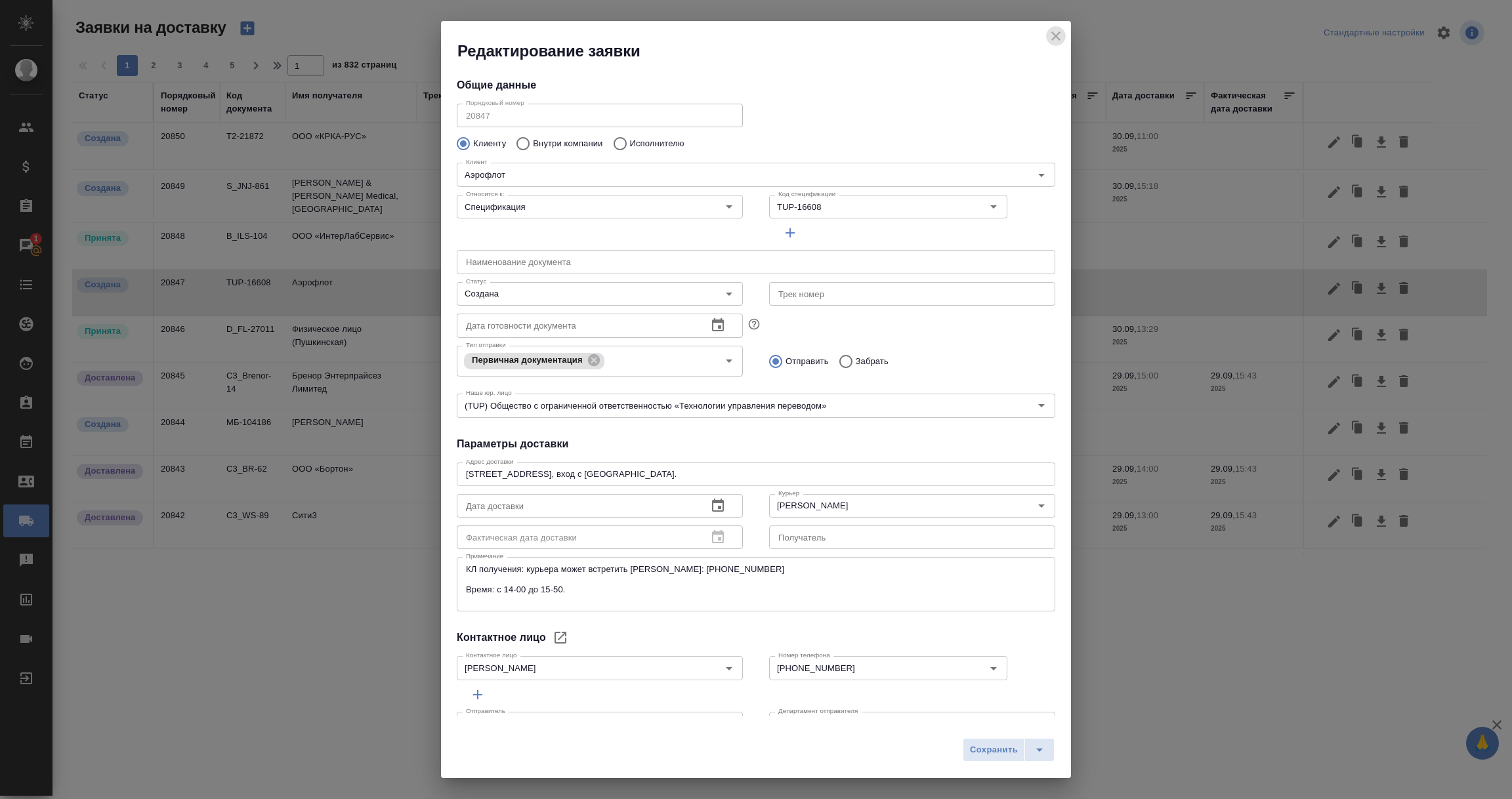
click at [1053, 36] on icon "close" at bounding box center [1056, 36] width 16 height 16
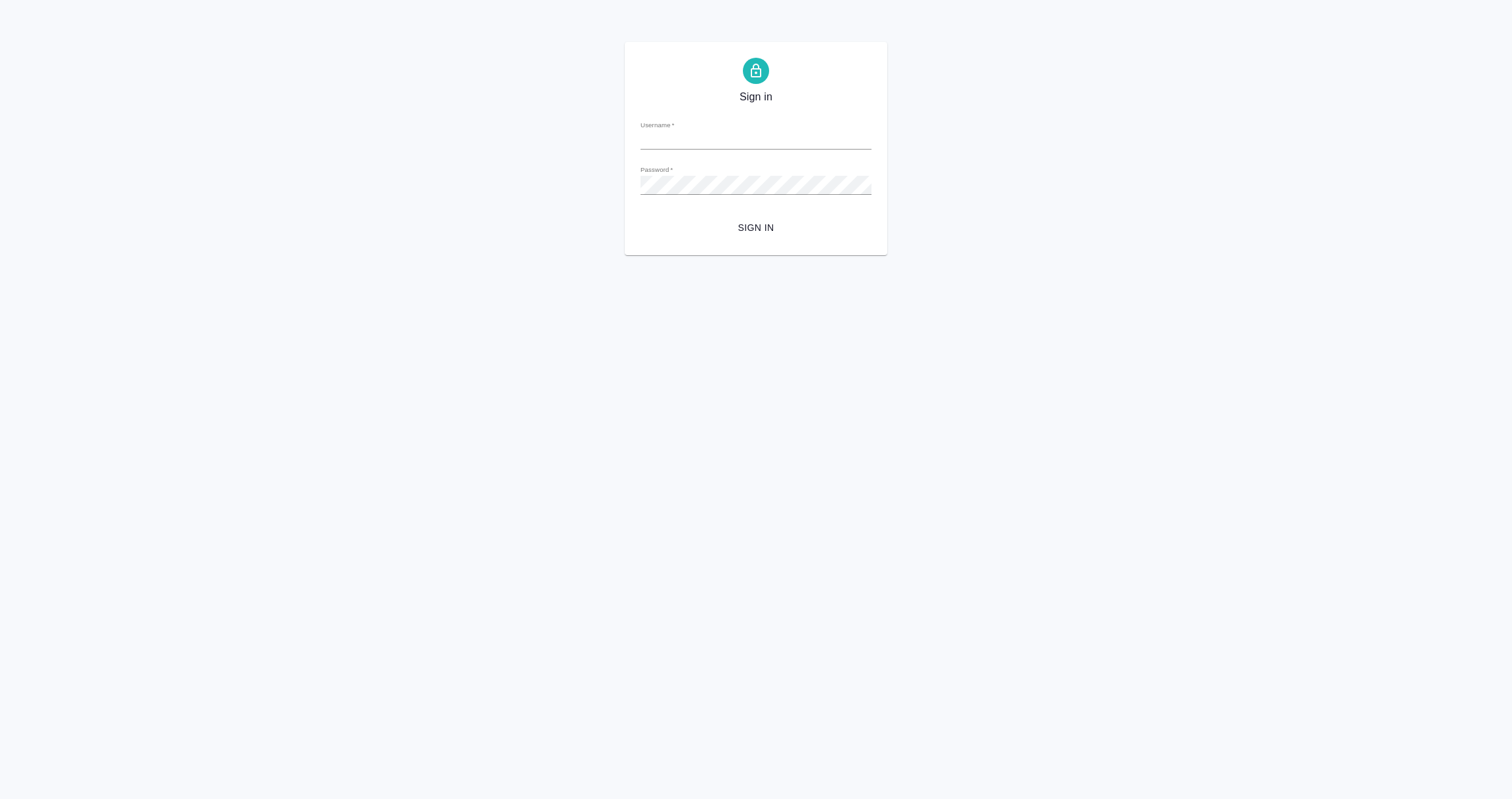
type input "e.vorobyova@awatera.com"
click at [755, 237] on button "Sign in" at bounding box center [756, 228] width 231 height 24
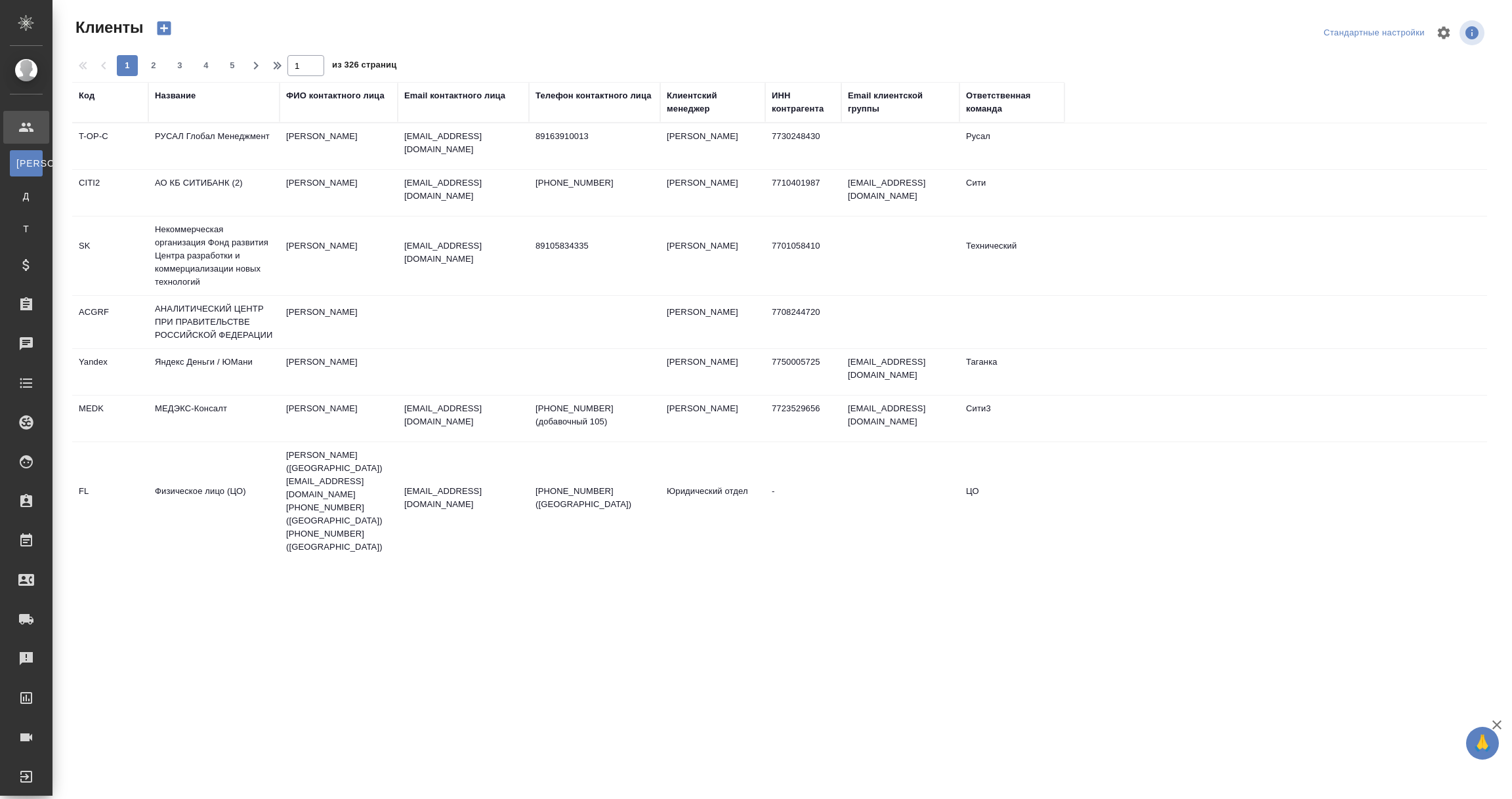
select select "RU"
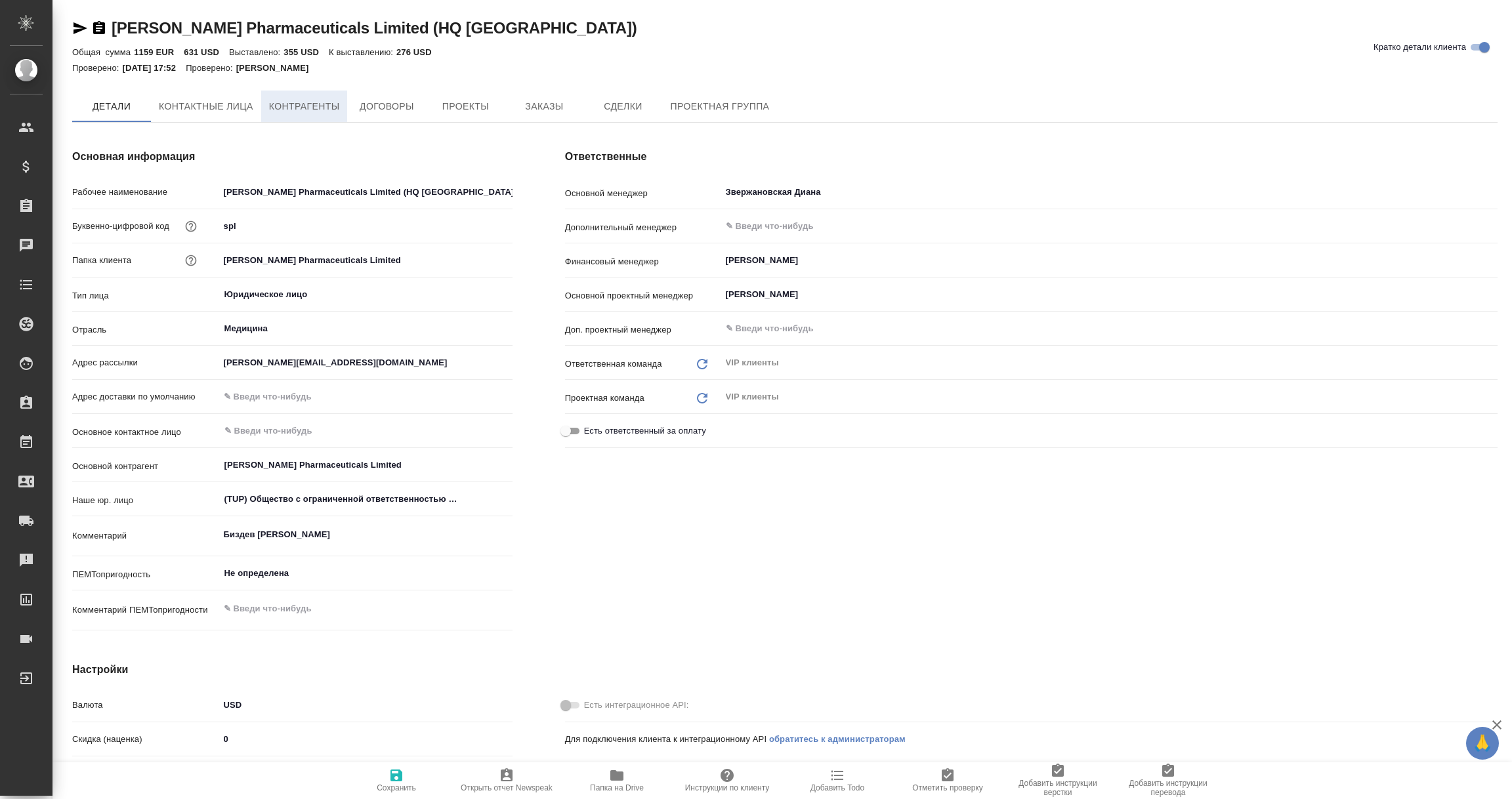
type textarea "x"
click at [298, 104] on span "Контрагенты" at bounding box center [304, 107] width 71 height 16
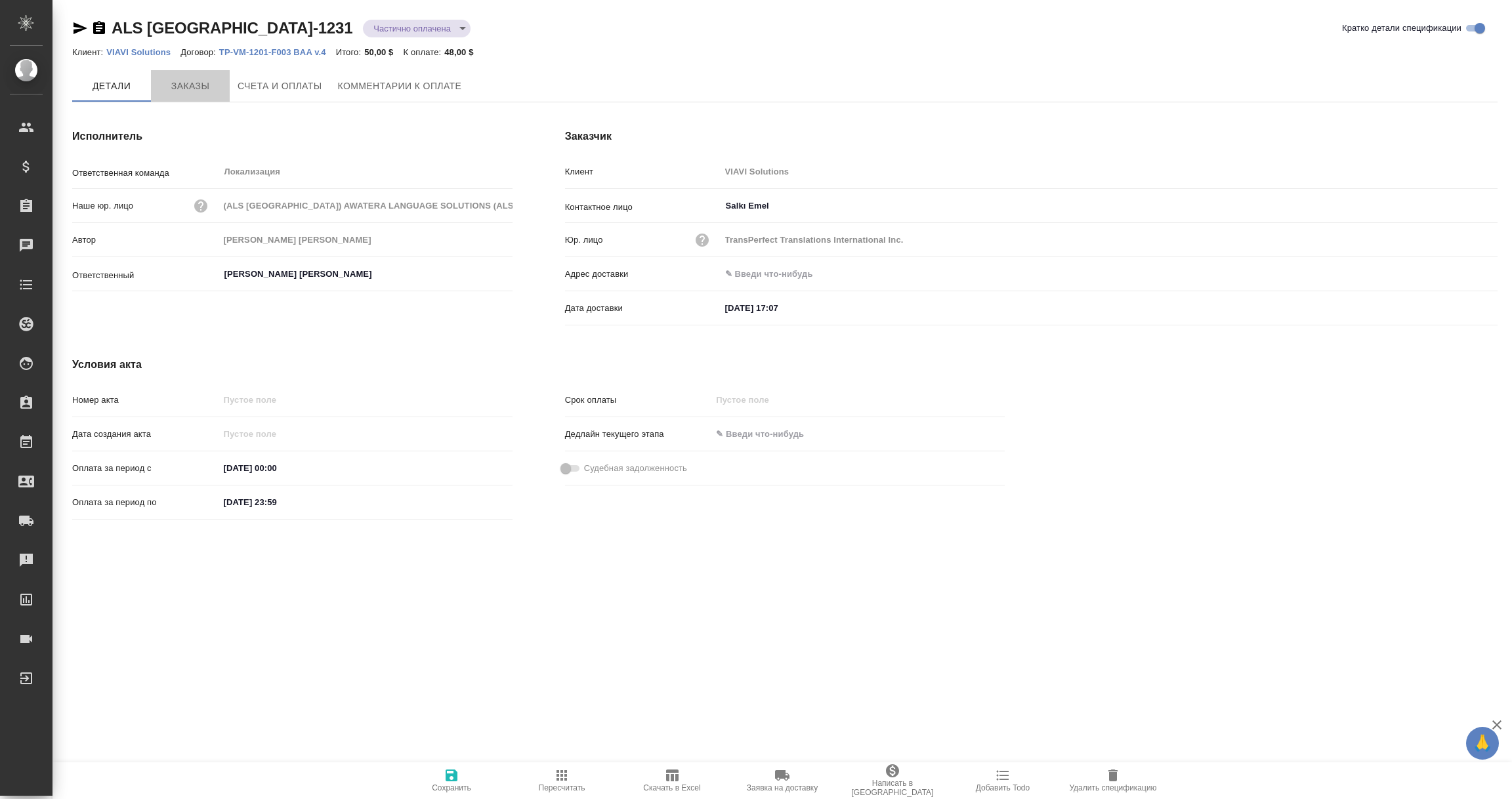
click at [198, 81] on span "Заказы" at bounding box center [190, 86] width 63 height 16
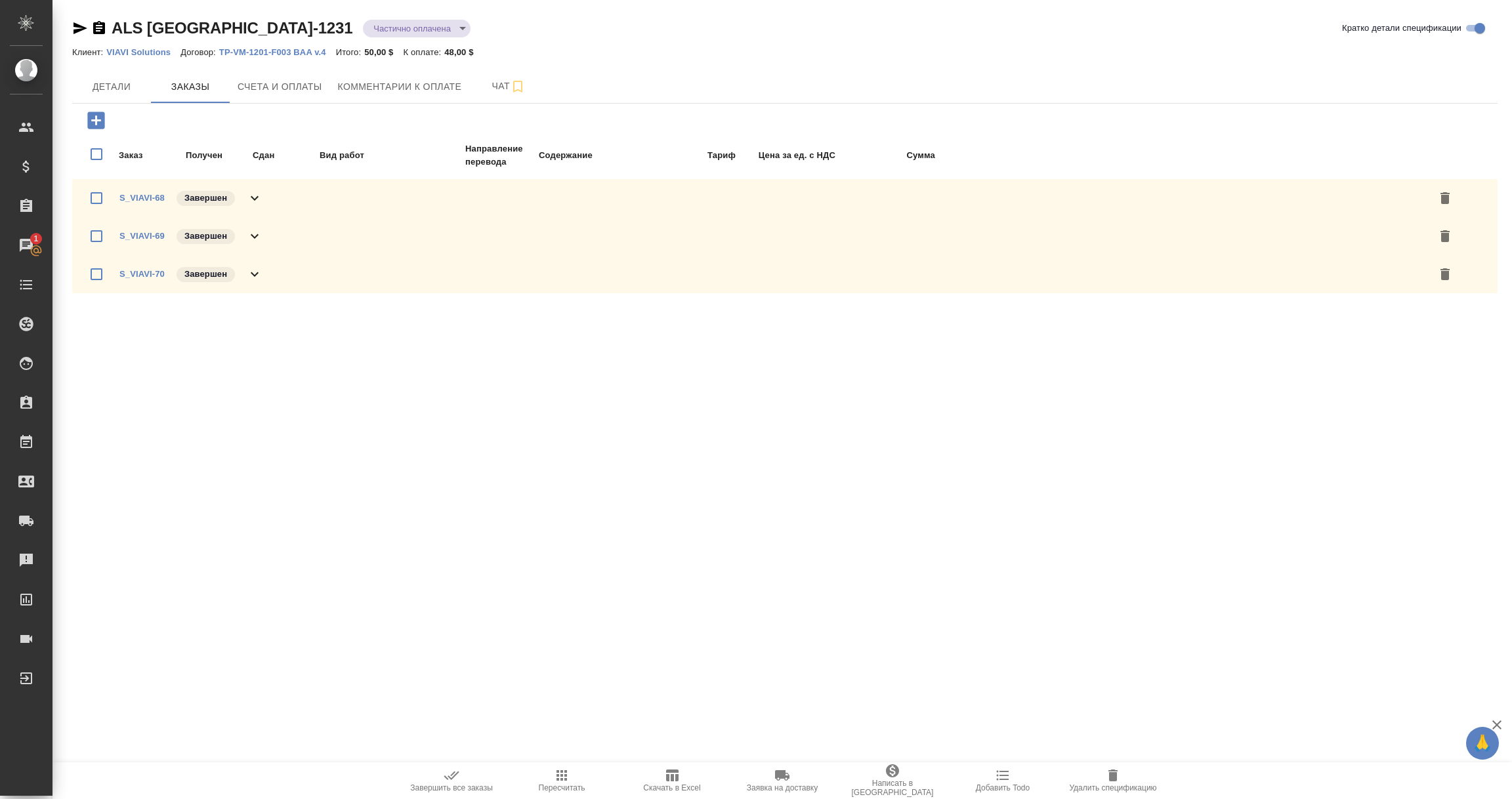
click at [254, 197] on icon at bounding box center [254, 198] width 8 height 4
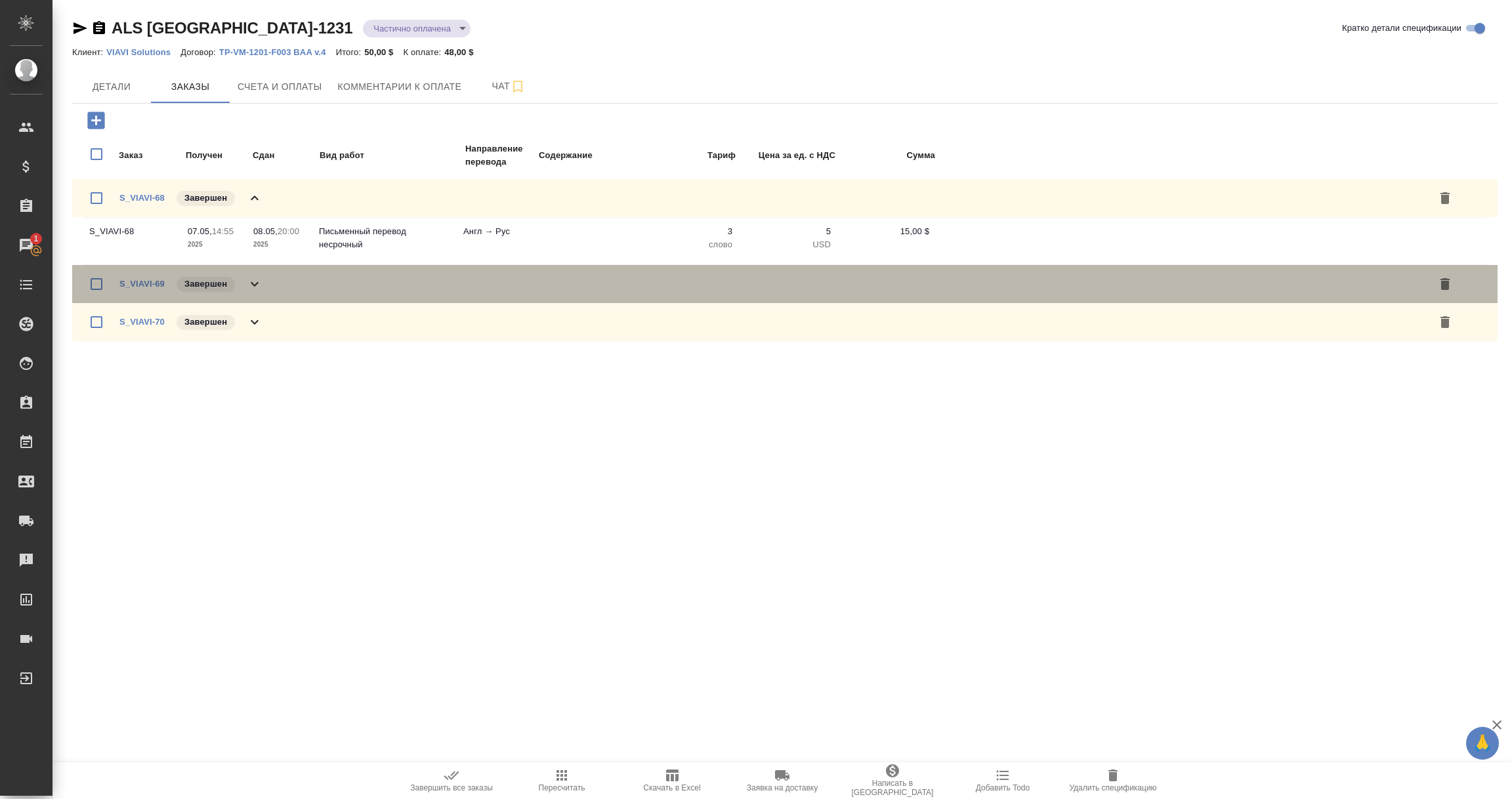
click at [253, 273] on div "S_VIAVI-69 Завершен" at bounding box center [785, 284] width 1426 height 38
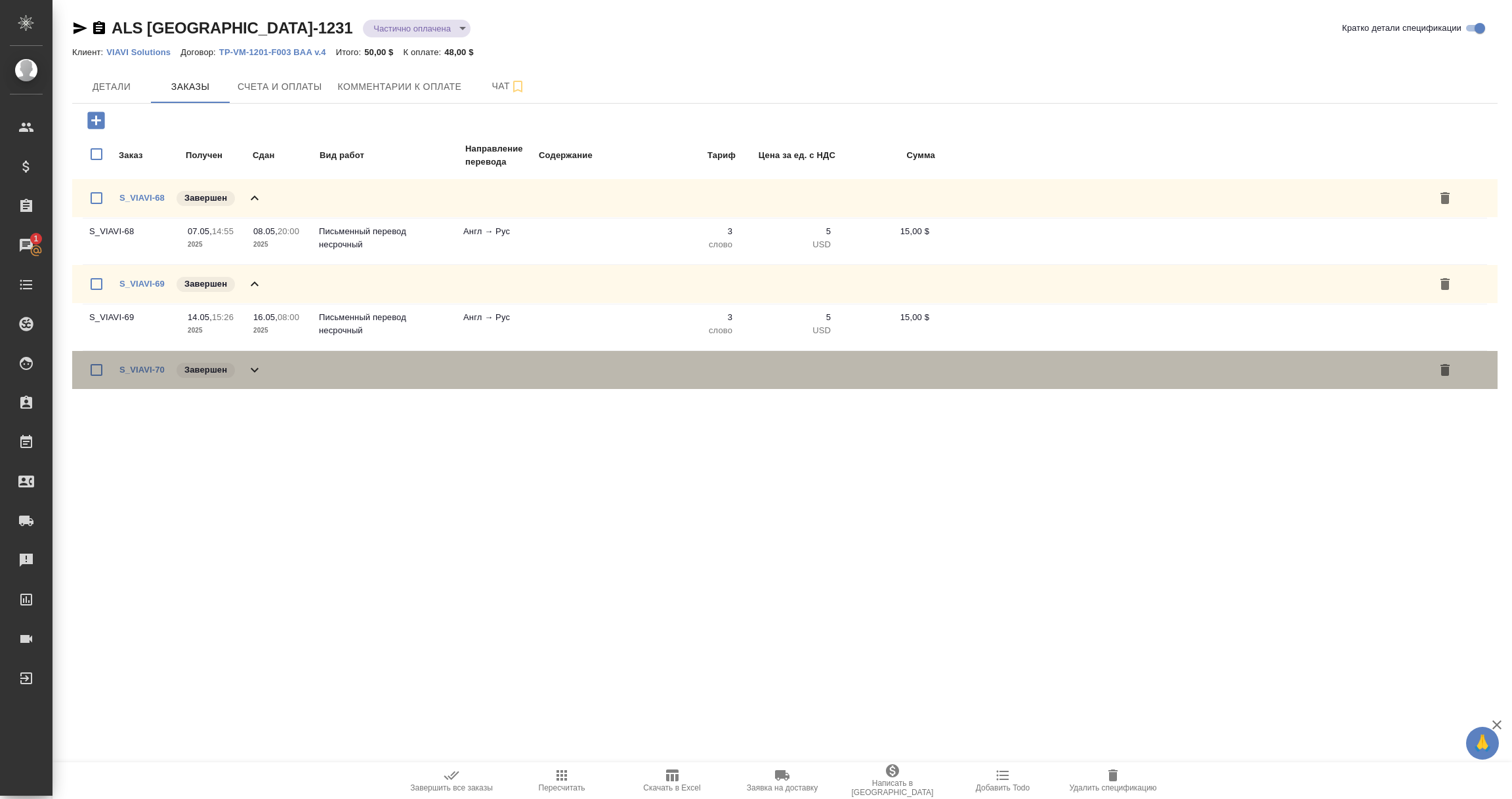
drag, startPoint x: 259, startPoint y: 374, endPoint x: 259, endPoint y: 385, distance: 11.0
click at [259, 374] on icon at bounding box center [254, 370] width 16 height 16
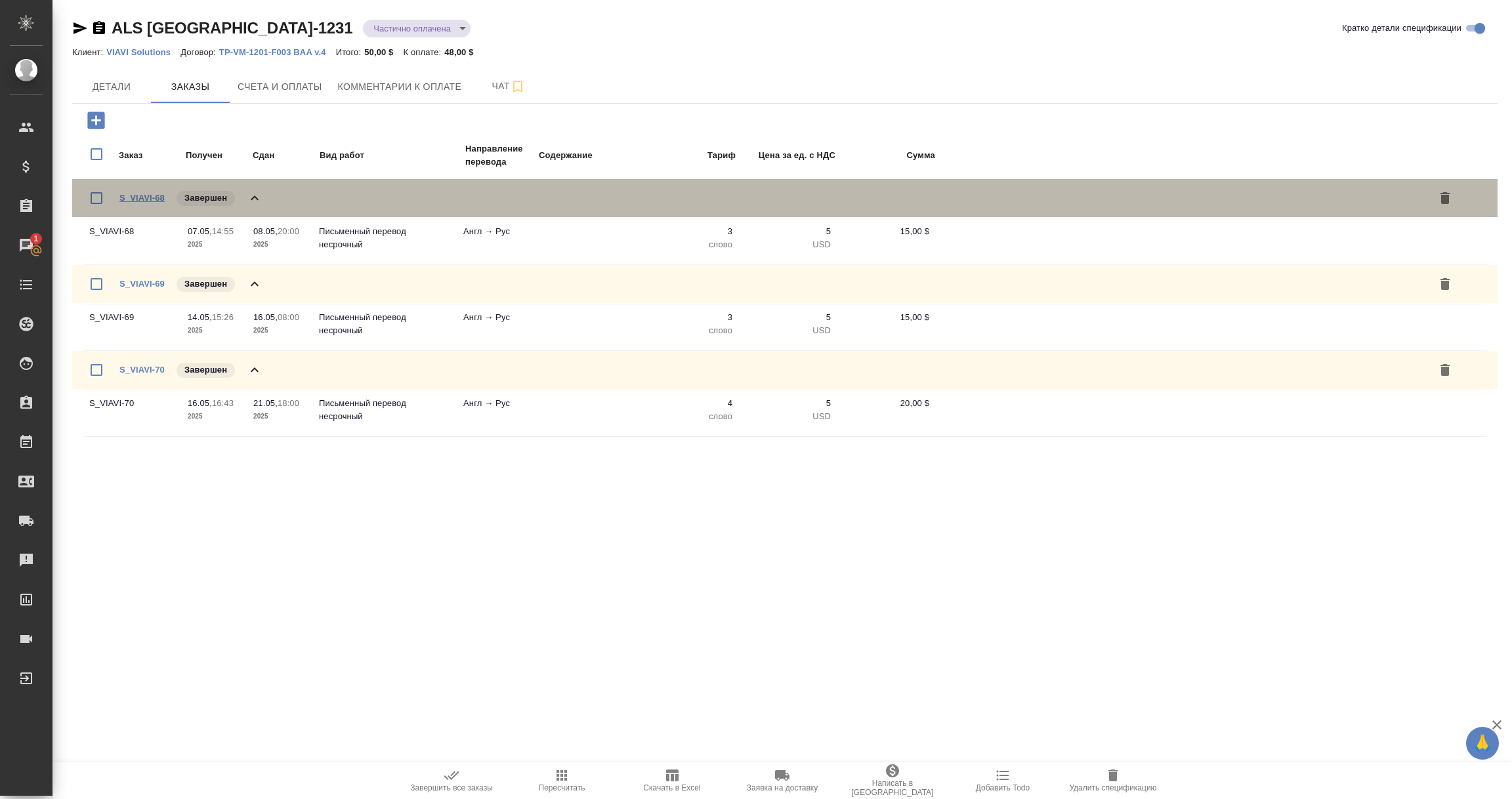
click at [143, 194] on link "S_VIAVI-68" at bounding box center [142, 197] width 45 height 10
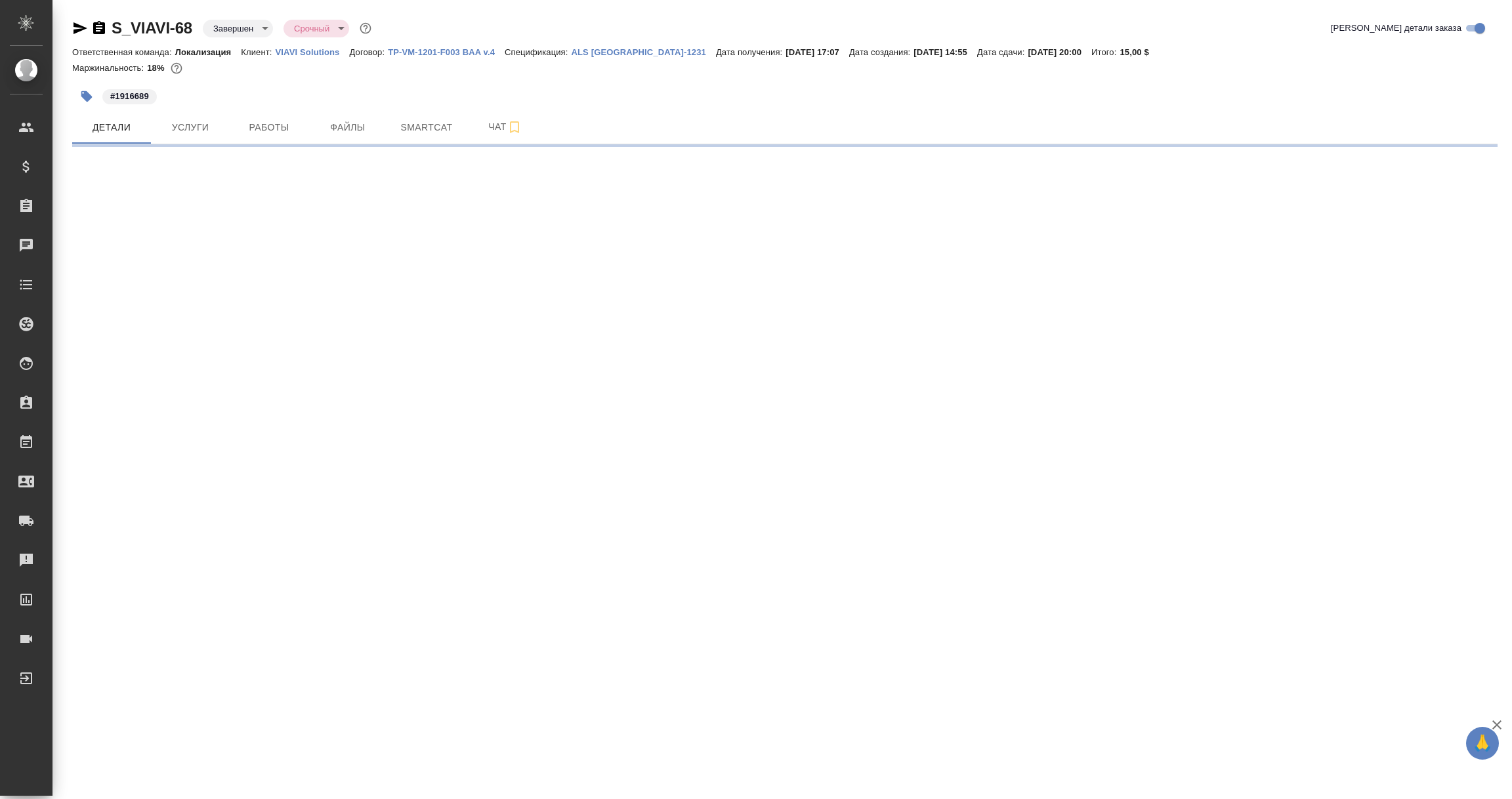
select select "RU"
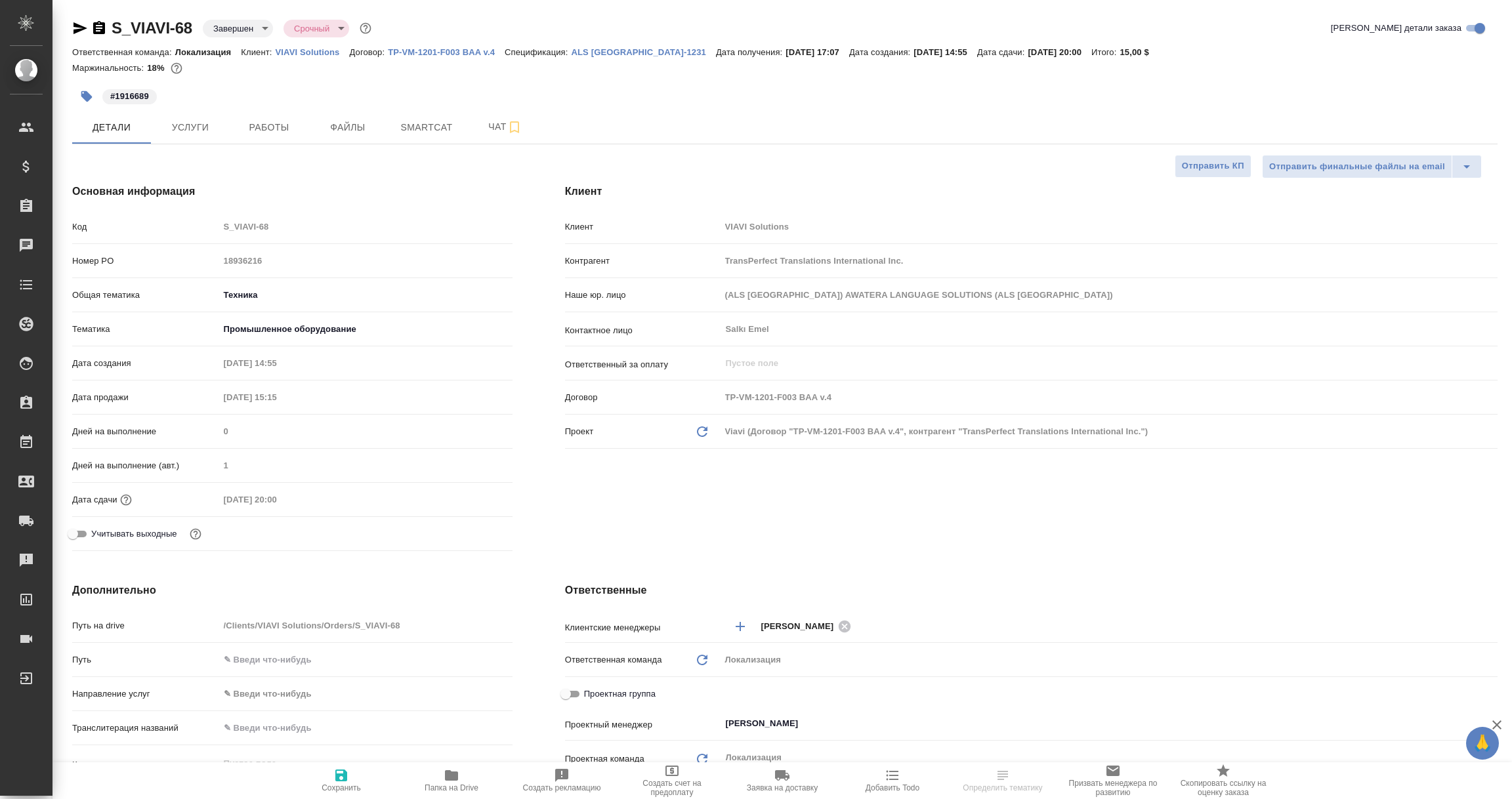
type textarea "x"
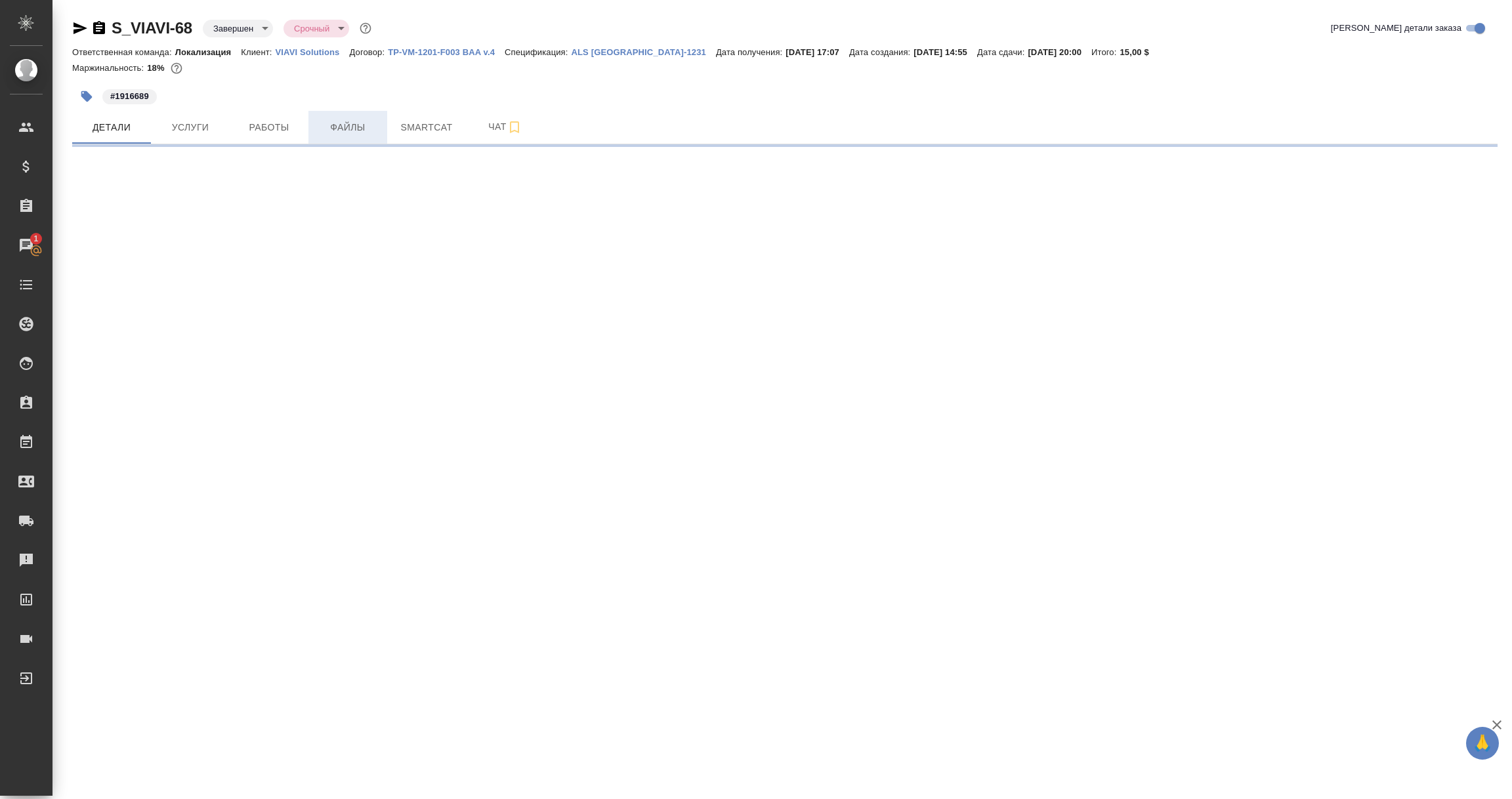
select select "RU"
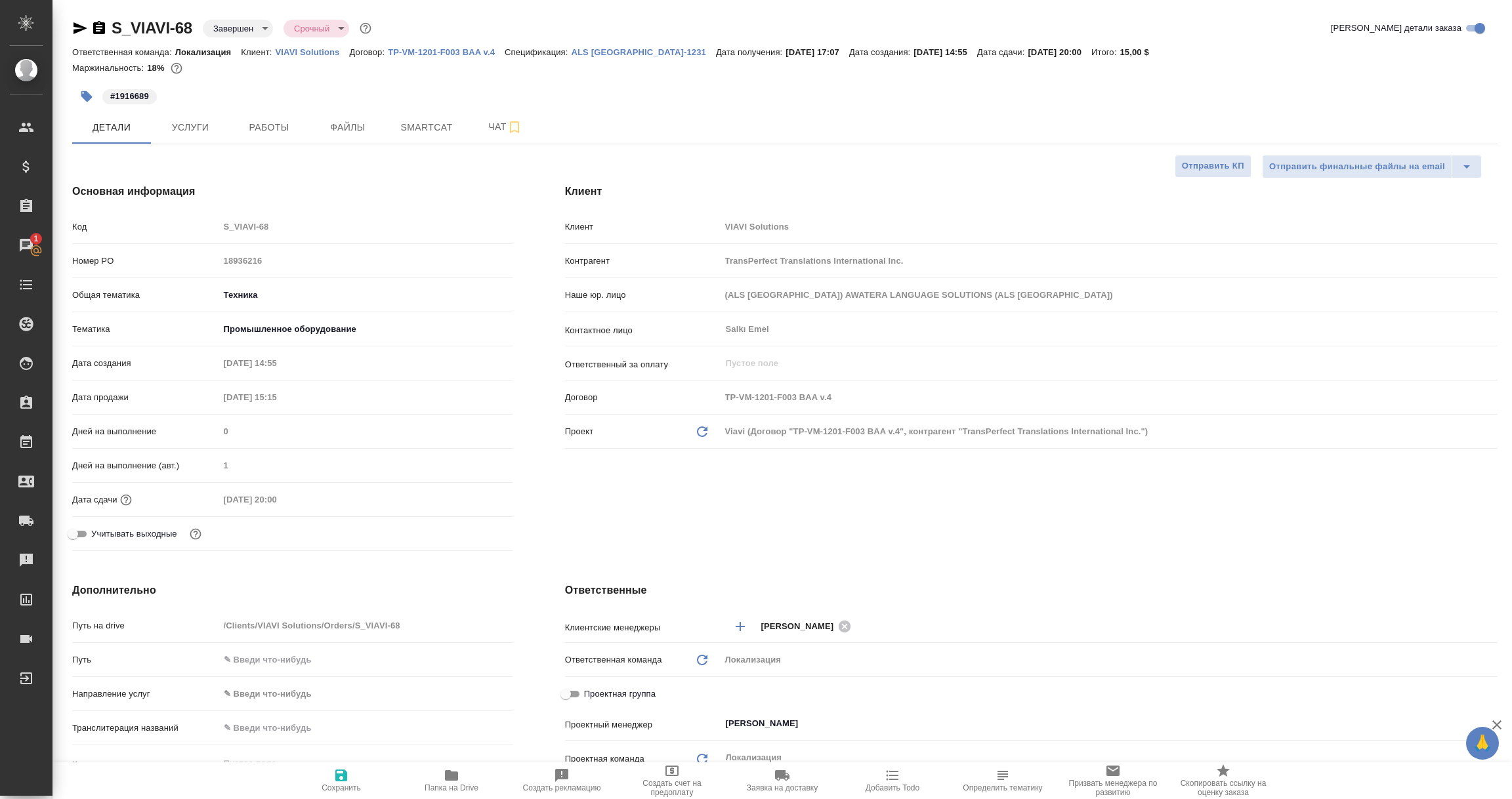
type textarea "x"
click at [207, 269] on div "Номер PO 18936216" at bounding box center [292, 260] width 440 height 23
